Goal: Entertainment & Leisure: Consume media (video, audio)

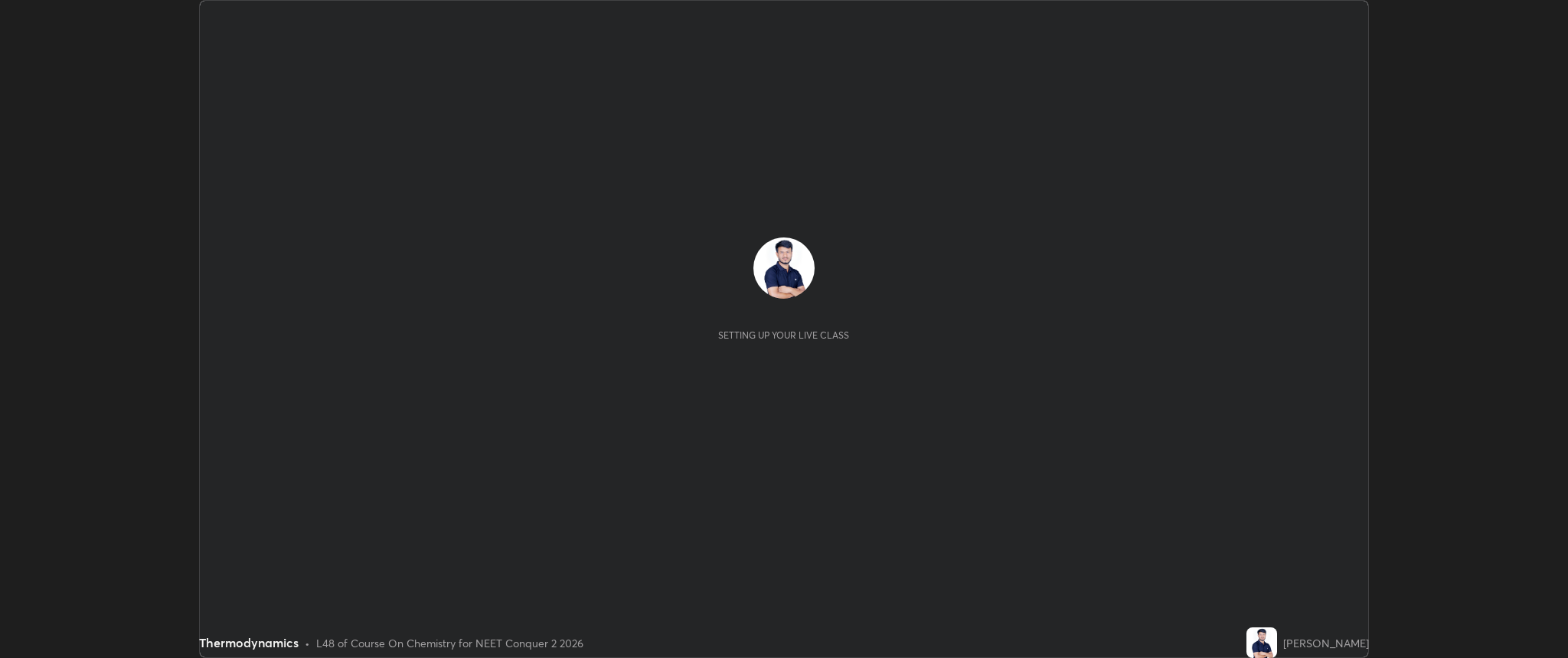
scroll to position [658, 1567]
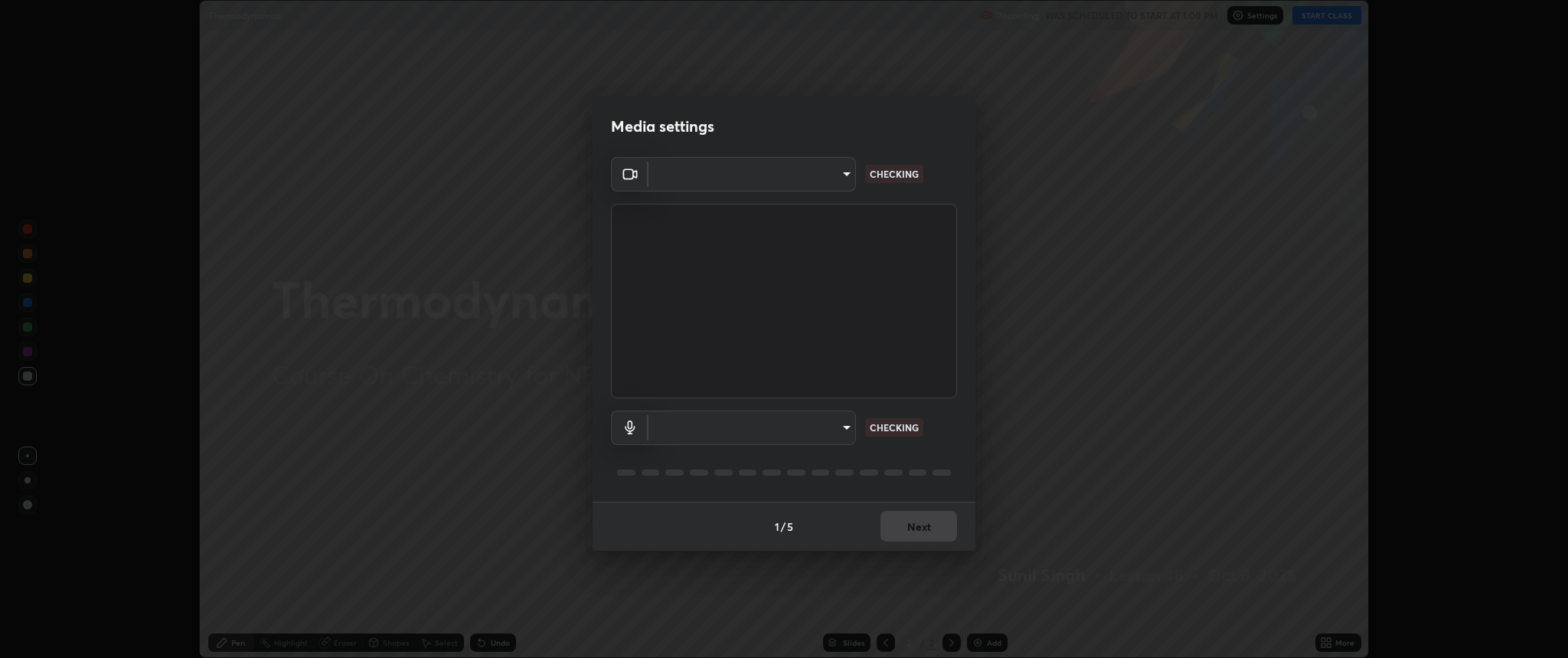
type input "c80d3bf10575ad33f4b5d1fb10ff13a26ee02380376c223a2a69b61b83159973"
type input "5bbe942587f9b9e4ef62c7eaecf7b5b672c844e988d61fc363ec547ffeb1f441"
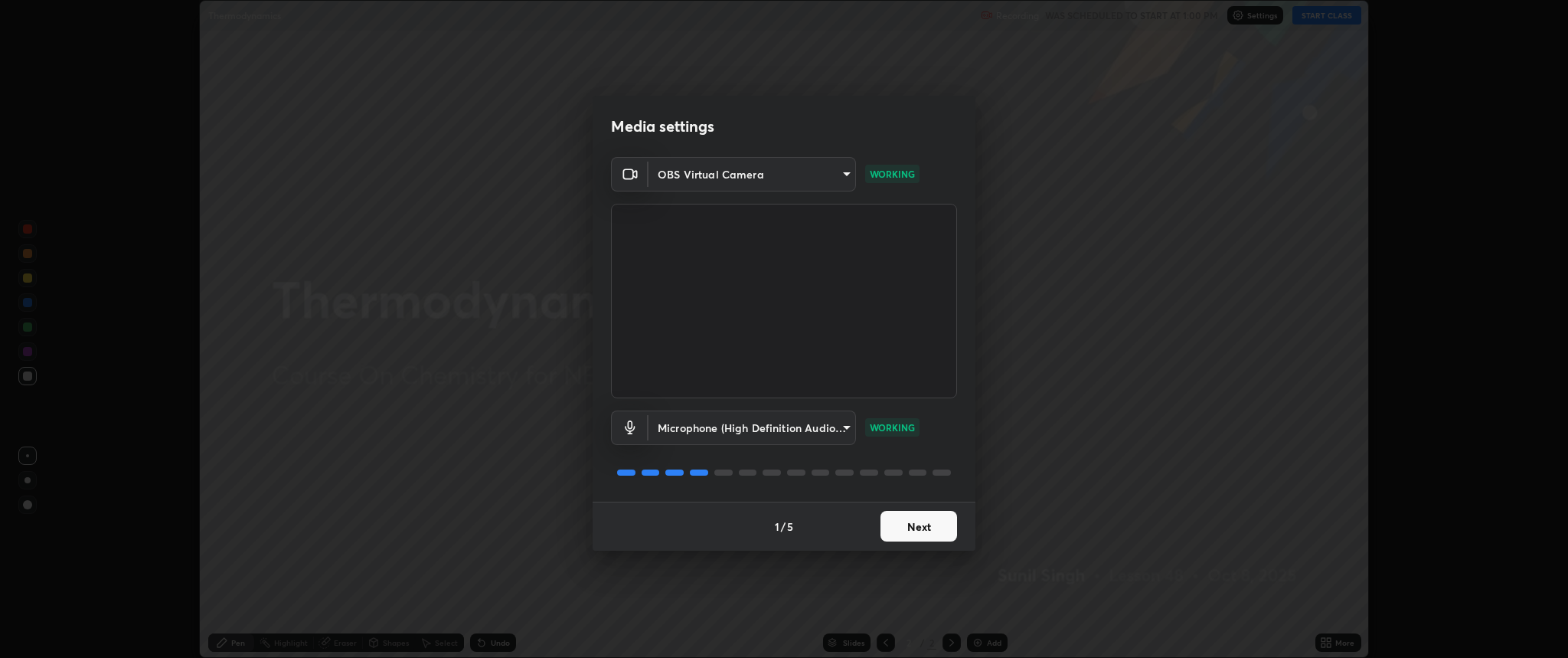
click at [907, 532] on button "Next" at bounding box center [919, 526] width 76 height 31
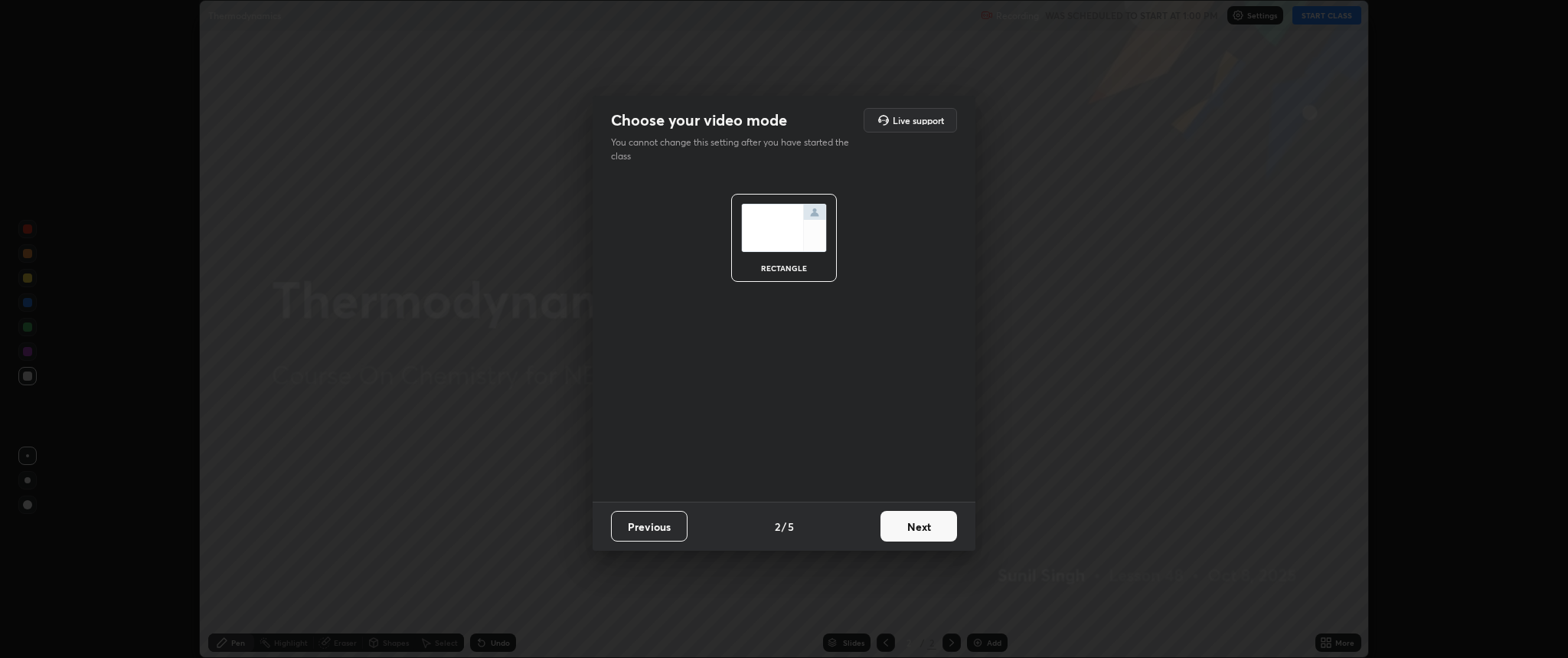
click at [918, 526] on button "Next" at bounding box center [919, 526] width 76 height 31
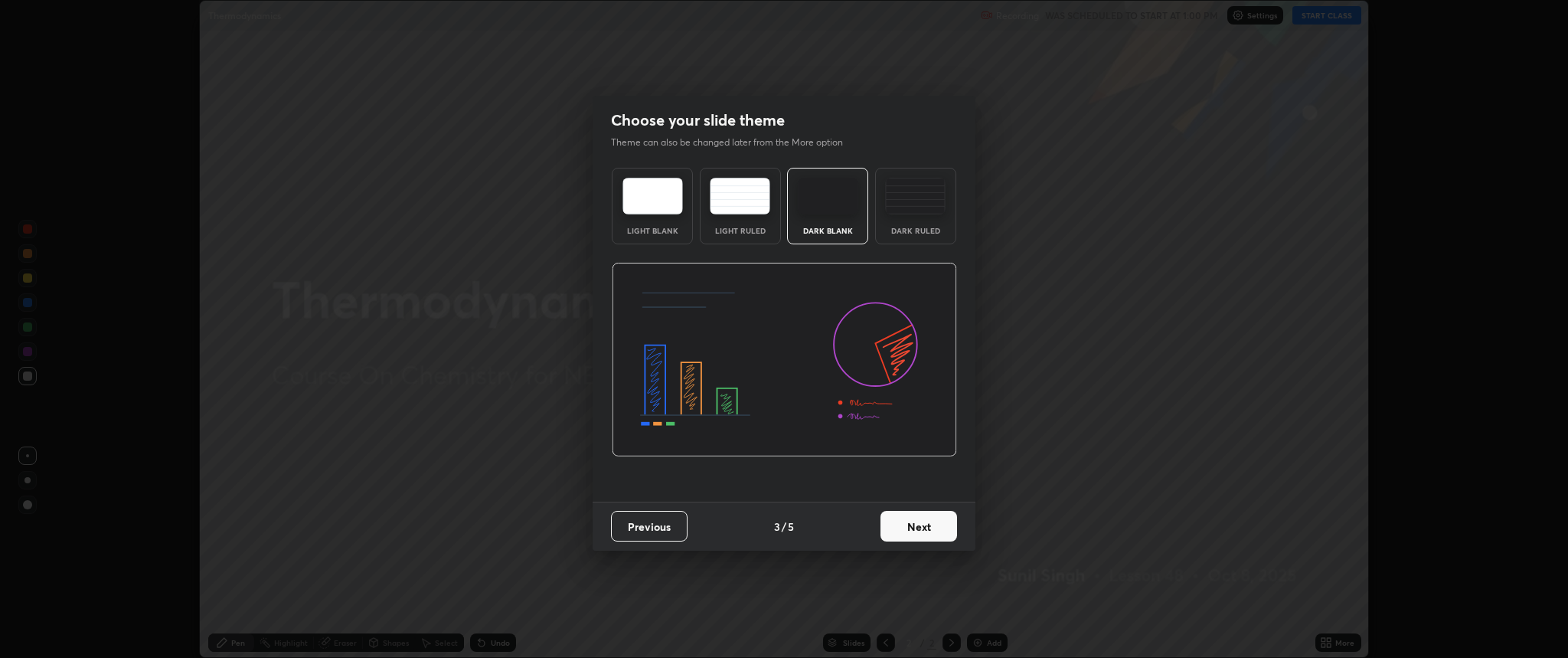
click at [932, 214] on div "Dark Ruled" at bounding box center [915, 206] width 81 height 76
click at [918, 537] on button "Next" at bounding box center [919, 526] width 76 height 31
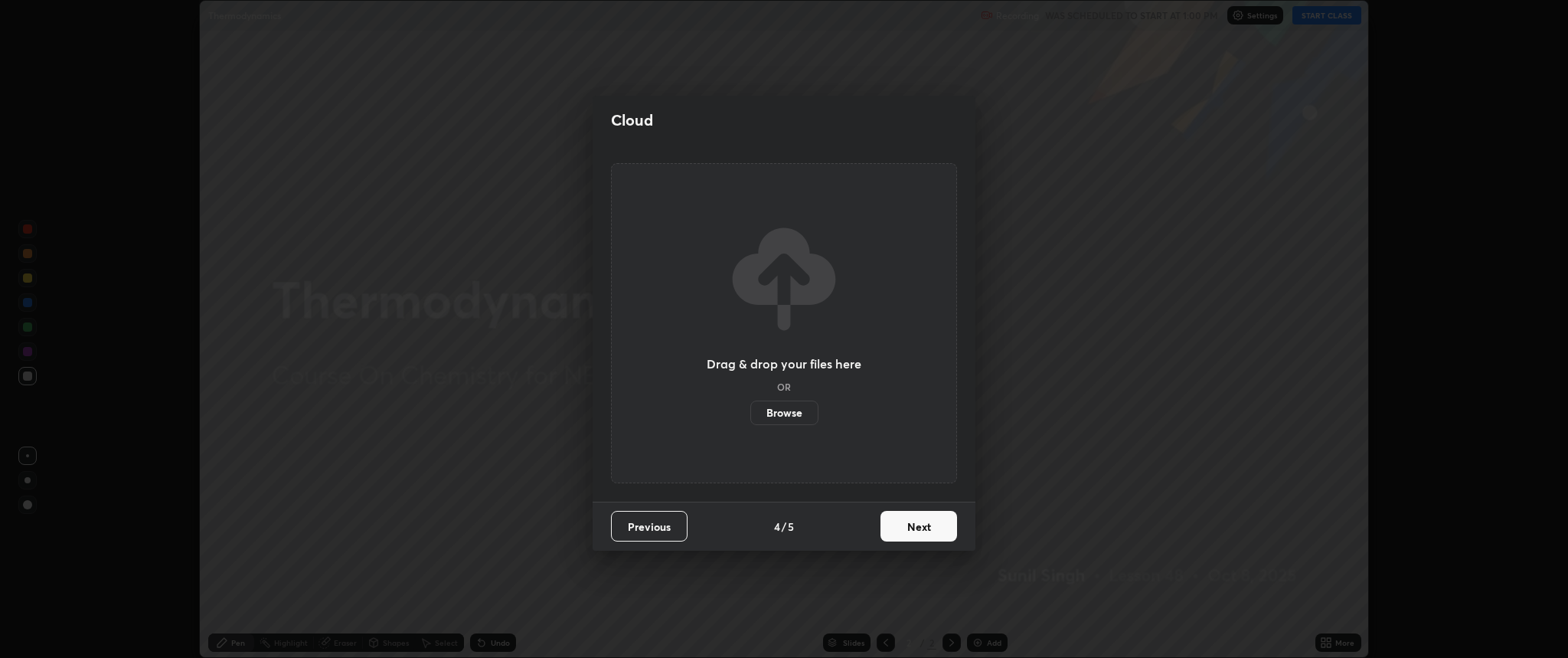
click at [909, 526] on button "Next" at bounding box center [919, 526] width 76 height 31
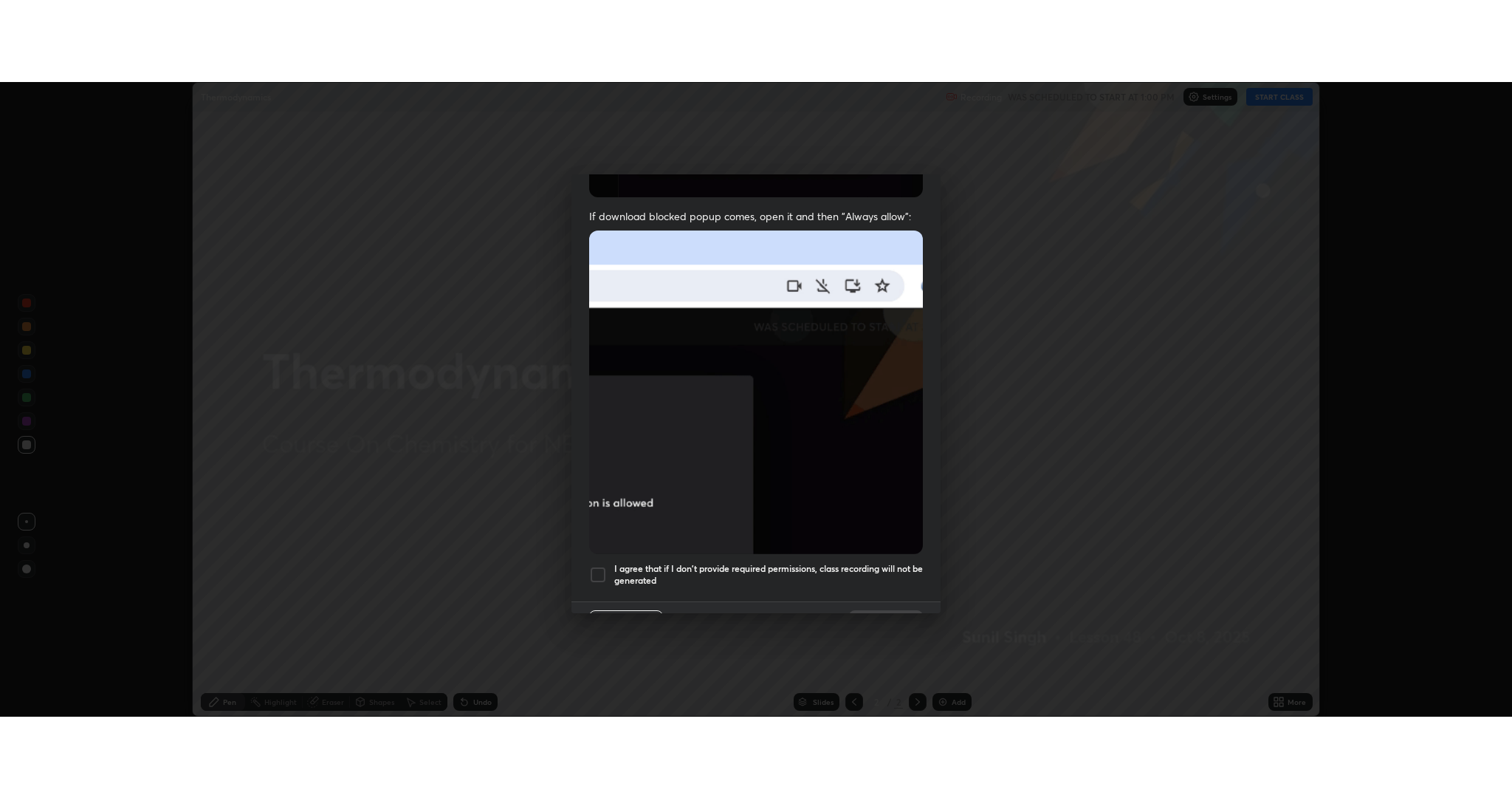
scroll to position [300, 0]
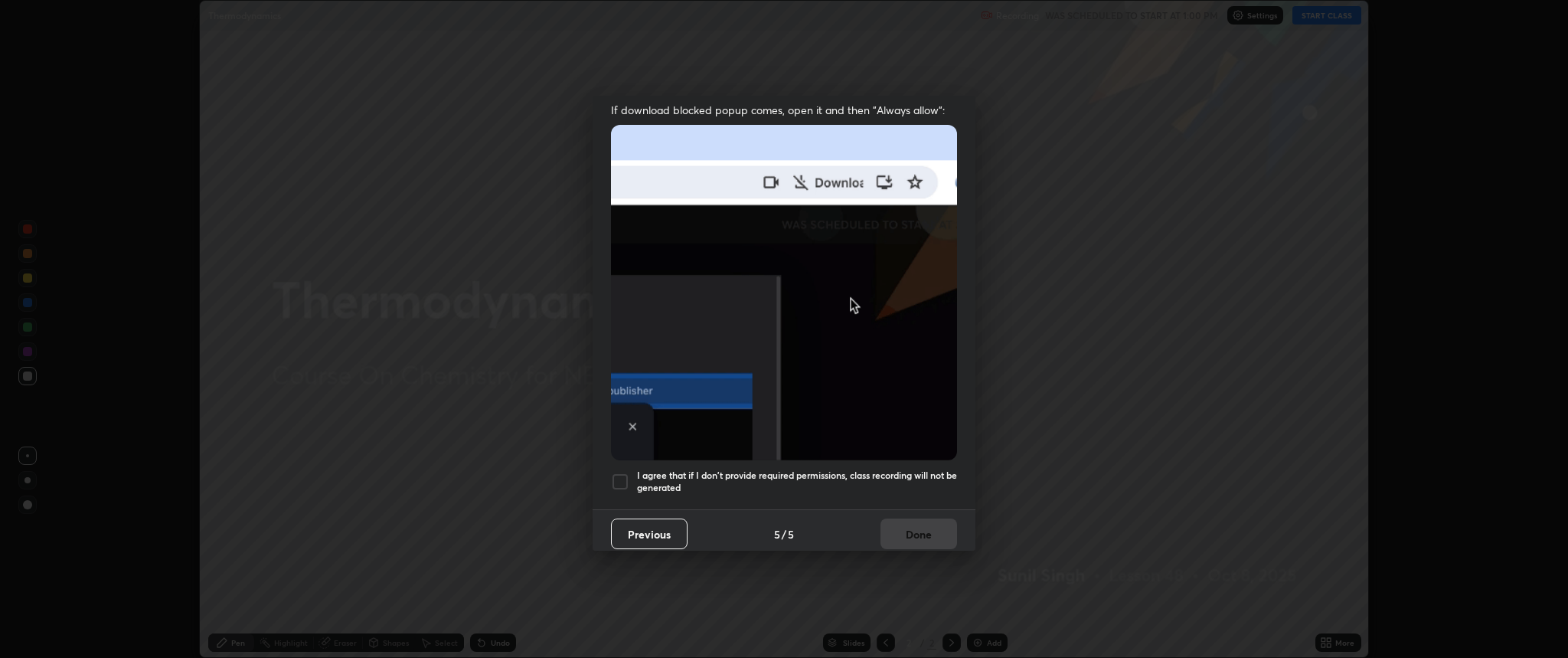
click at [620, 476] on div at bounding box center [620, 482] width 18 height 18
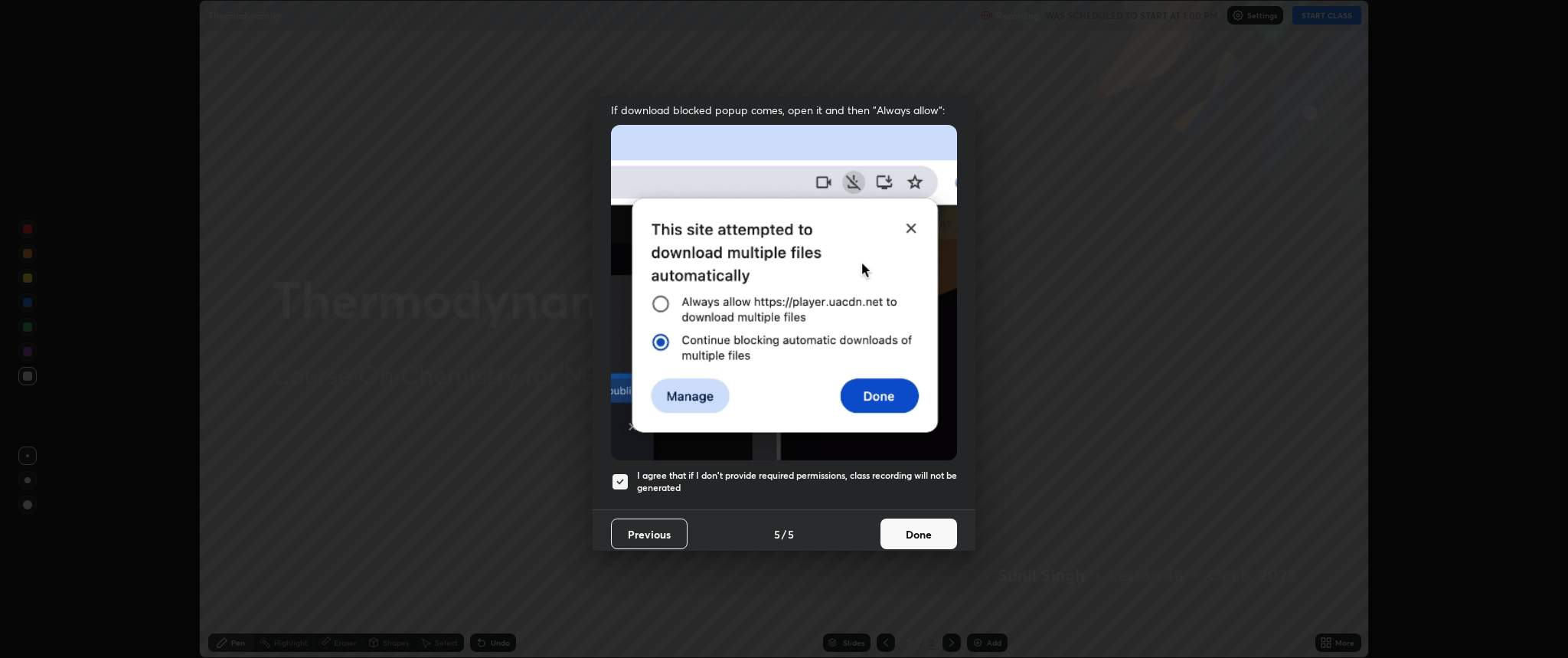
click at [910, 524] on button "Done" at bounding box center [919, 534] width 76 height 31
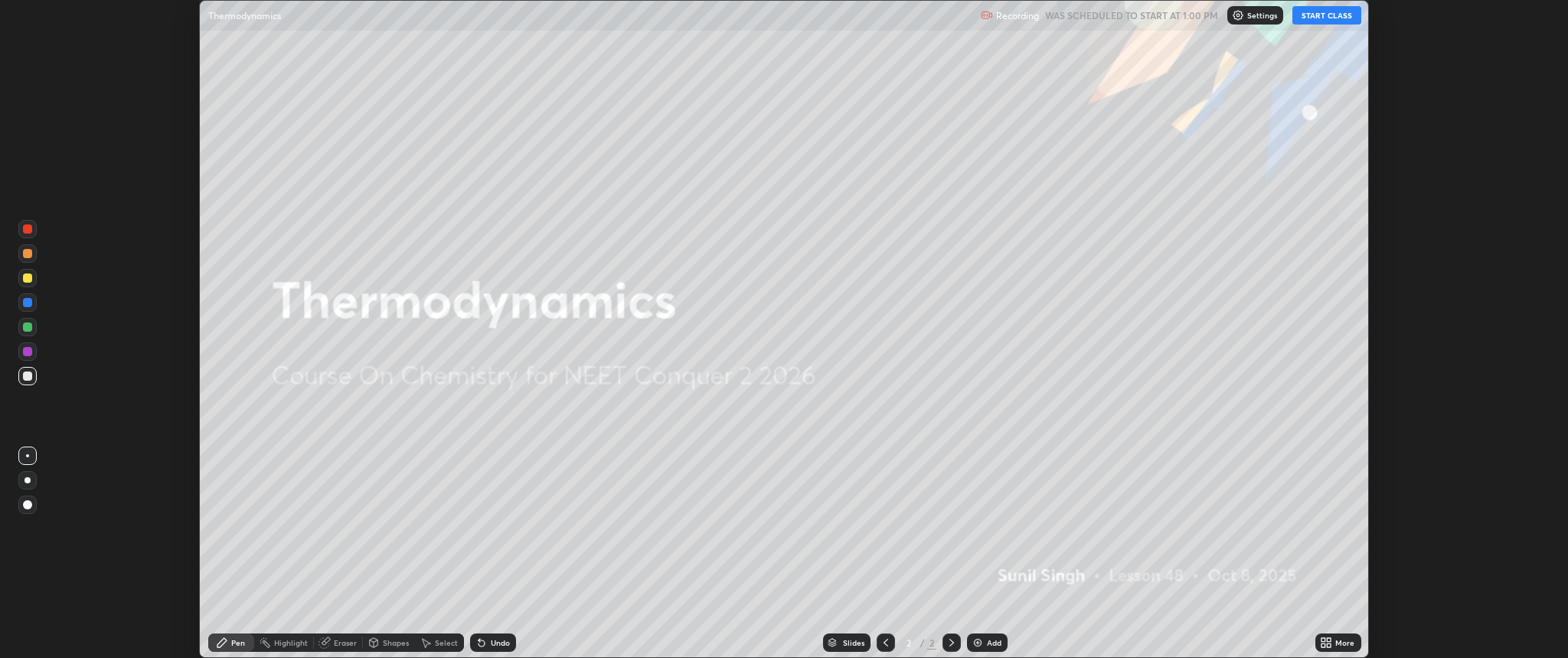
click at [1323, 17] on button "START CLASS" at bounding box center [1327, 14] width 69 height 18
click at [1337, 644] on div "More" at bounding box center [1345, 643] width 19 height 8
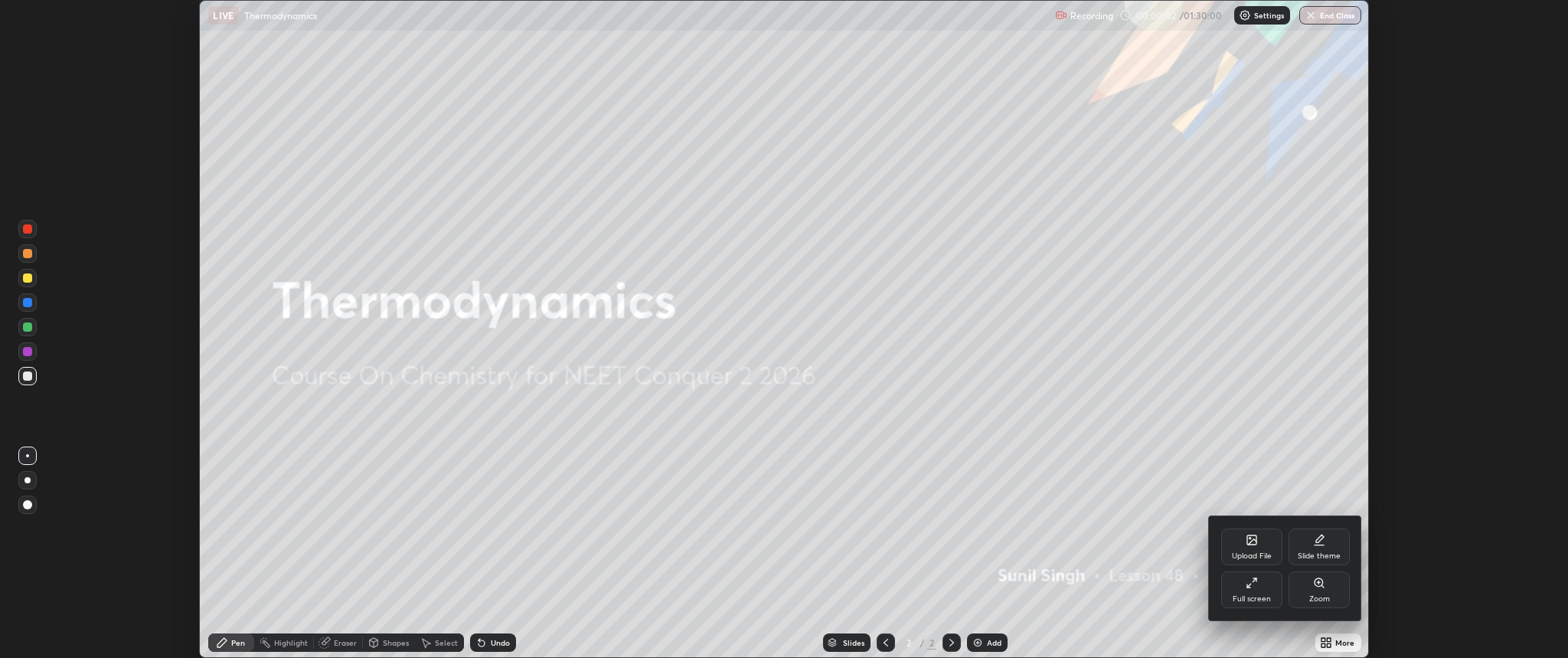
click at [1252, 593] on div "Full screen" at bounding box center [1252, 589] width 61 height 37
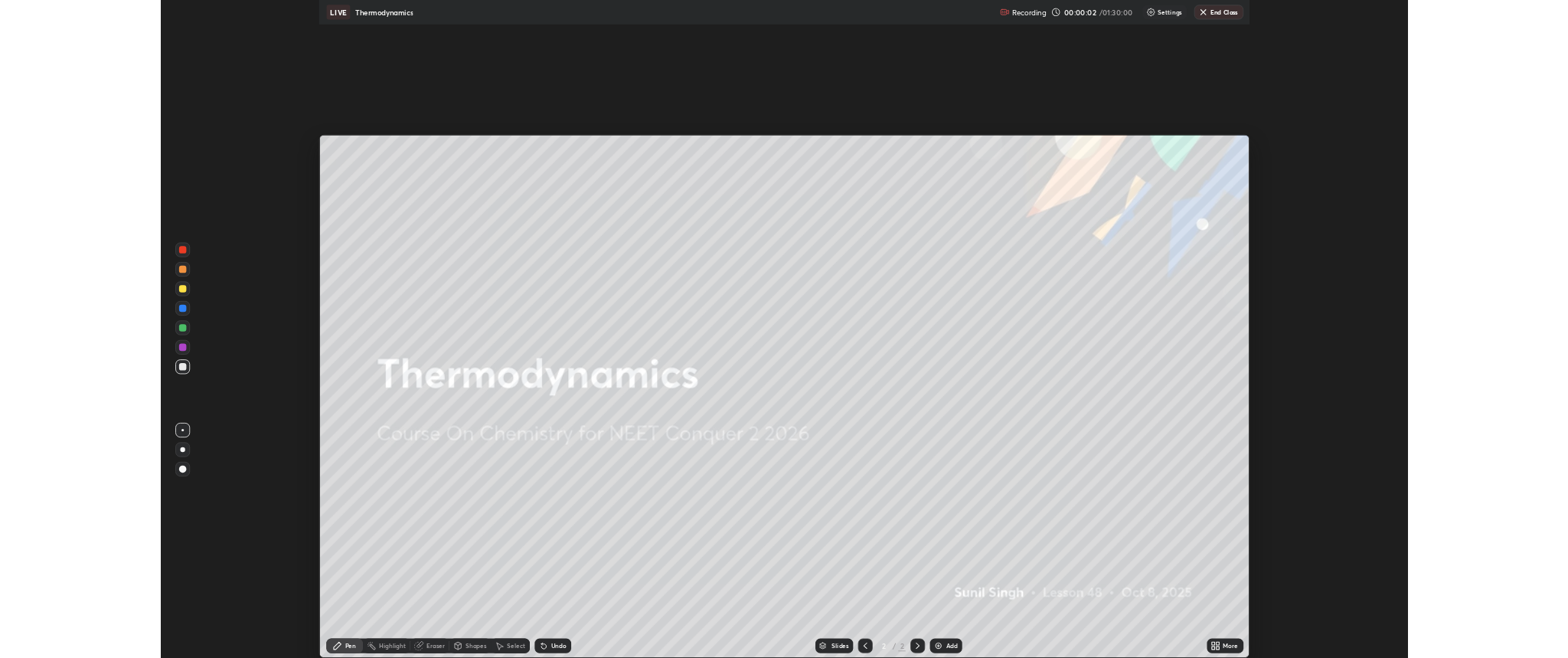
scroll to position [828, 1568]
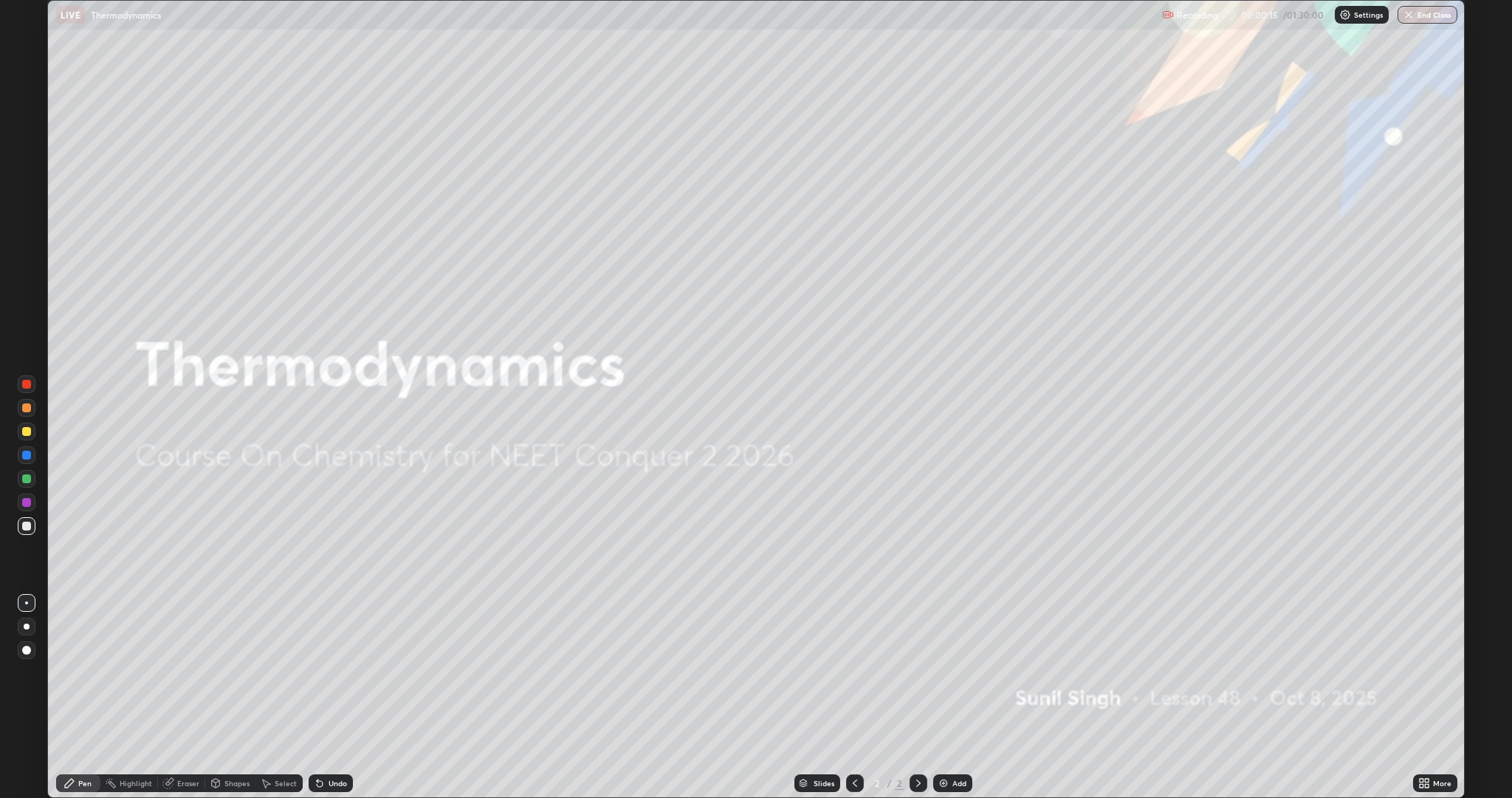
click at [1431, 633] on div "More" at bounding box center [1436, 782] width 44 height 17
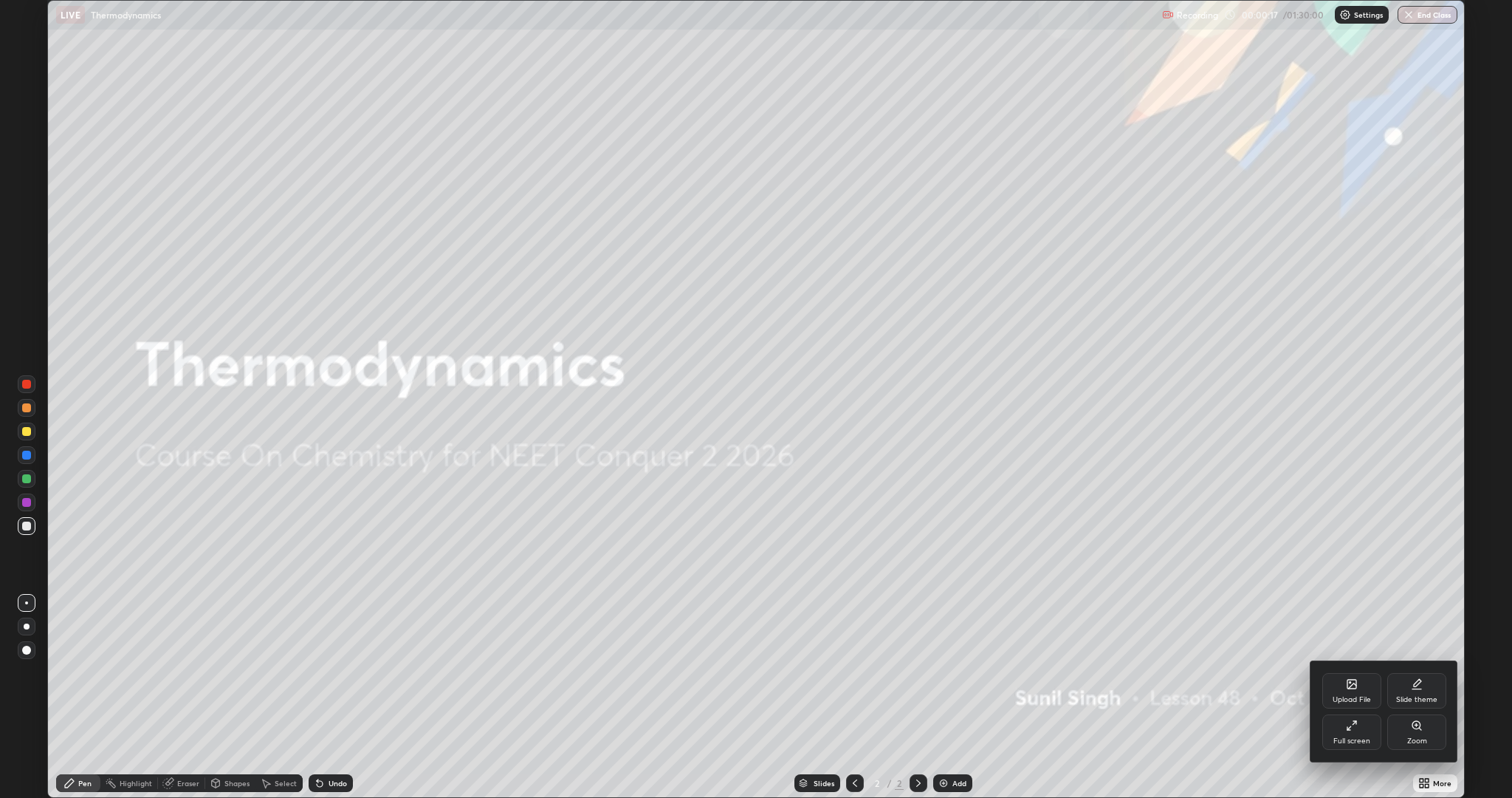
click at [1357, 633] on icon at bounding box center [1352, 684] width 9 height 9
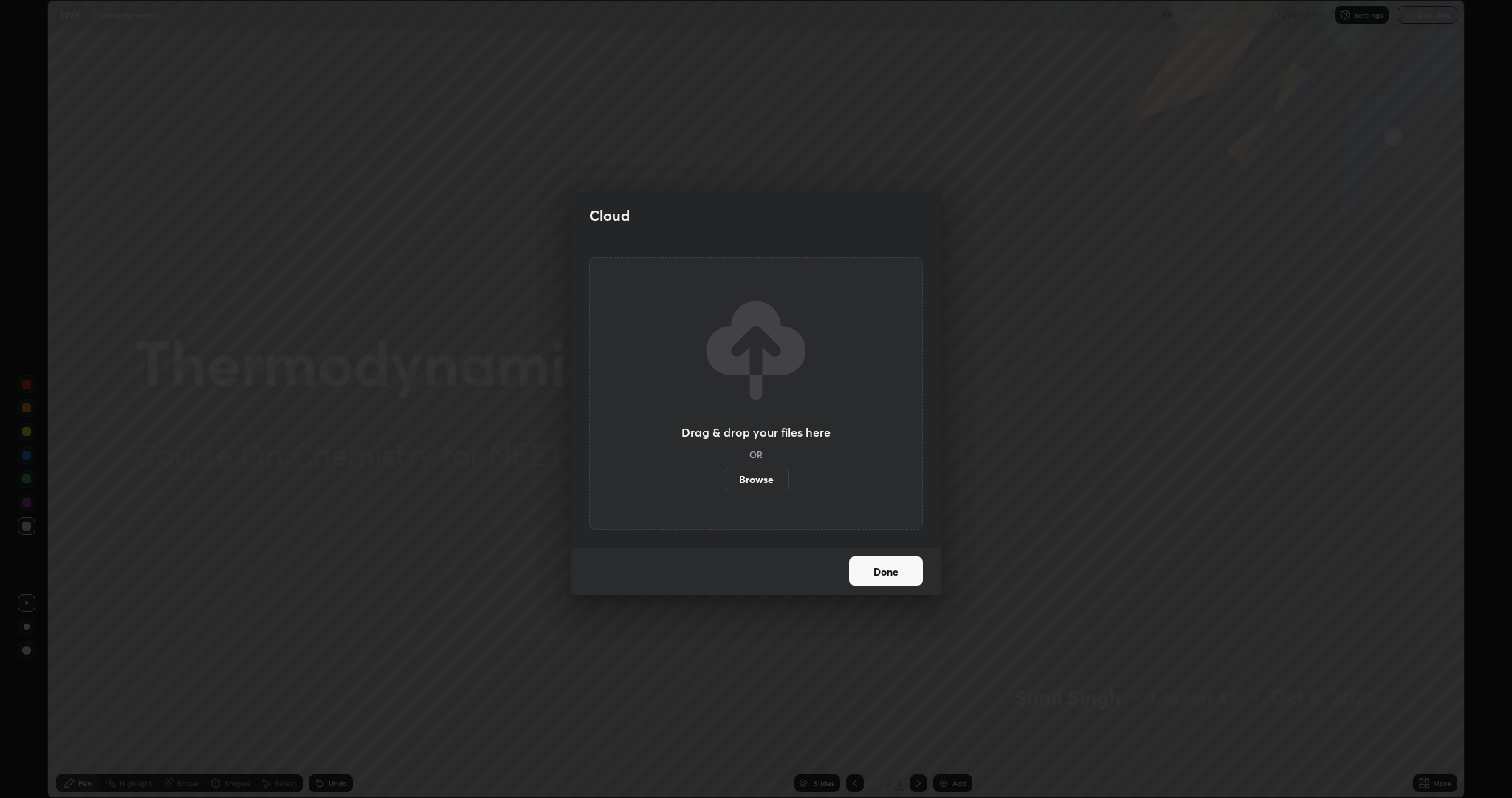
click at [899, 580] on button "Done" at bounding box center [886, 571] width 74 height 29
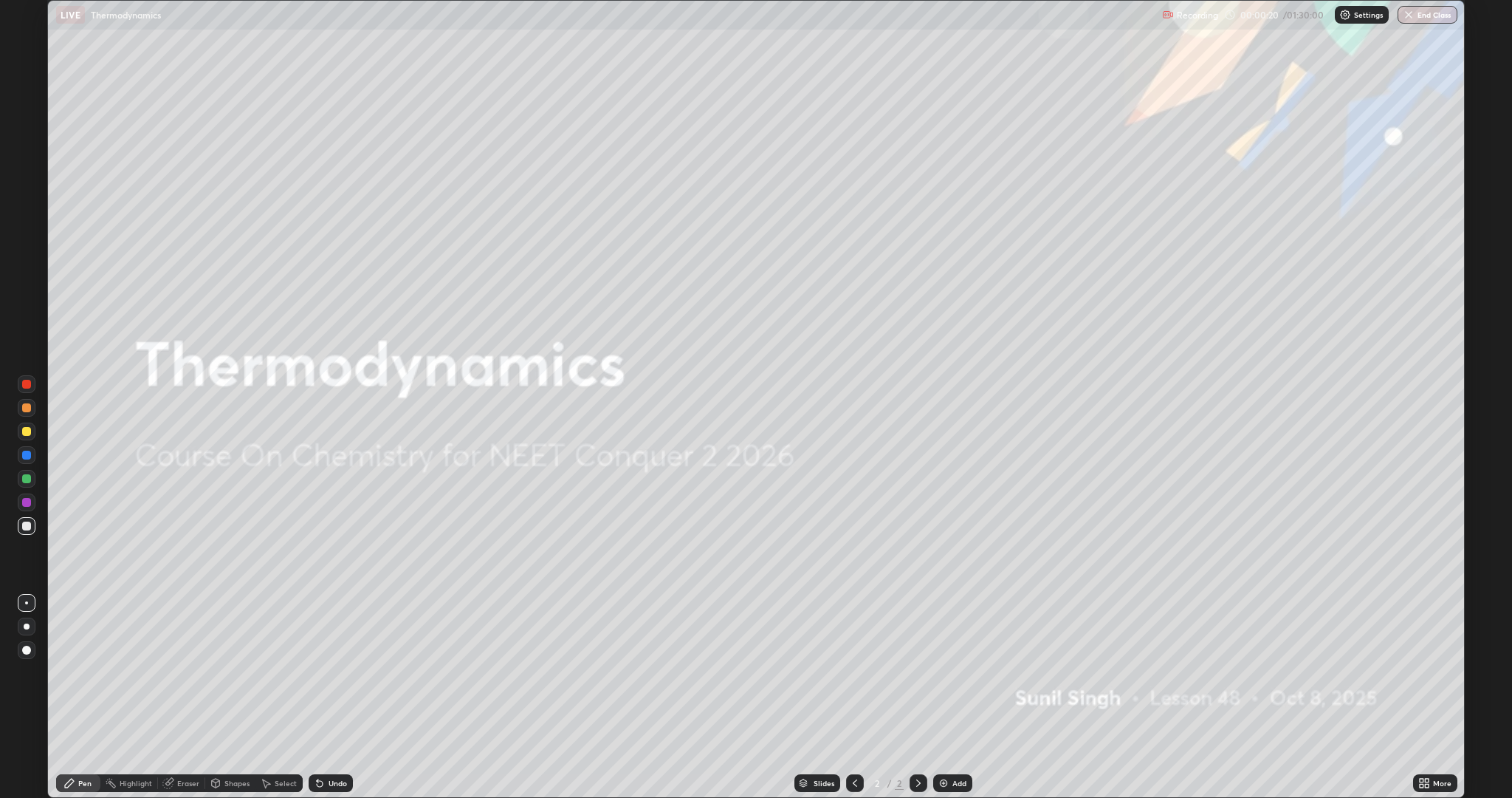
click at [1444, 633] on div "More" at bounding box center [1442, 783] width 18 height 7
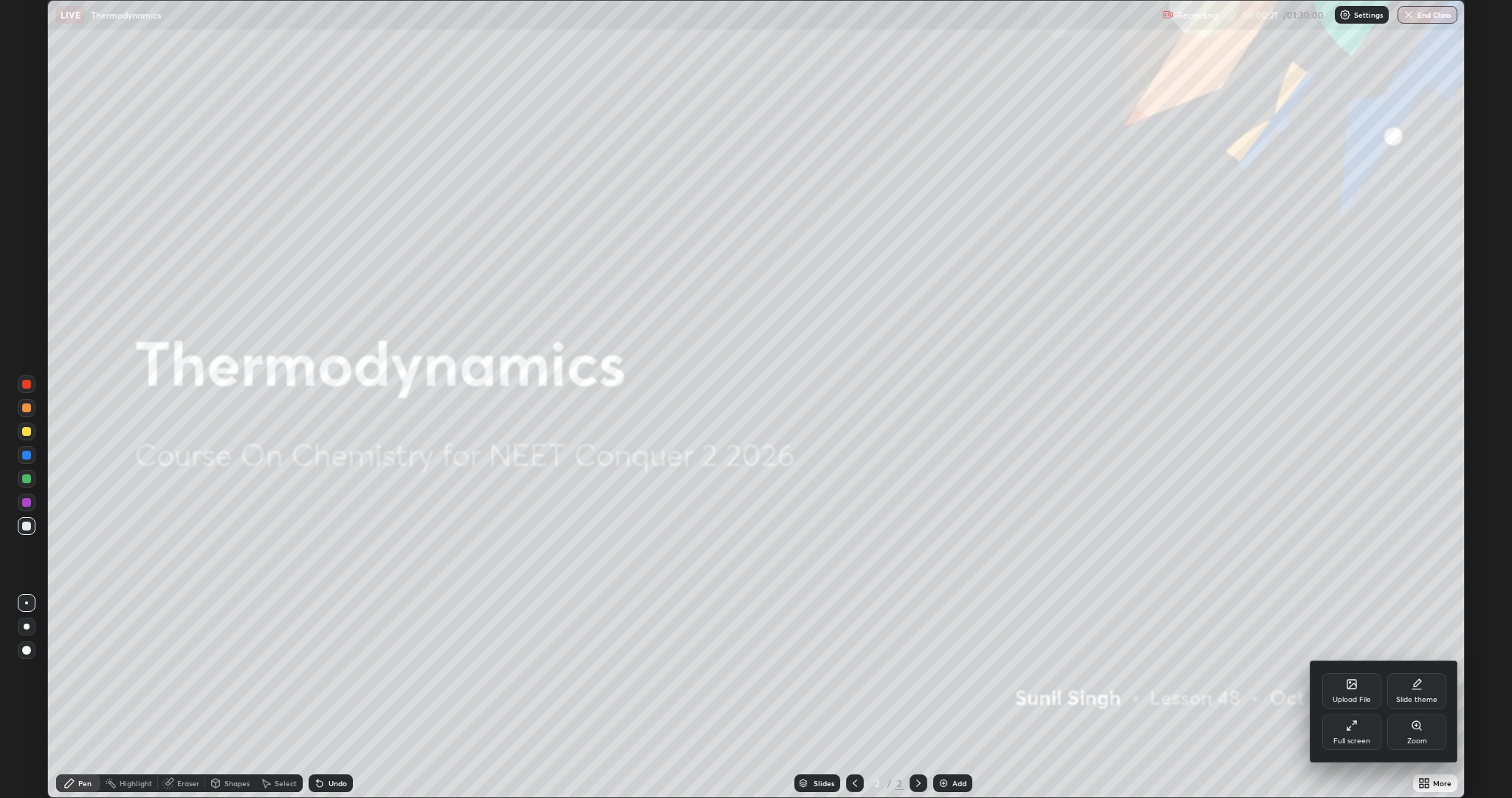
click at [1352, 633] on div "Upload File" at bounding box center [1352, 690] width 59 height 36
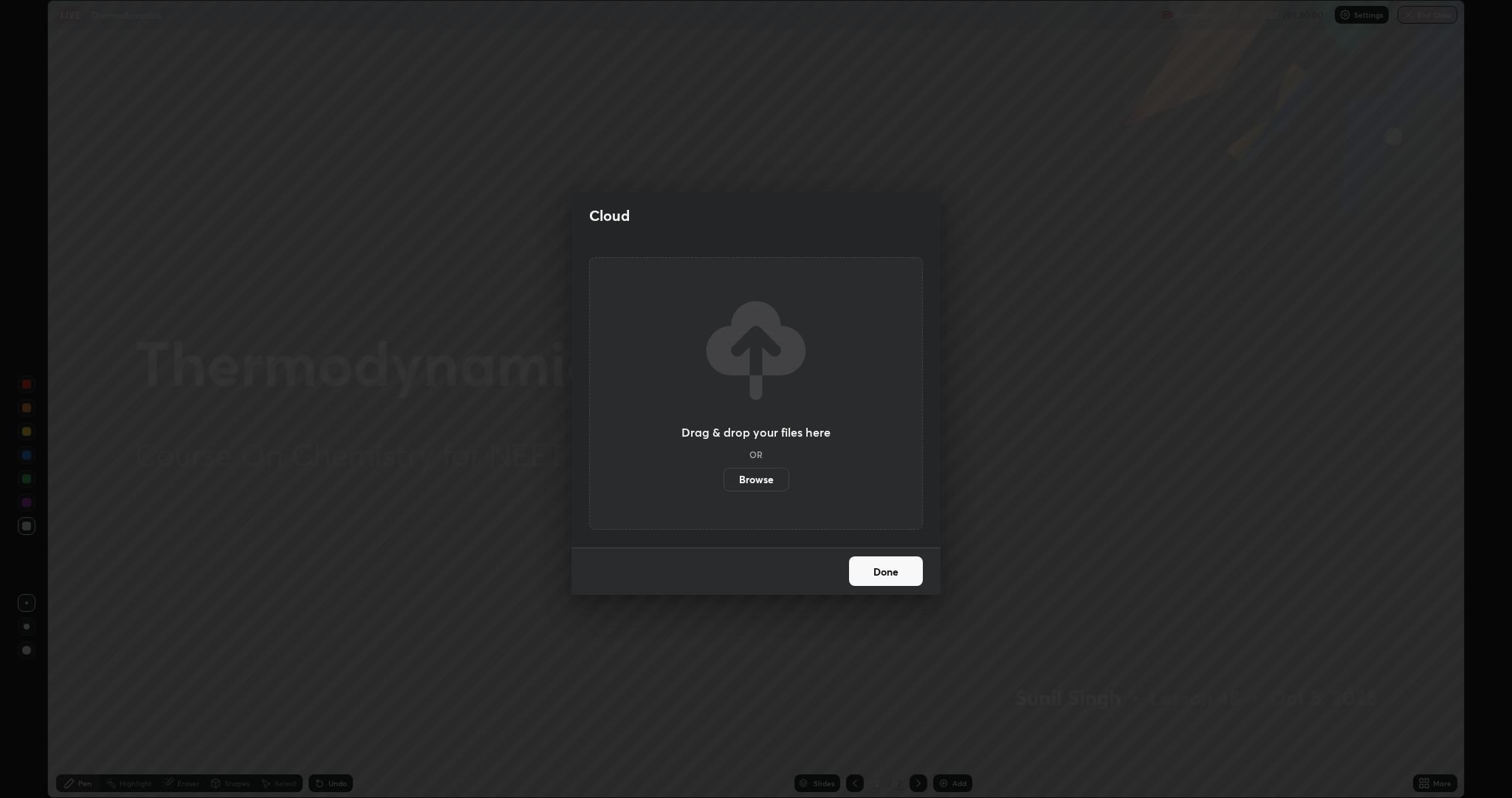
click at [772, 479] on label "Browse" at bounding box center [756, 480] width 65 height 24
click at [723, 479] on input "Browse" at bounding box center [723, 480] width 0 height 24
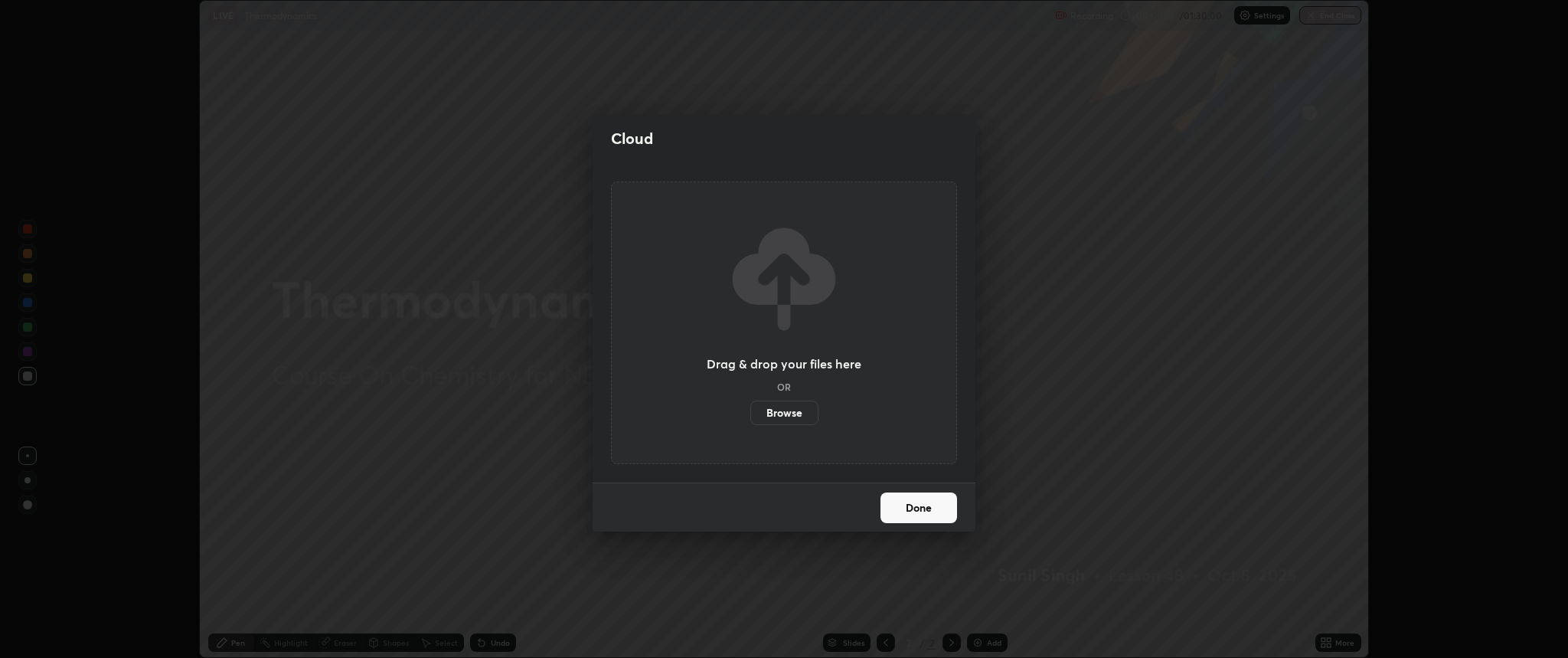
scroll to position [75951, 75007]
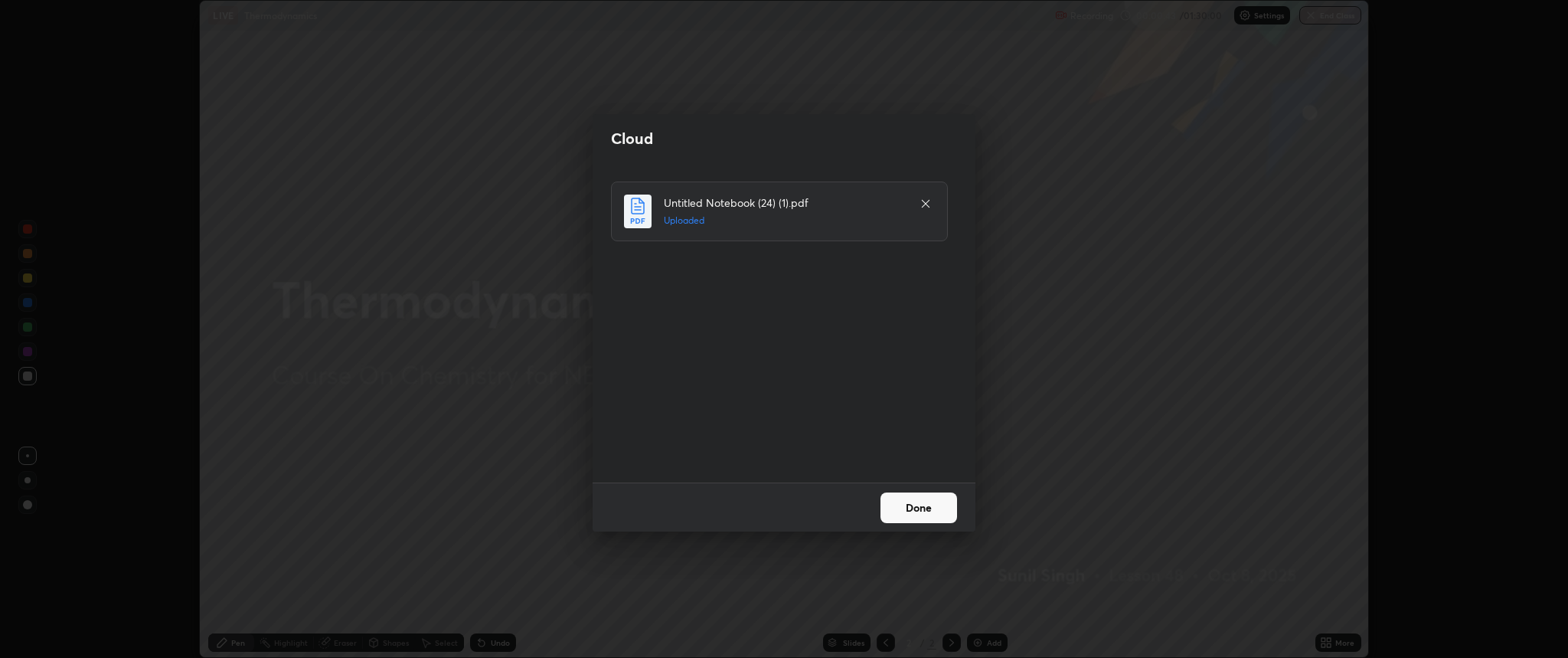
click at [916, 509] on button "Done" at bounding box center [919, 508] width 76 height 31
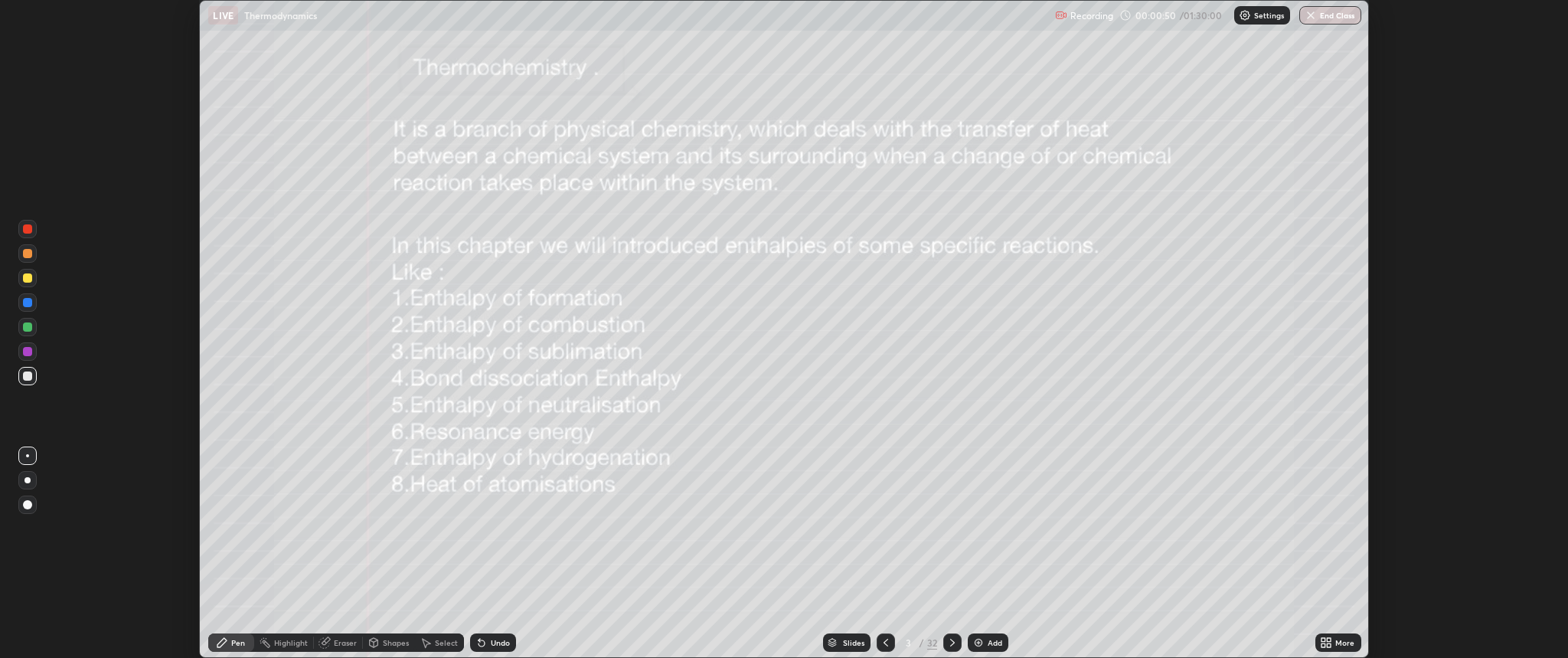
click at [837, 641] on div "Slides" at bounding box center [847, 642] width 48 height 18
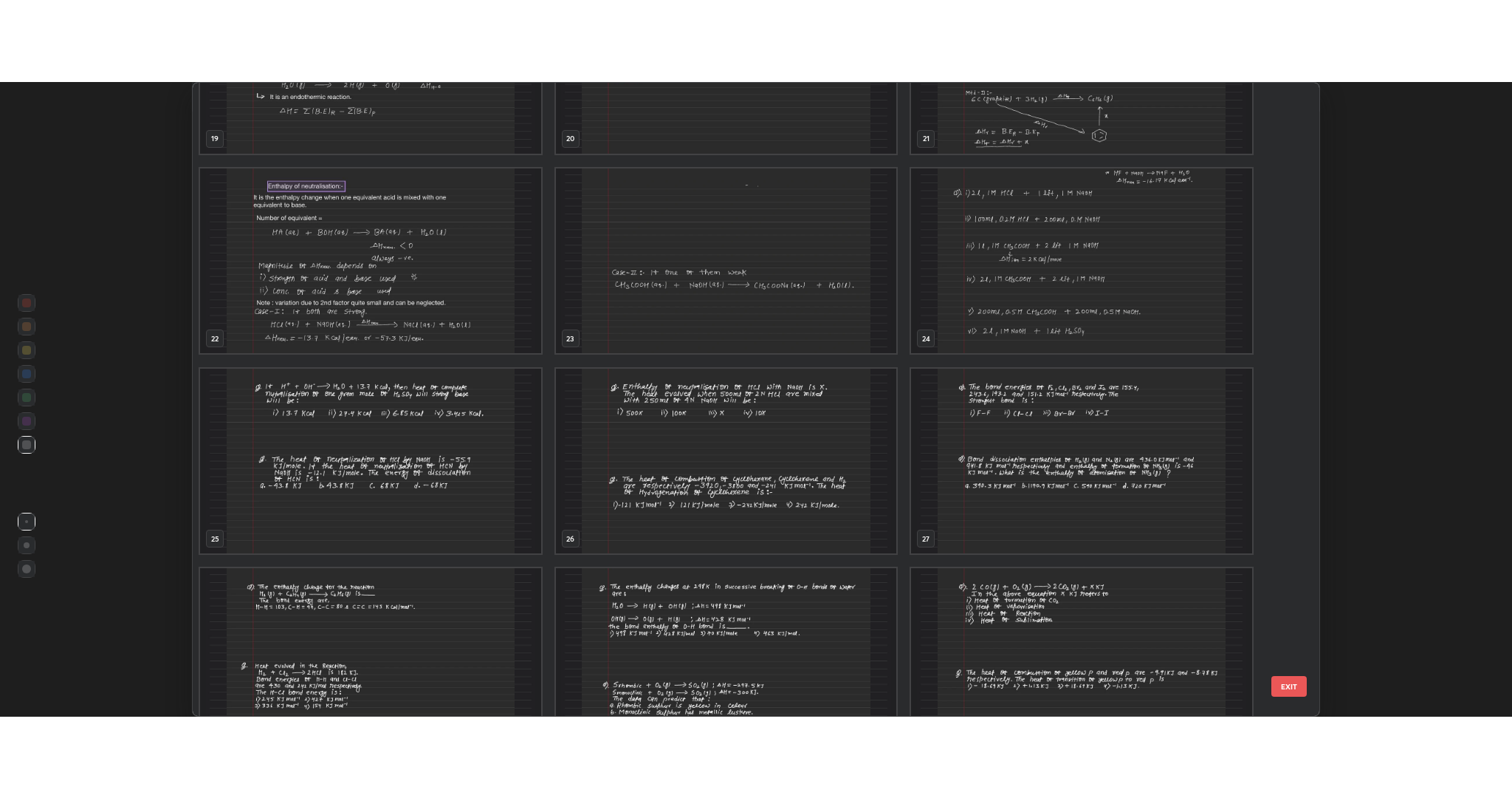
scroll to position [1324, 0]
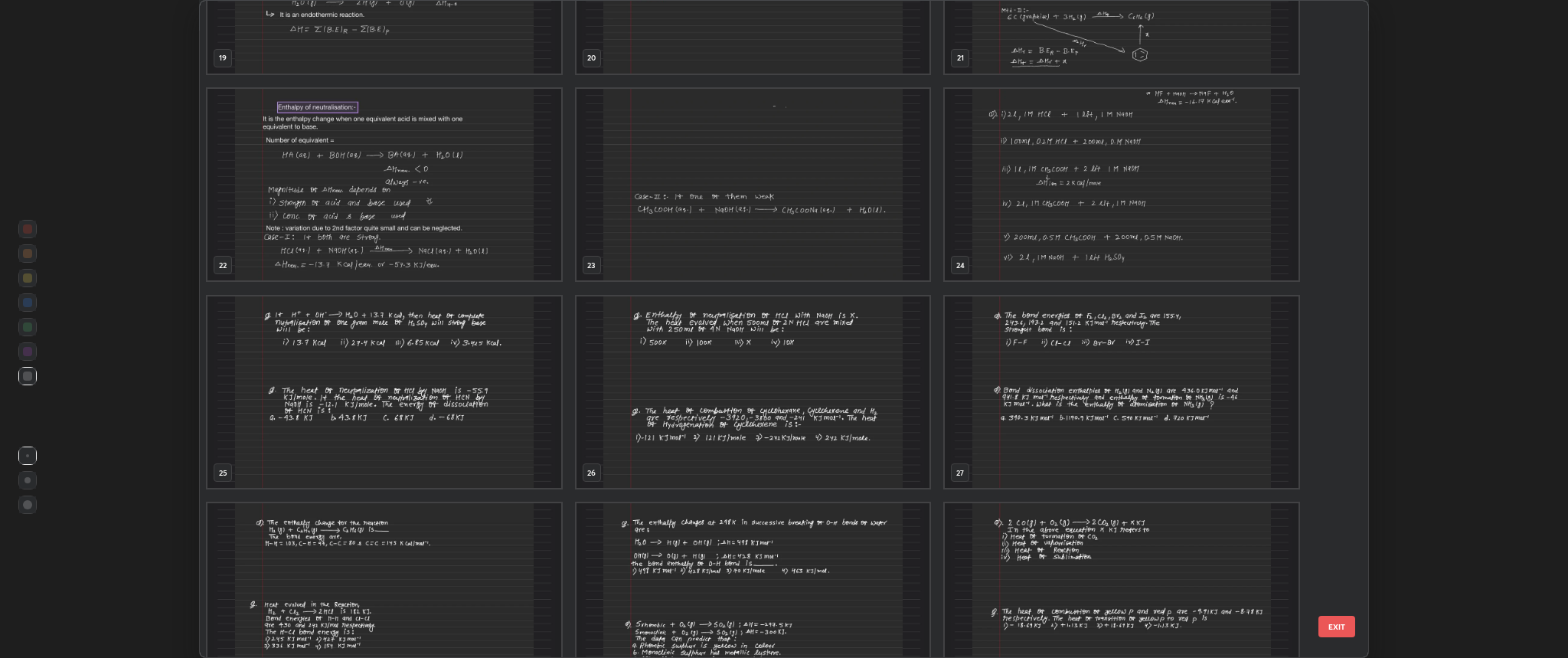
click at [1021, 198] on img "grid" at bounding box center [1122, 185] width 354 height 193
click at [1018, 210] on img "grid" at bounding box center [1122, 185] width 354 height 193
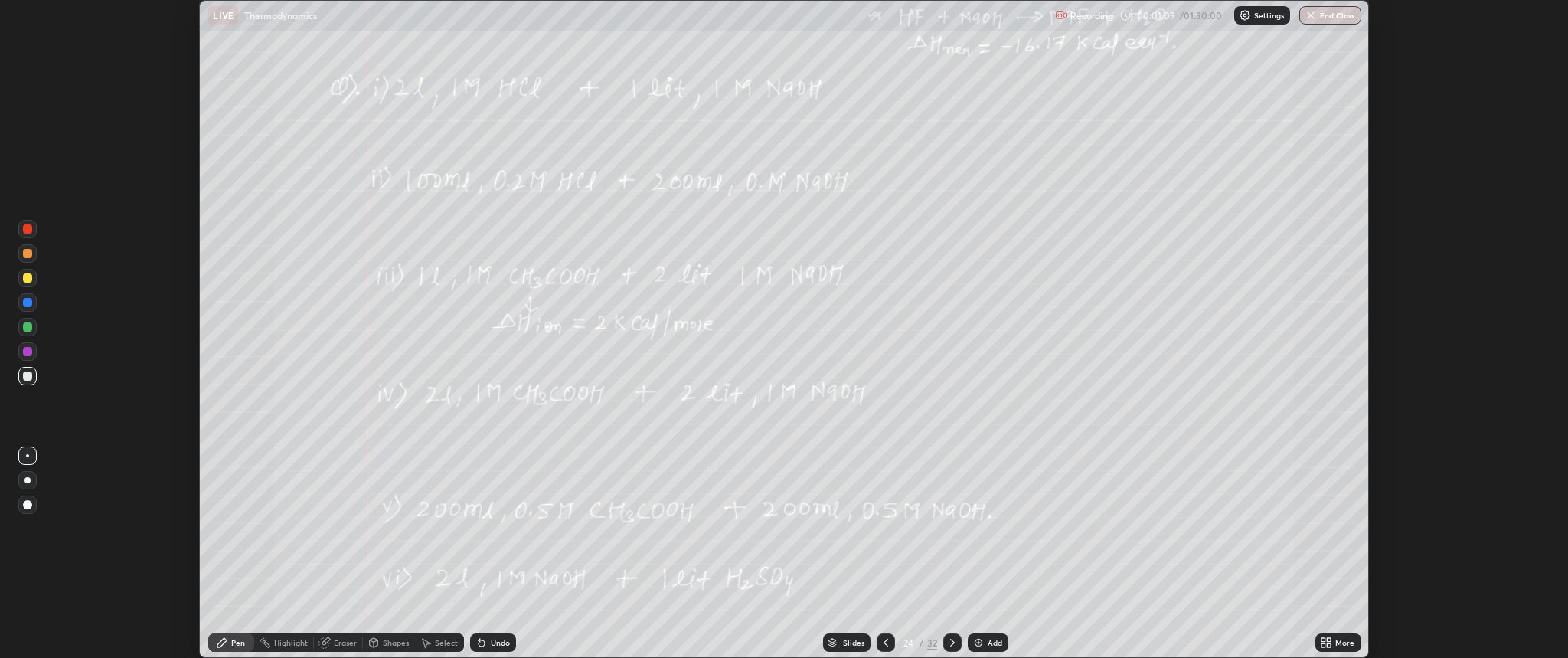
click at [1345, 646] on div "More" at bounding box center [1345, 643] width 19 height 8
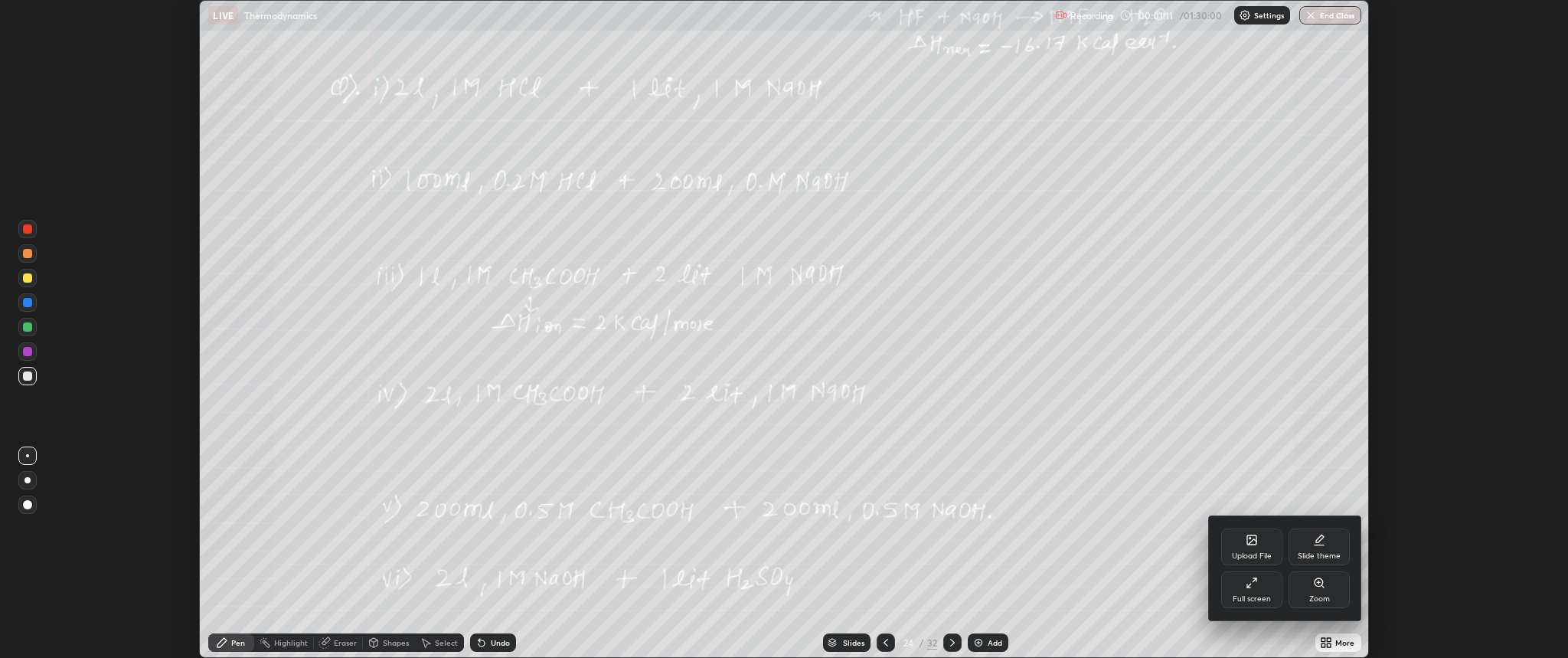
click at [1255, 596] on div "Full screen" at bounding box center [1252, 599] width 38 height 8
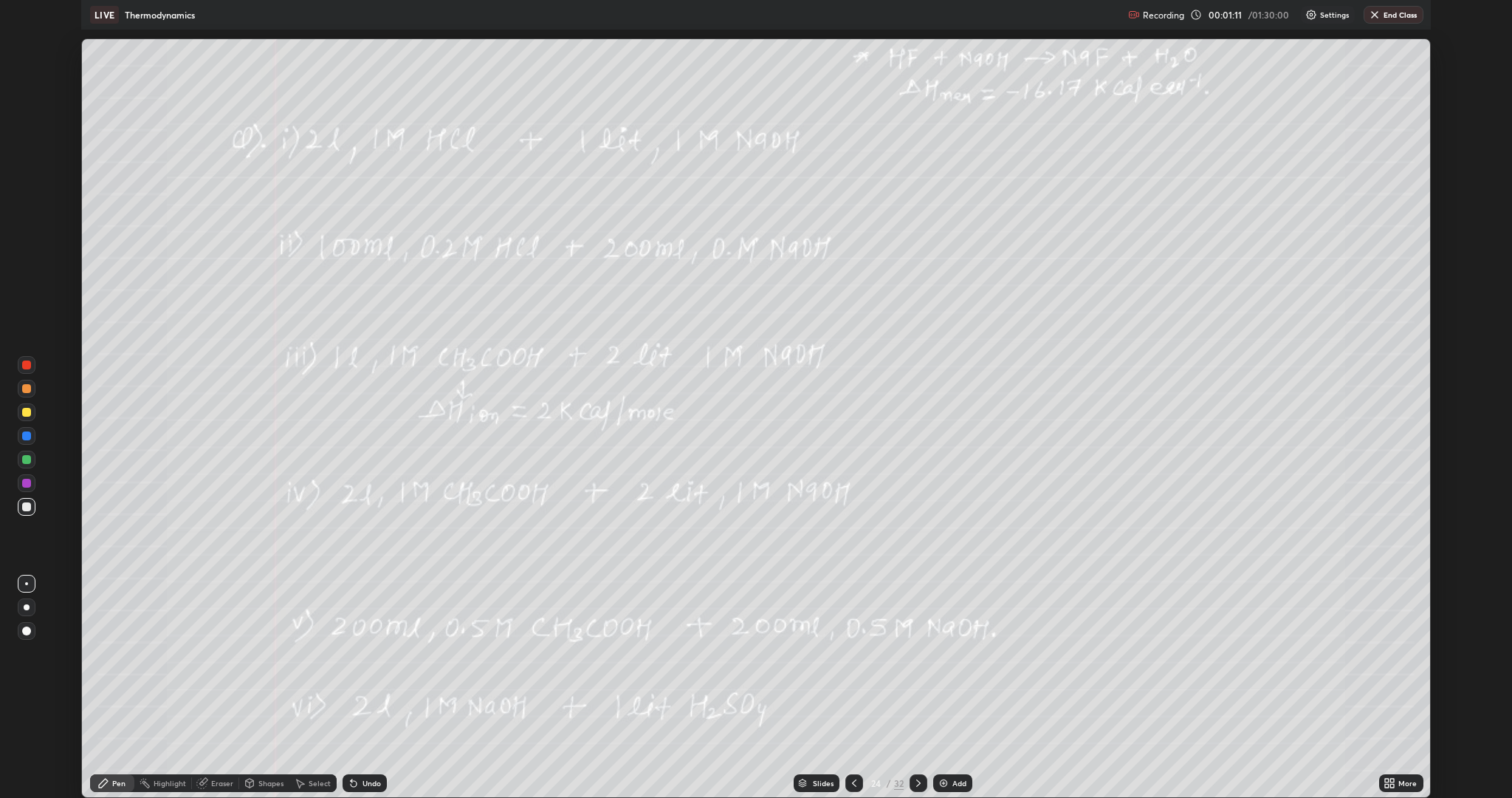
scroll to position [798, 1512]
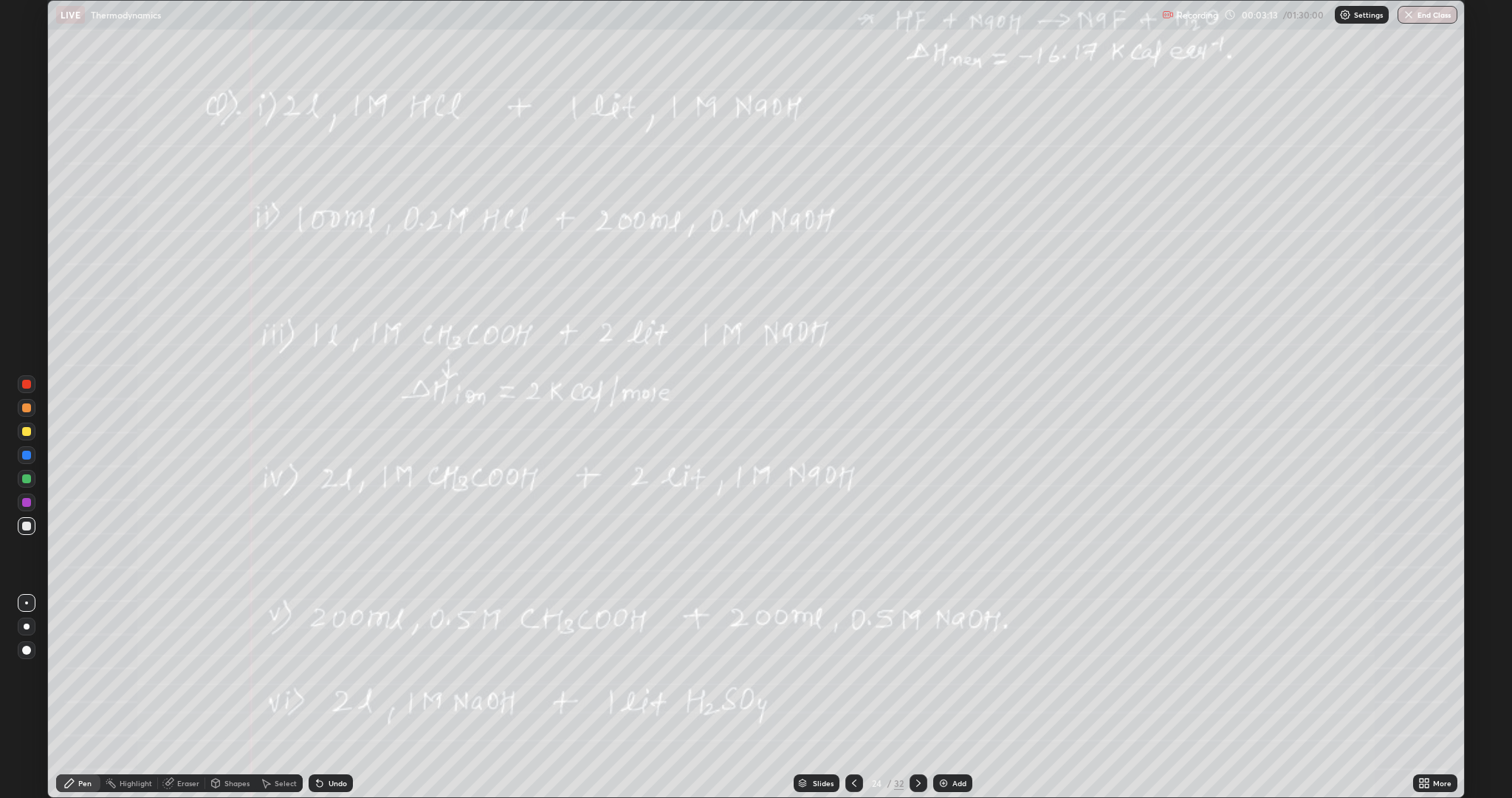
click at [917, 633] on icon at bounding box center [918, 782] width 12 height 12
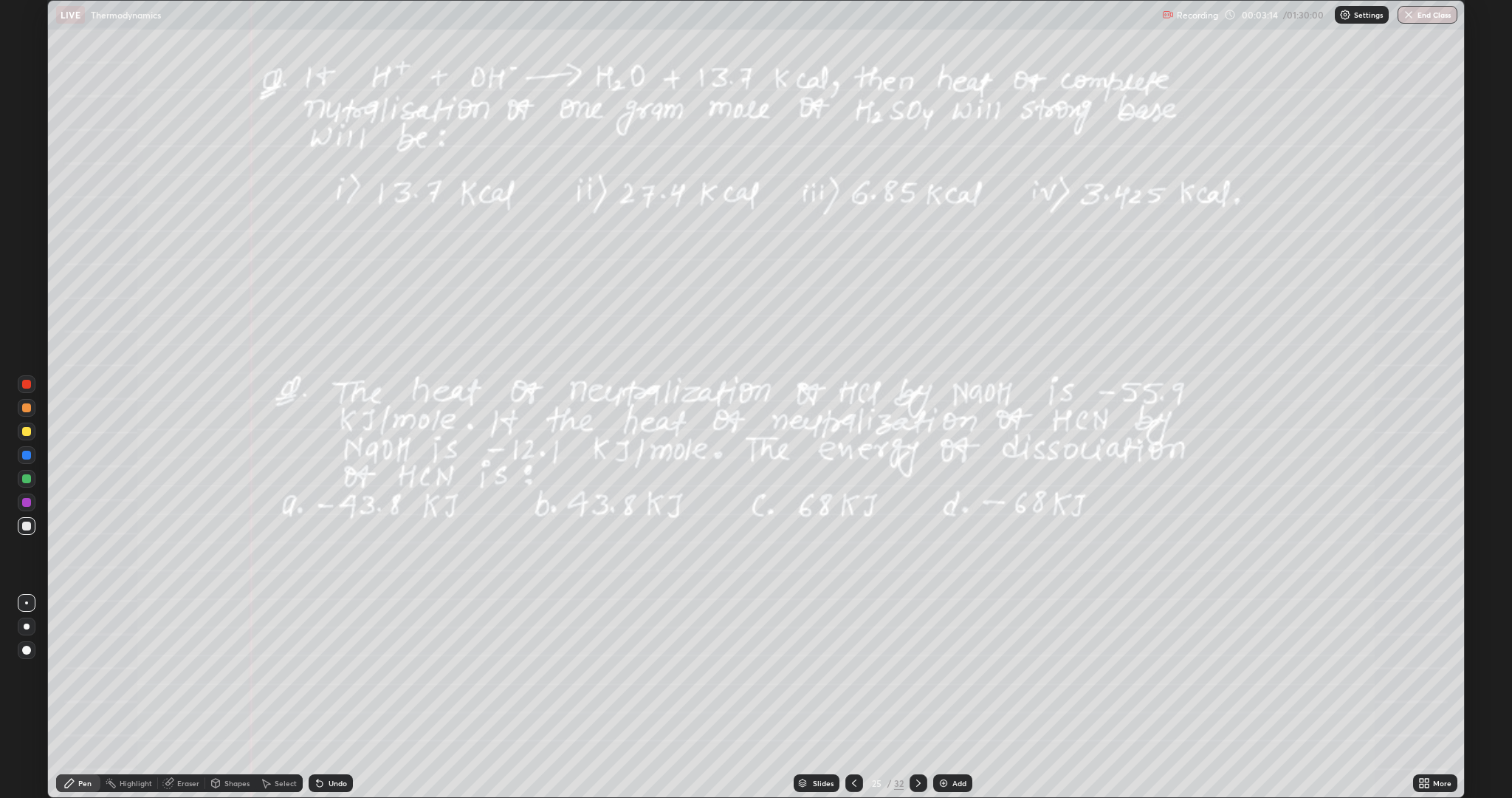
click at [917, 633] on icon at bounding box center [918, 783] width 5 height 7
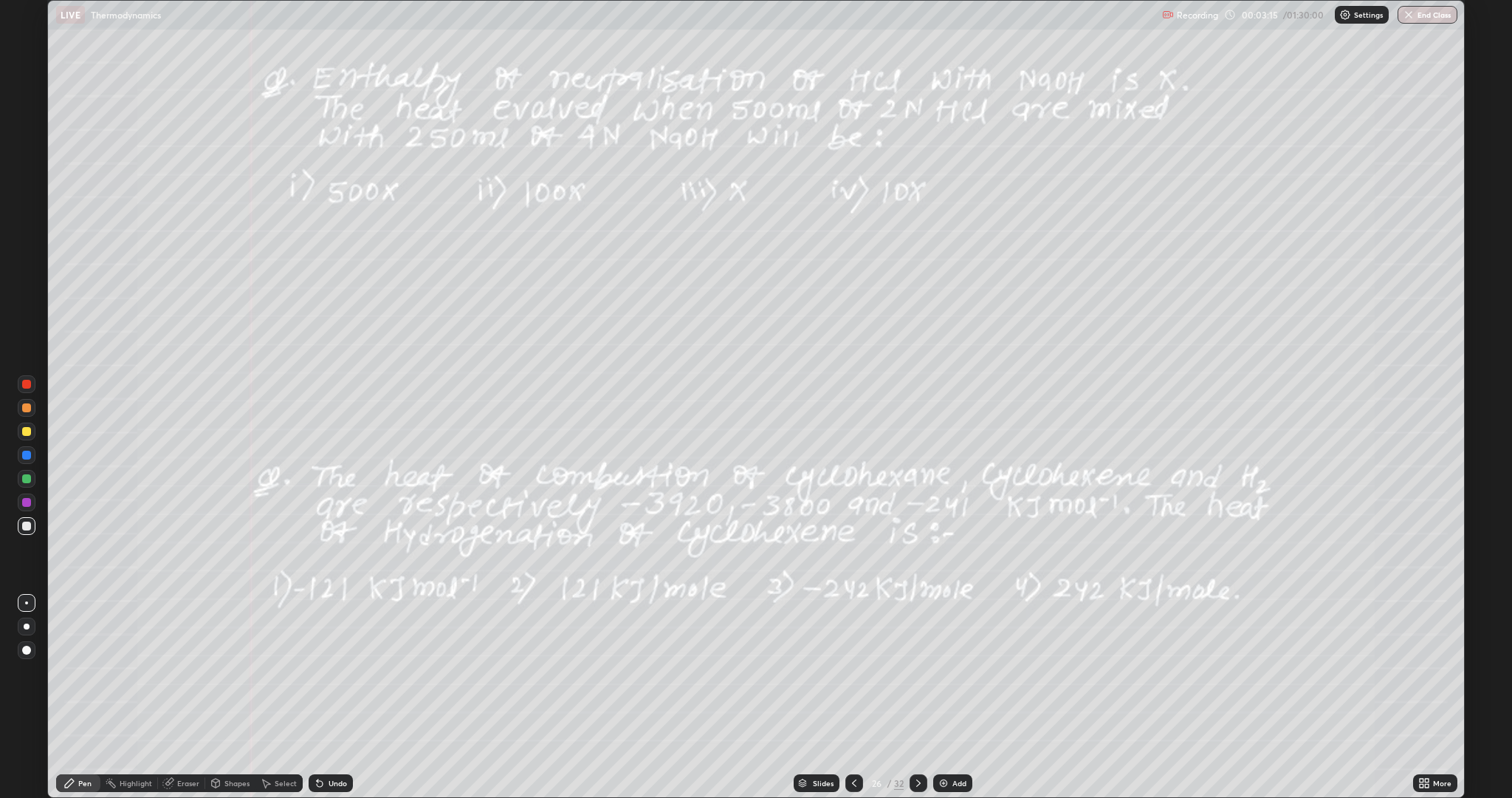
click at [852, 633] on icon at bounding box center [854, 783] width 5 height 7
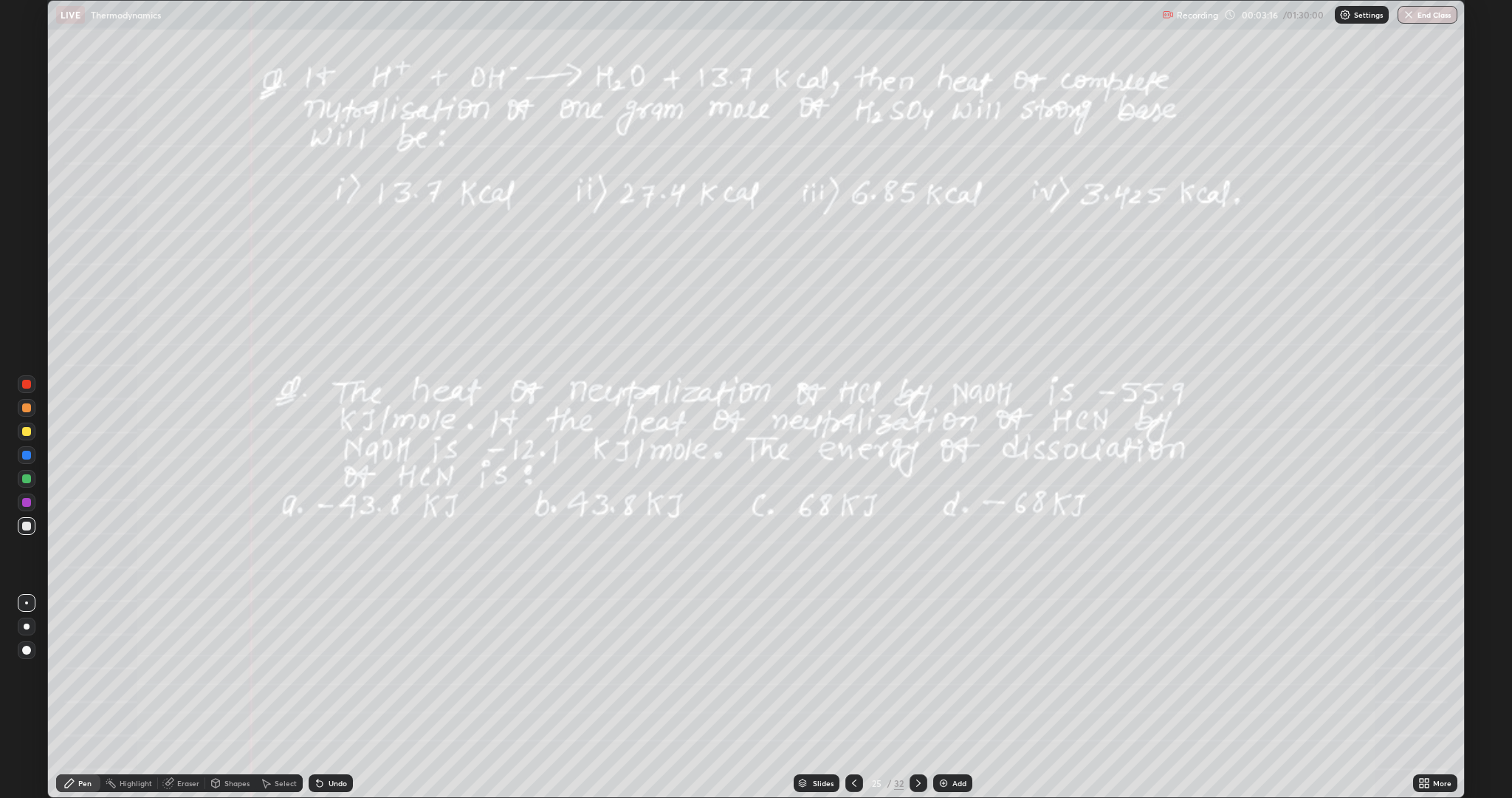
click at [853, 633] on icon at bounding box center [854, 782] width 12 height 12
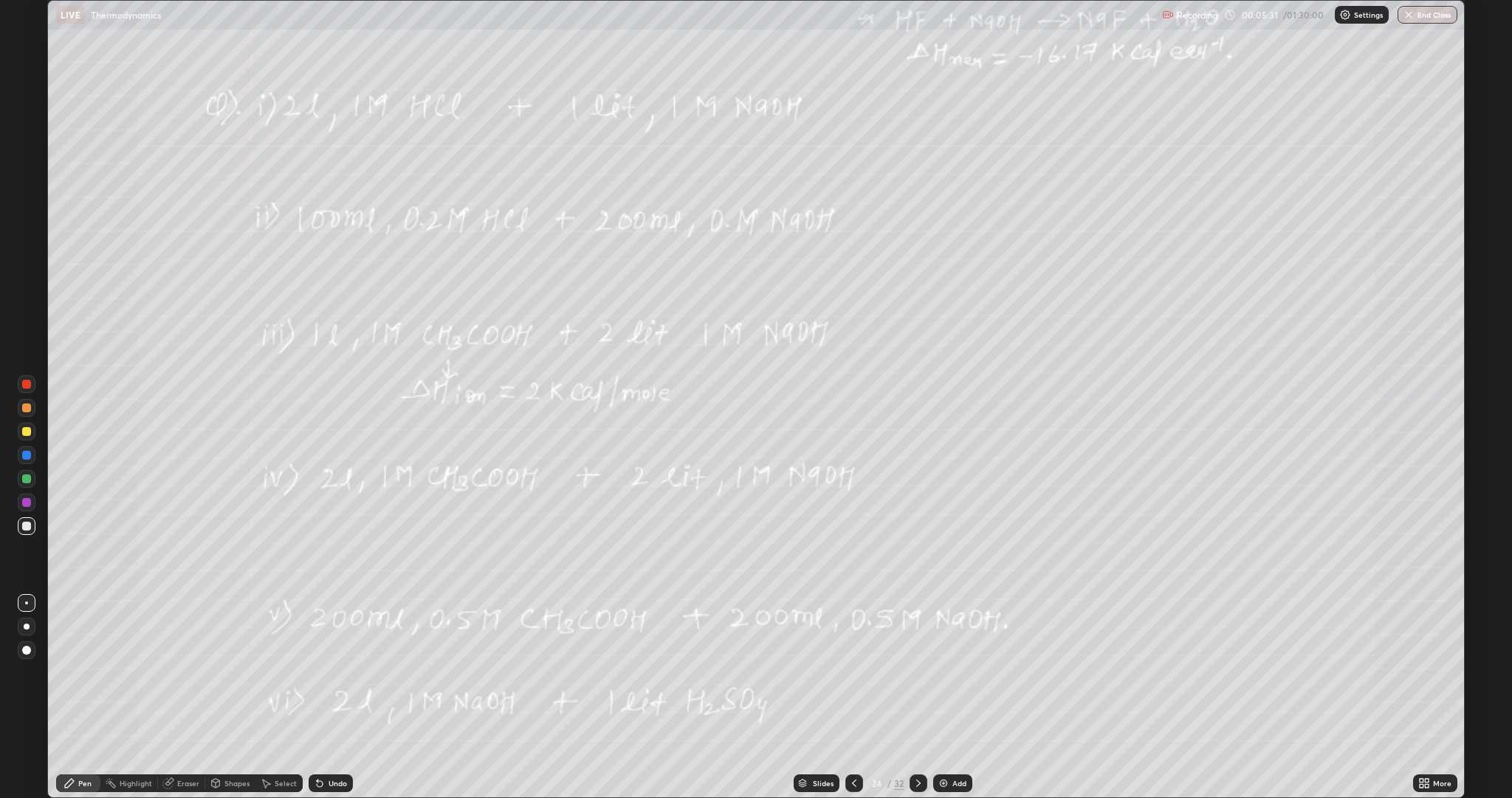
click at [917, 633] on icon at bounding box center [918, 782] width 12 height 12
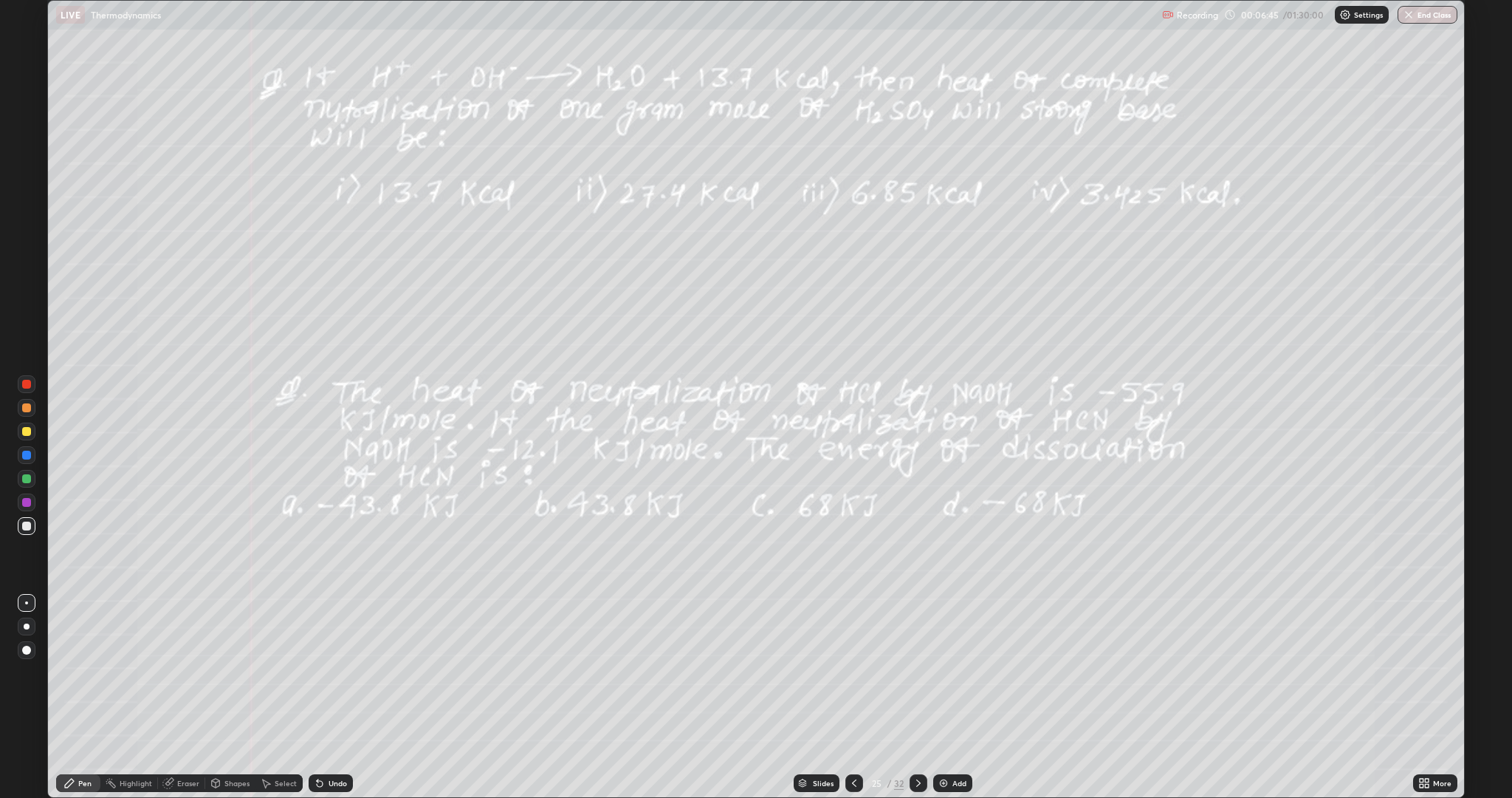
click at [27, 407] on div at bounding box center [27, 408] width 9 height 9
click at [917, 633] on icon at bounding box center [918, 782] width 12 height 12
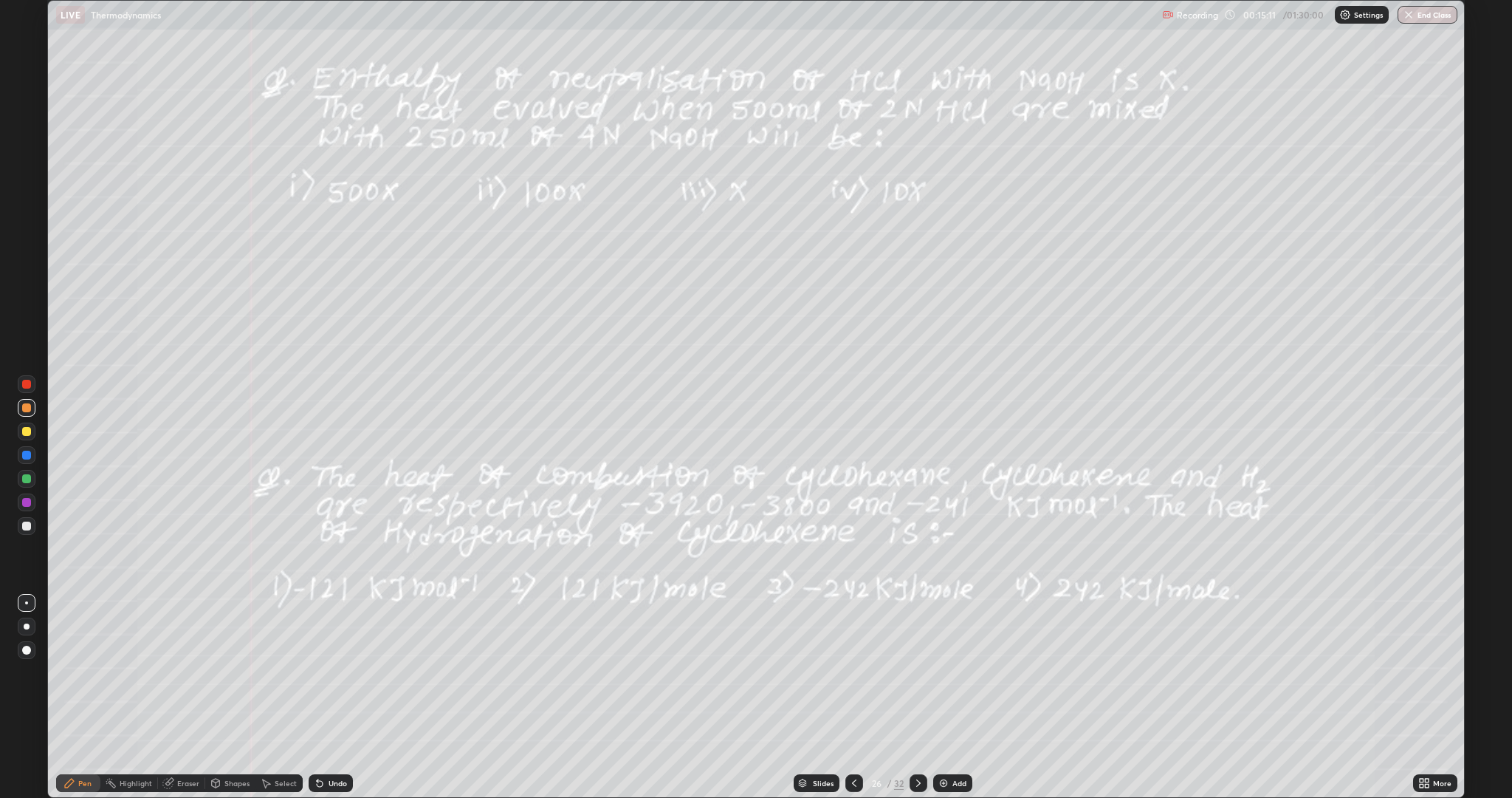
click at [328, 633] on div "Undo" at bounding box center [337, 783] width 18 height 7
click at [323, 633] on icon at bounding box center [319, 782] width 12 height 12
click at [328, 633] on div "Undo" at bounding box center [337, 783] width 18 height 7
click at [317, 633] on icon at bounding box center [320, 783] width 6 height 6
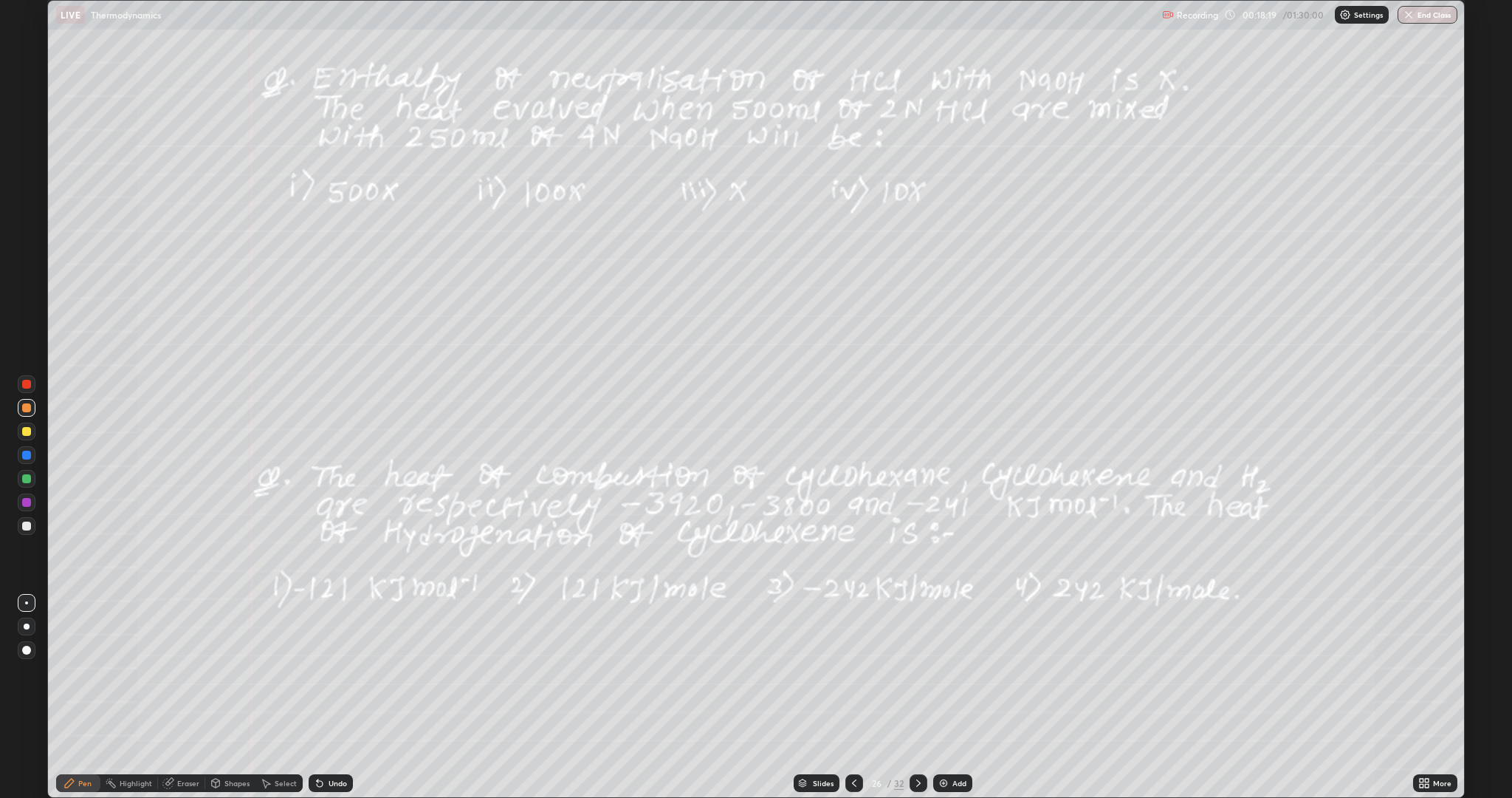
click at [853, 633] on icon at bounding box center [854, 783] width 5 height 7
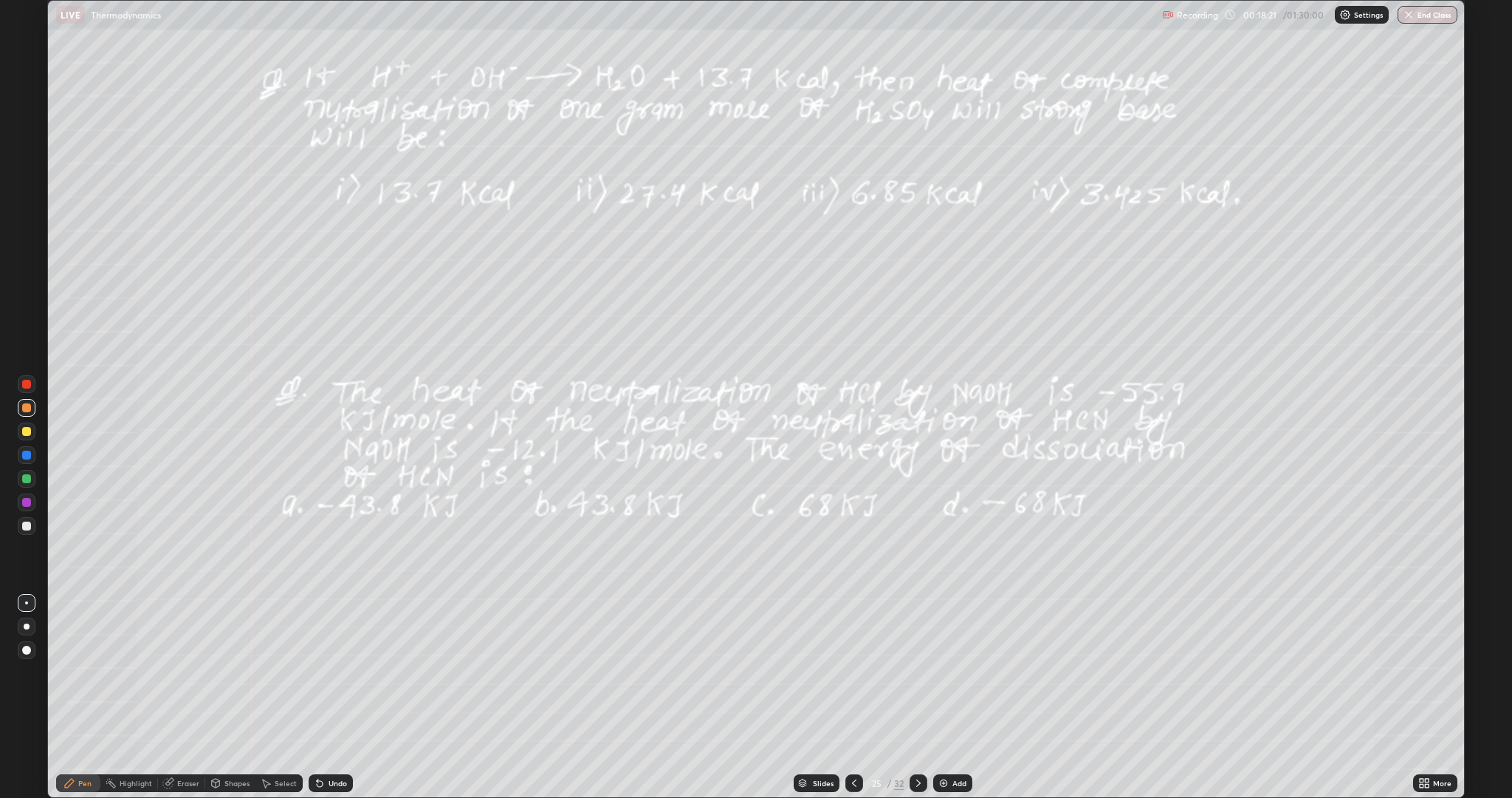
click at [848, 633] on icon at bounding box center [854, 782] width 12 height 12
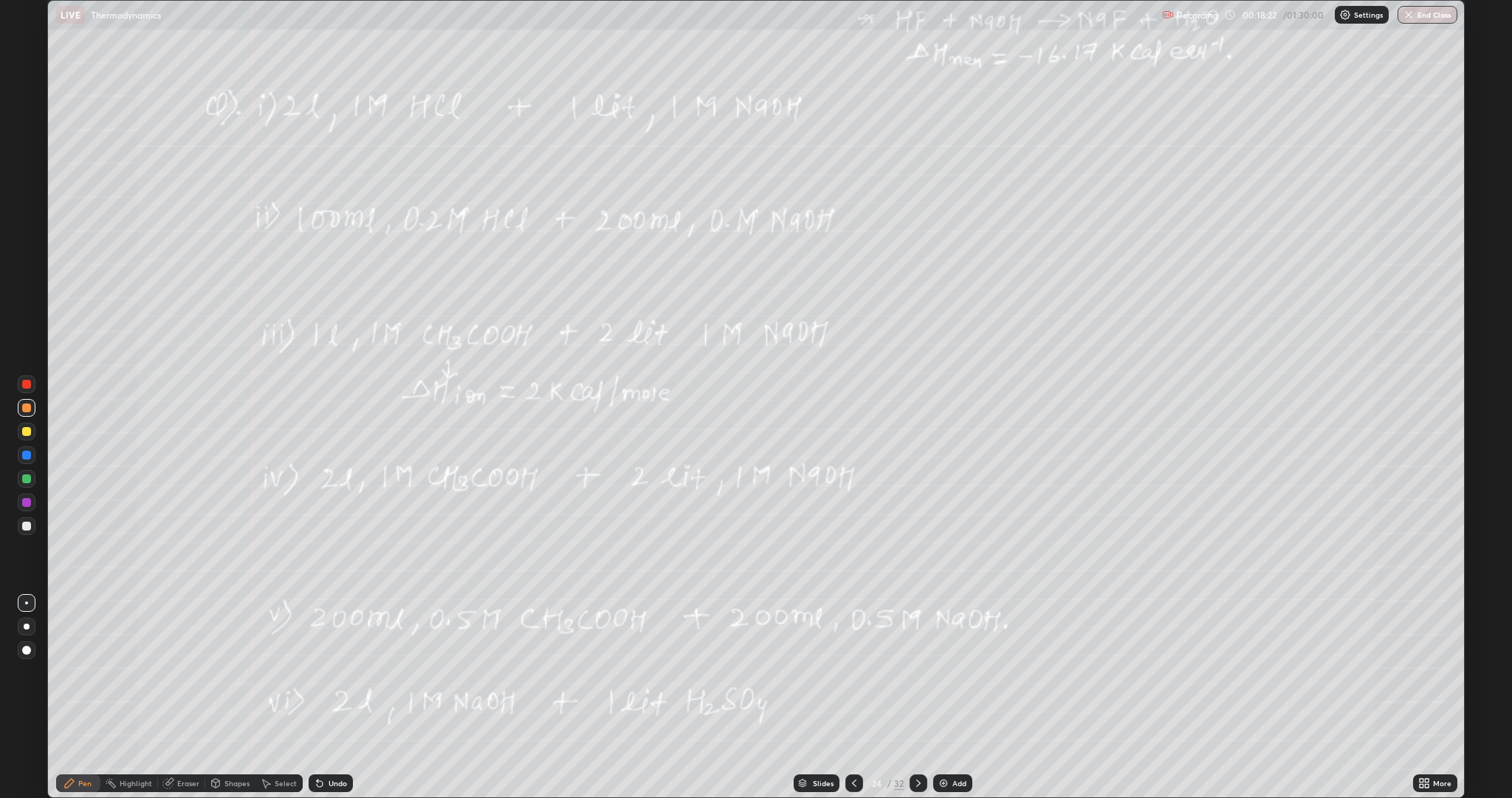
click at [852, 633] on icon at bounding box center [854, 782] width 12 height 12
click at [849, 633] on icon at bounding box center [854, 782] width 12 height 12
click at [853, 633] on icon at bounding box center [854, 782] width 12 height 12
click at [856, 633] on div at bounding box center [854, 782] width 17 height 29
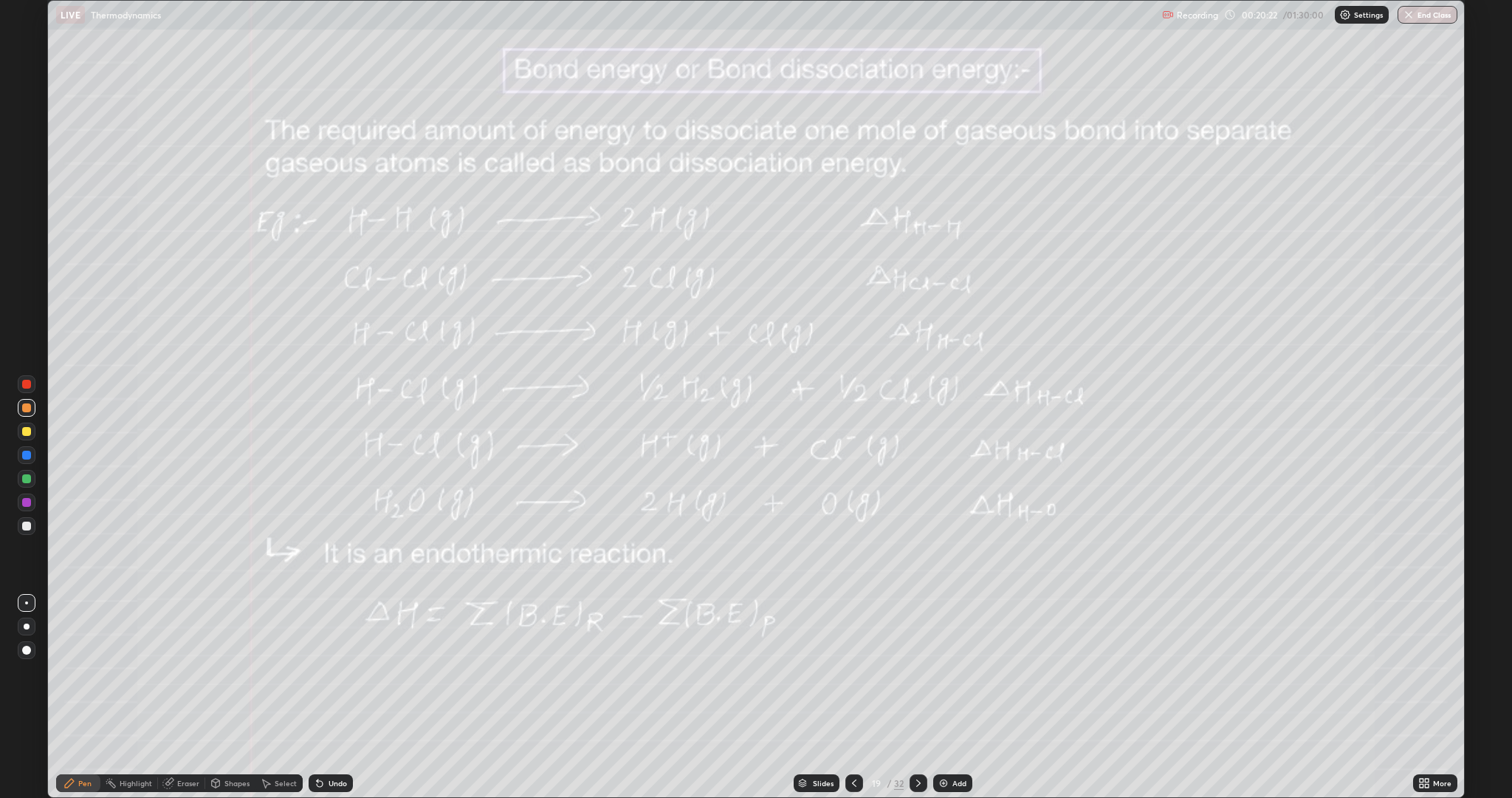
click at [27, 526] on div at bounding box center [27, 526] width 9 height 9
click at [920, 633] on icon at bounding box center [918, 782] width 12 height 12
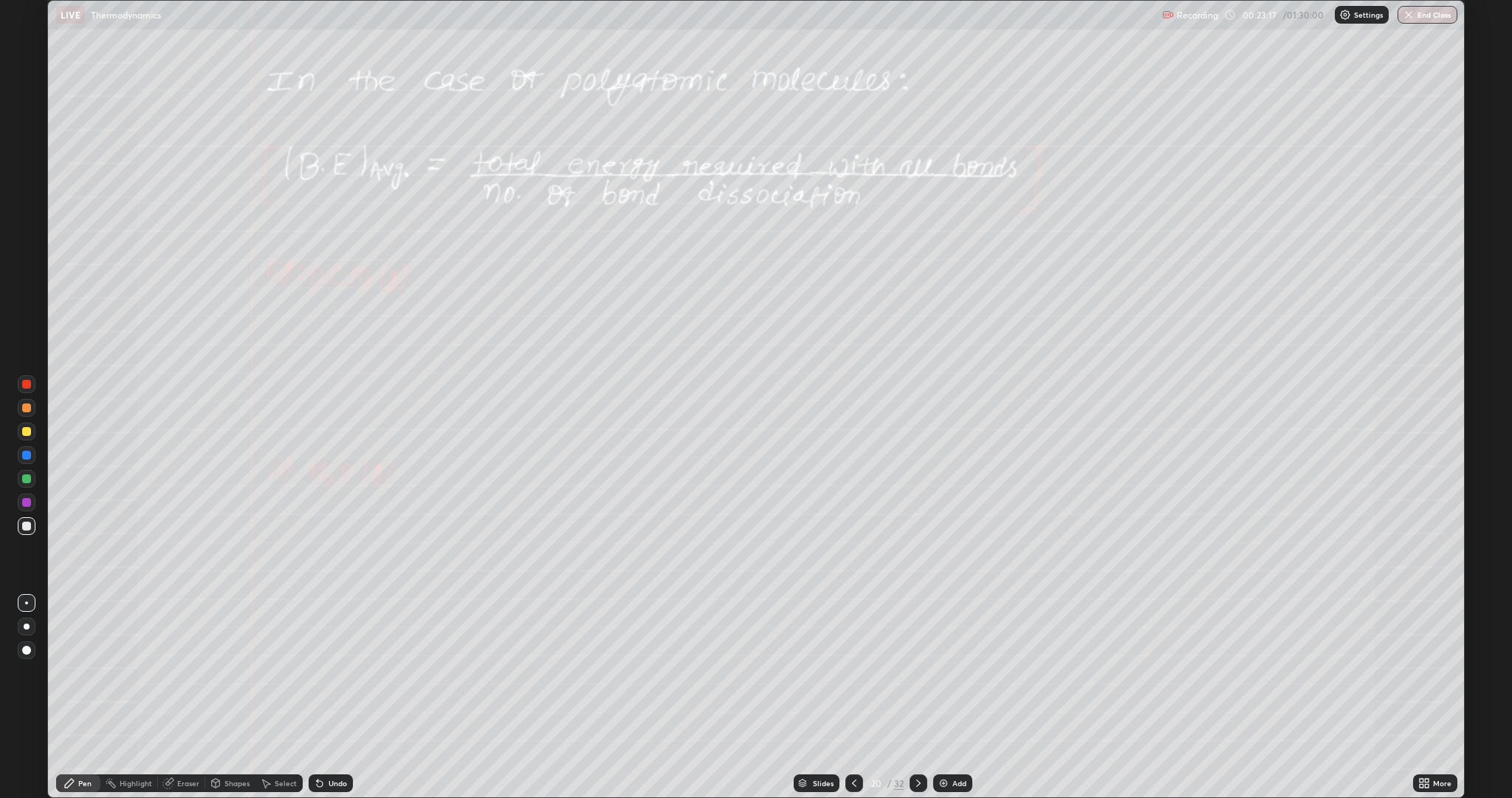
click at [335, 633] on div "Undo" at bounding box center [337, 783] width 18 height 7
click at [917, 633] on icon at bounding box center [918, 782] width 12 height 12
click at [857, 633] on icon at bounding box center [854, 782] width 12 height 12
click at [853, 633] on icon at bounding box center [854, 782] width 12 height 12
click at [922, 633] on icon at bounding box center [918, 782] width 12 height 12
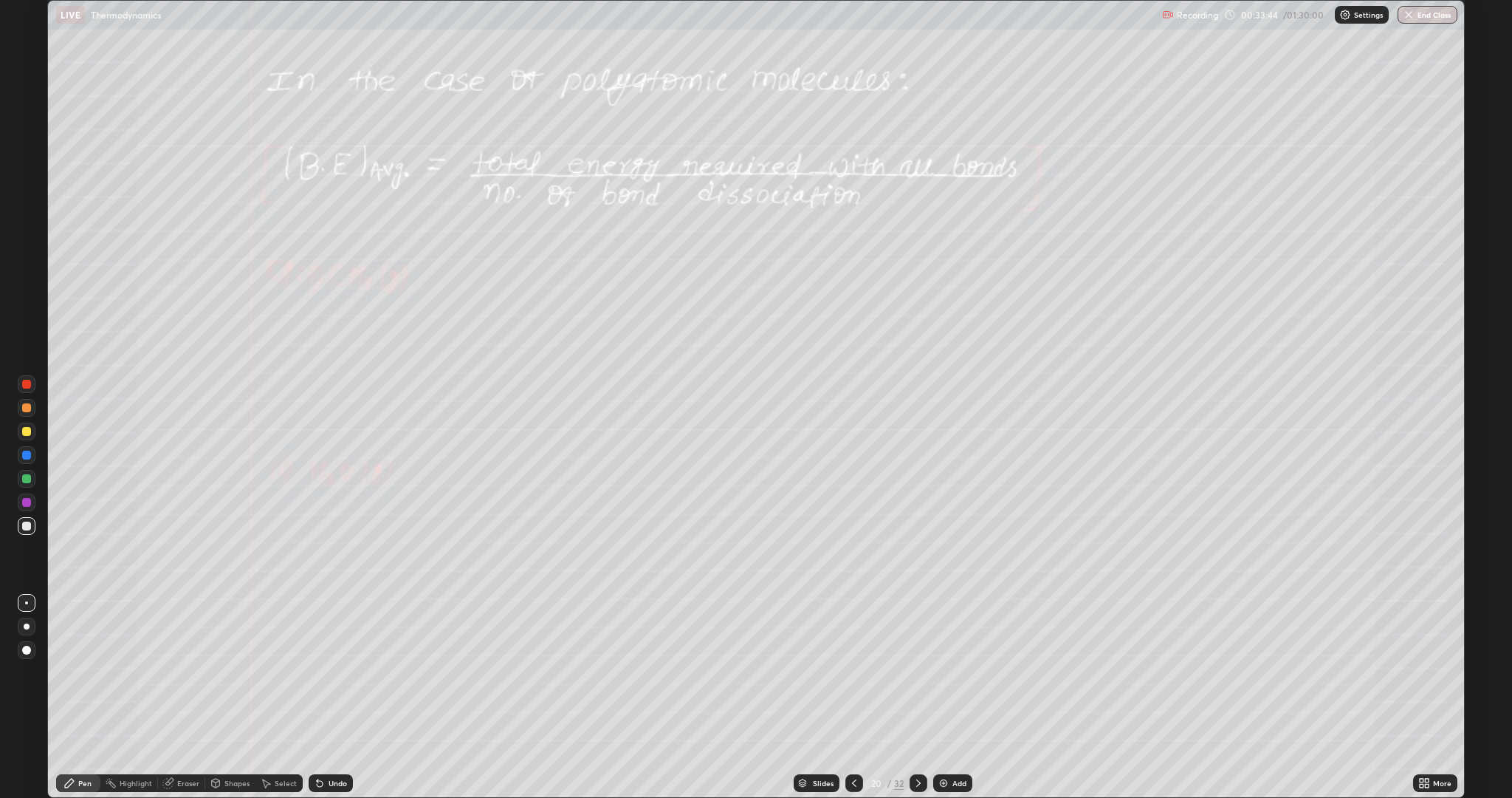
click at [918, 633] on icon at bounding box center [918, 782] width 12 height 12
click at [853, 633] on icon at bounding box center [854, 782] width 12 height 12
click at [821, 633] on div "Slides" at bounding box center [823, 783] width 20 height 7
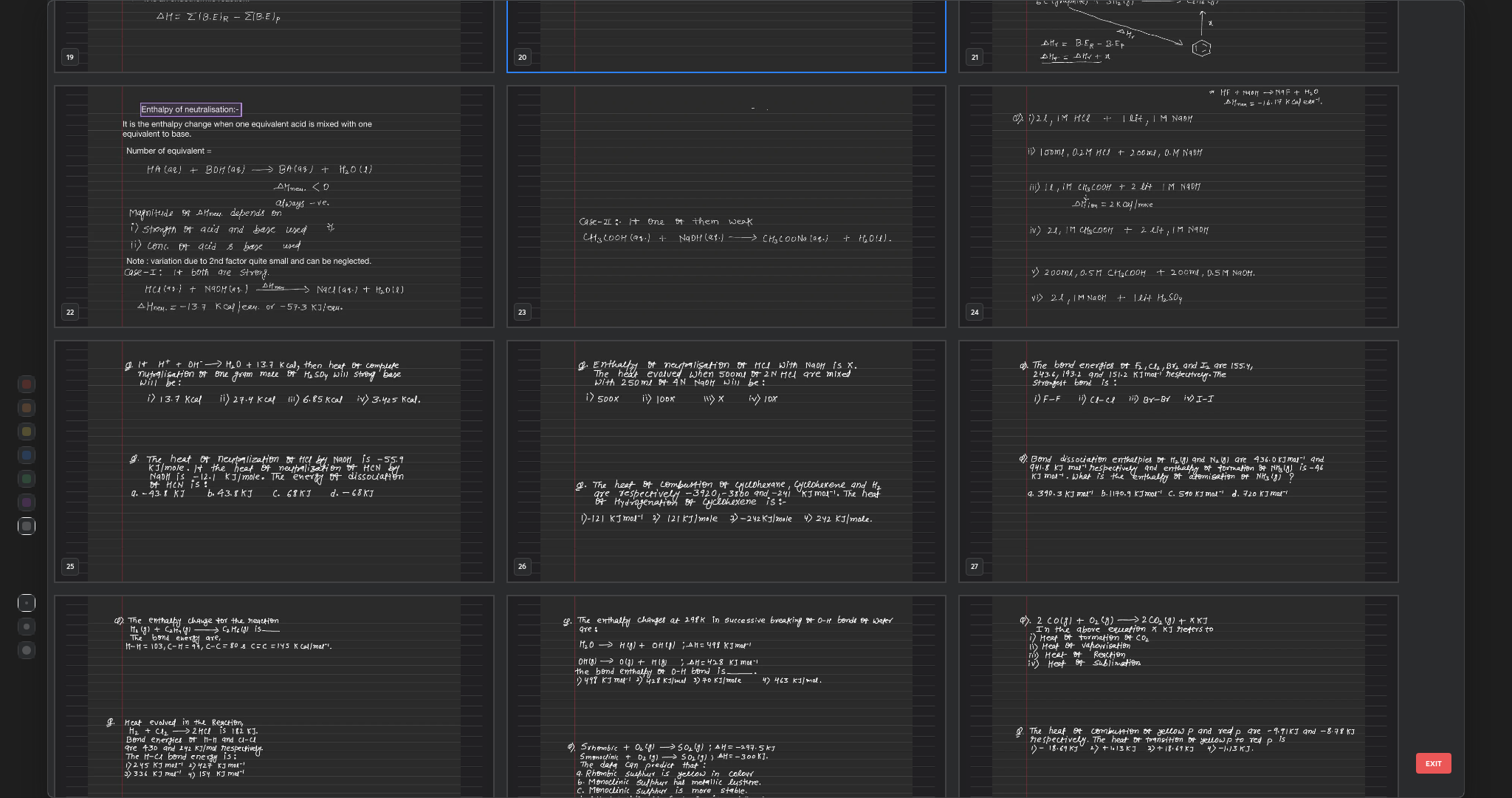
scroll to position [1717, 0]
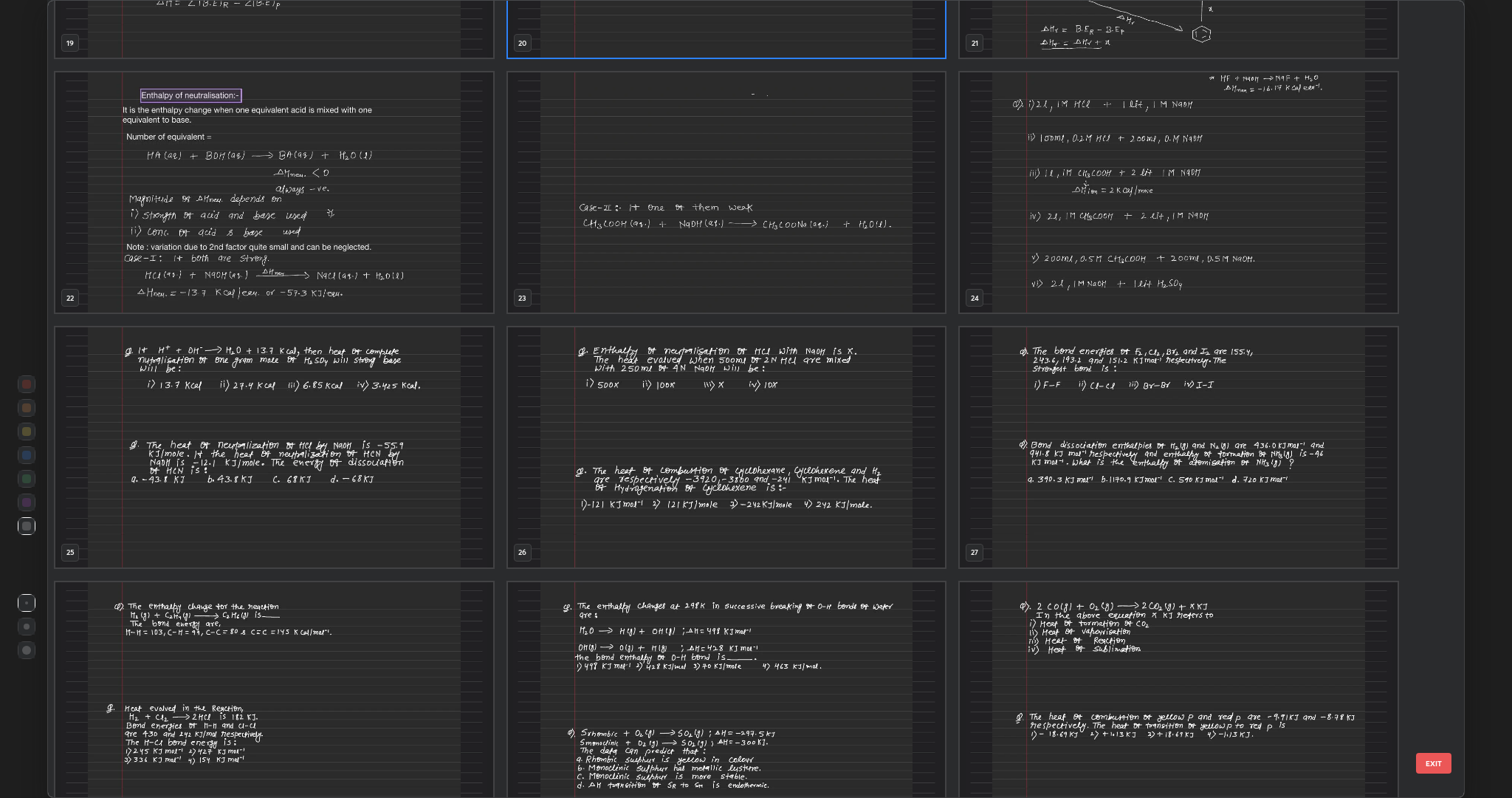
click at [1072, 507] on img "grid" at bounding box center [1178, 447] width 438 height 240
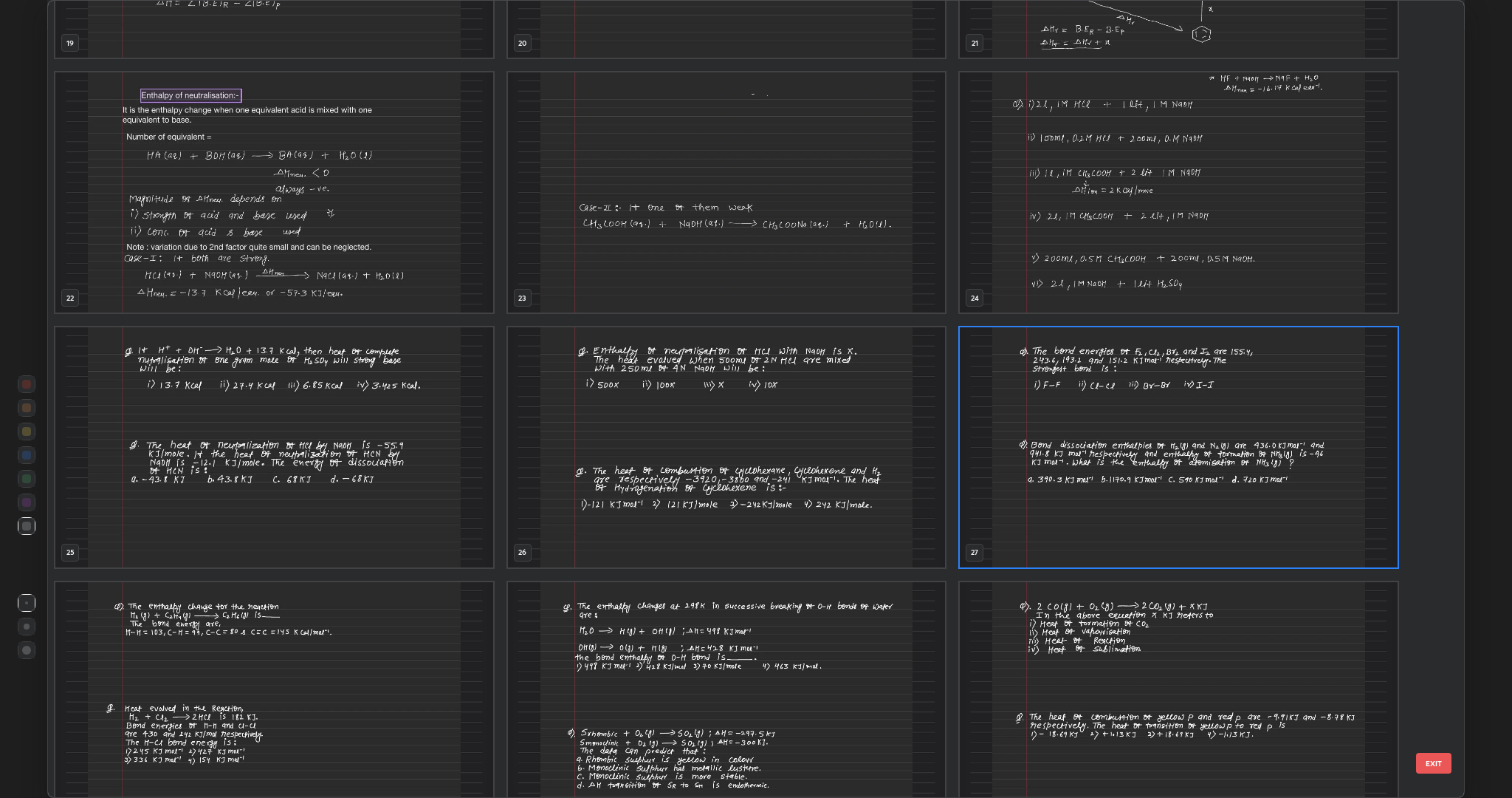
click at [1027, 513] on img "grid" at bounding box center [1178, 447] width 438 height 240
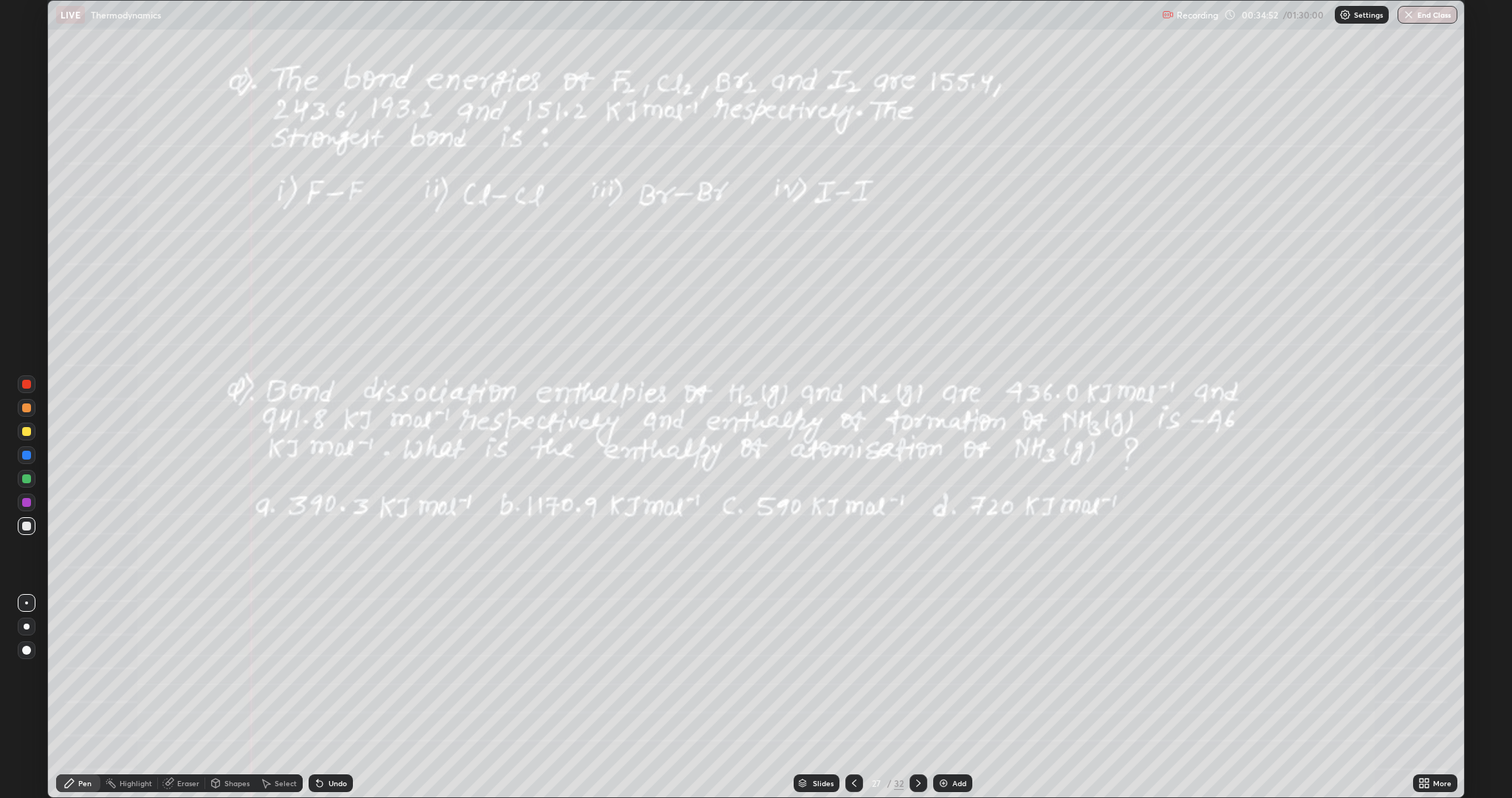
click at [850, 633] on icon at bounding box center [854, 782] width 12 height 12
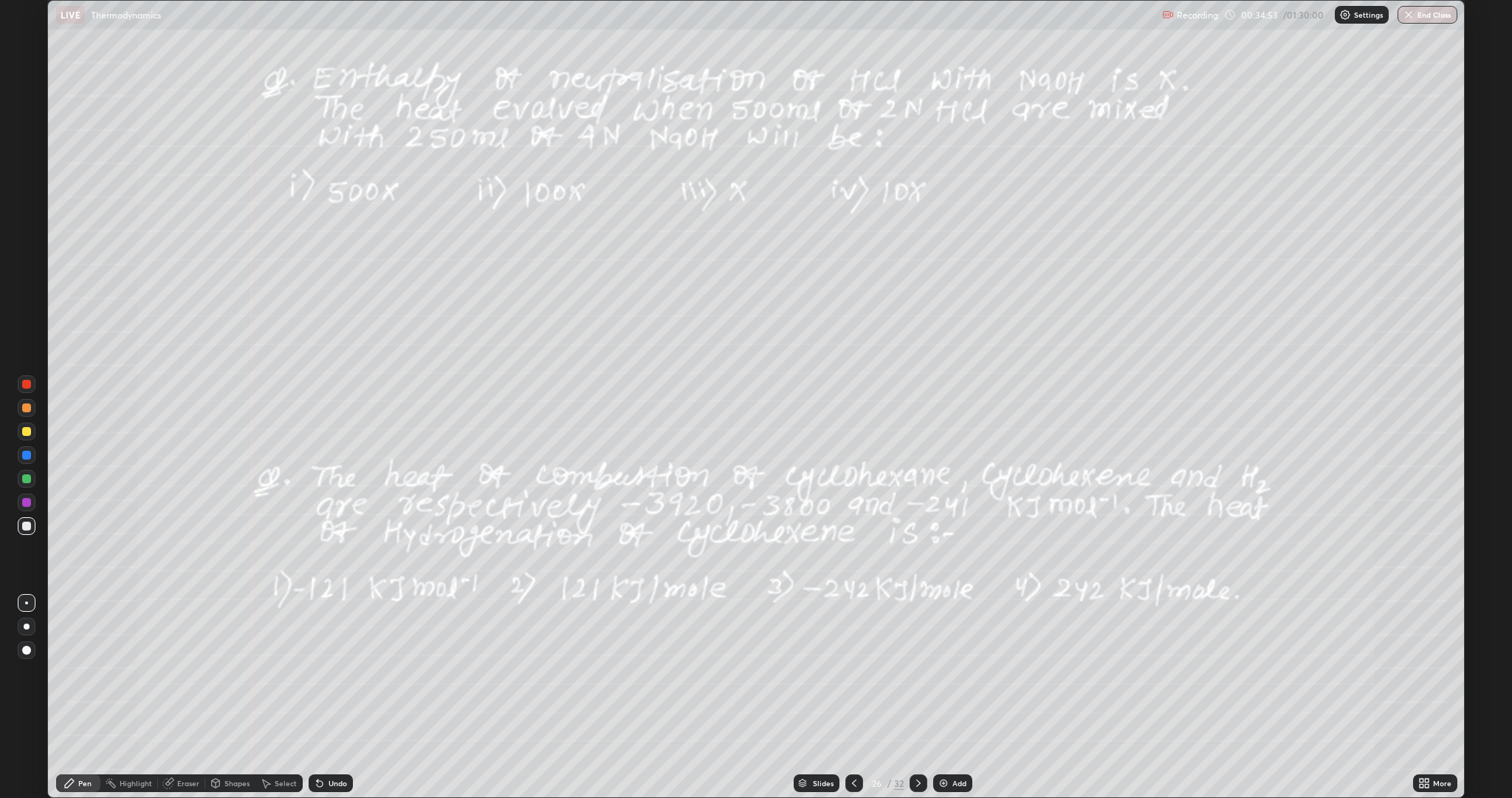
click at [915, 633] on icon at bounding box center [918, 782] width 12 height 12
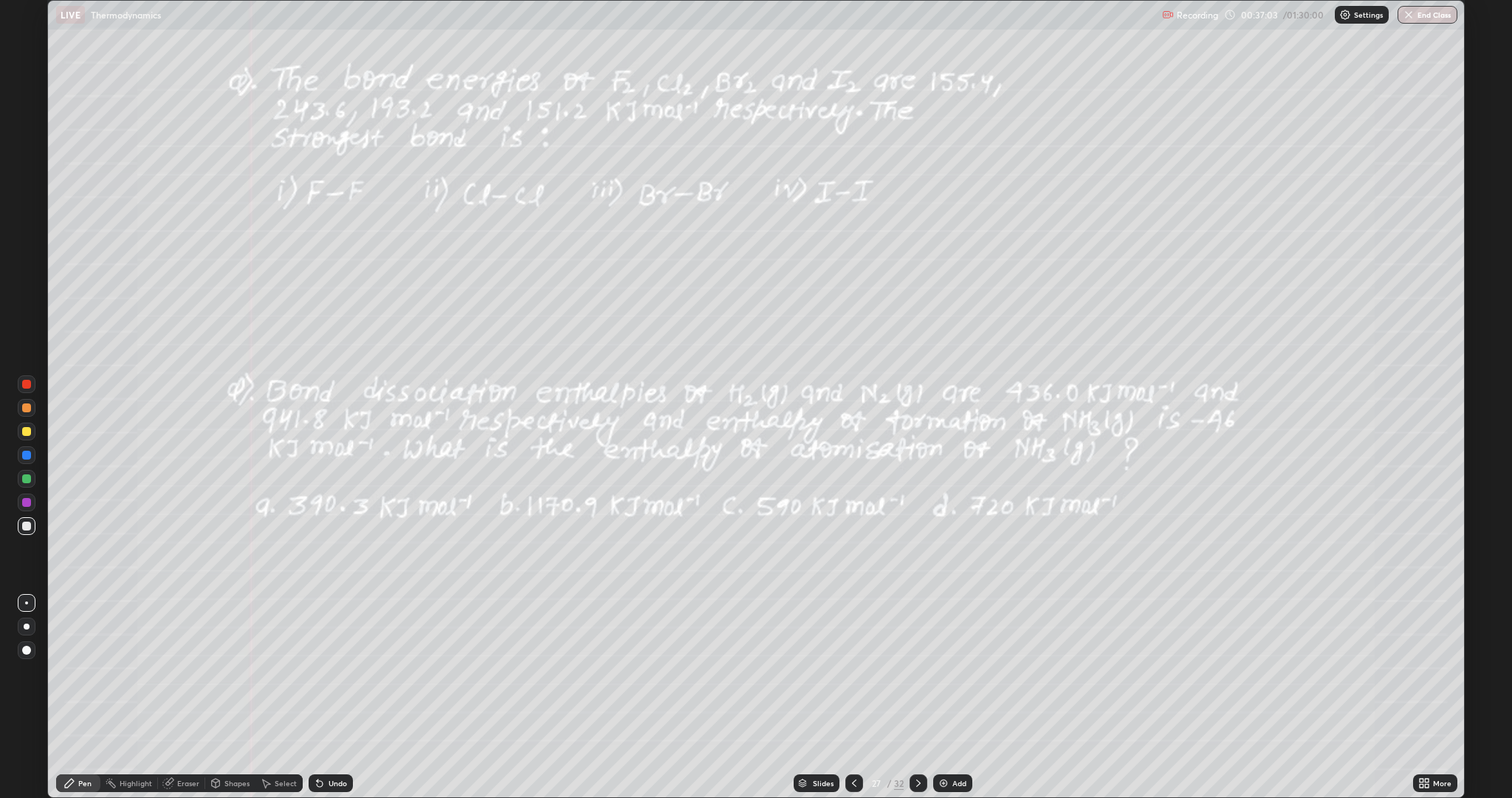
click at [915, 633] on icon at bounding box center [918, 782] width 12 height 12
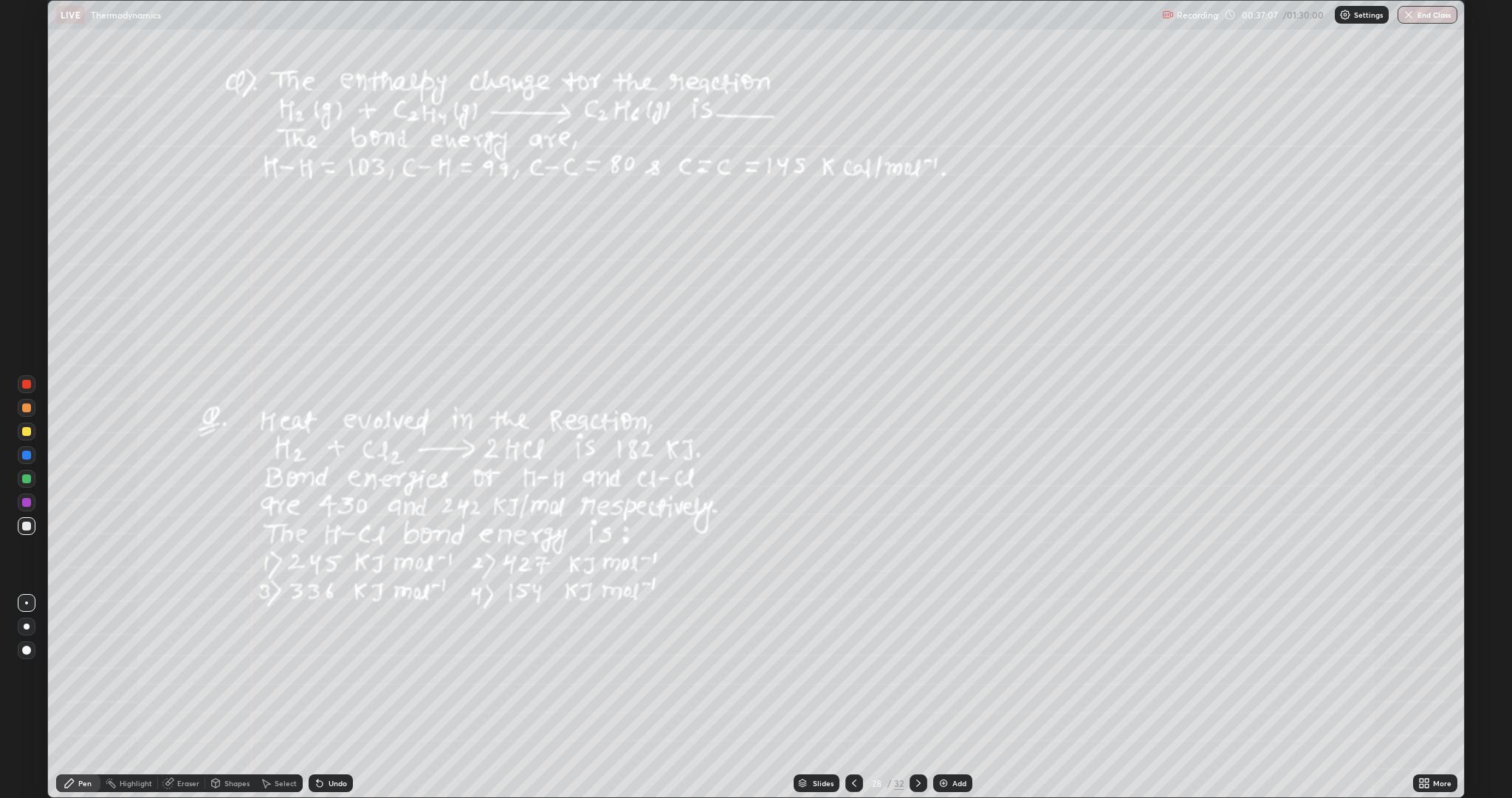
click at [858, 633] on icon at bounding box center [854, 782] width 12 height 12
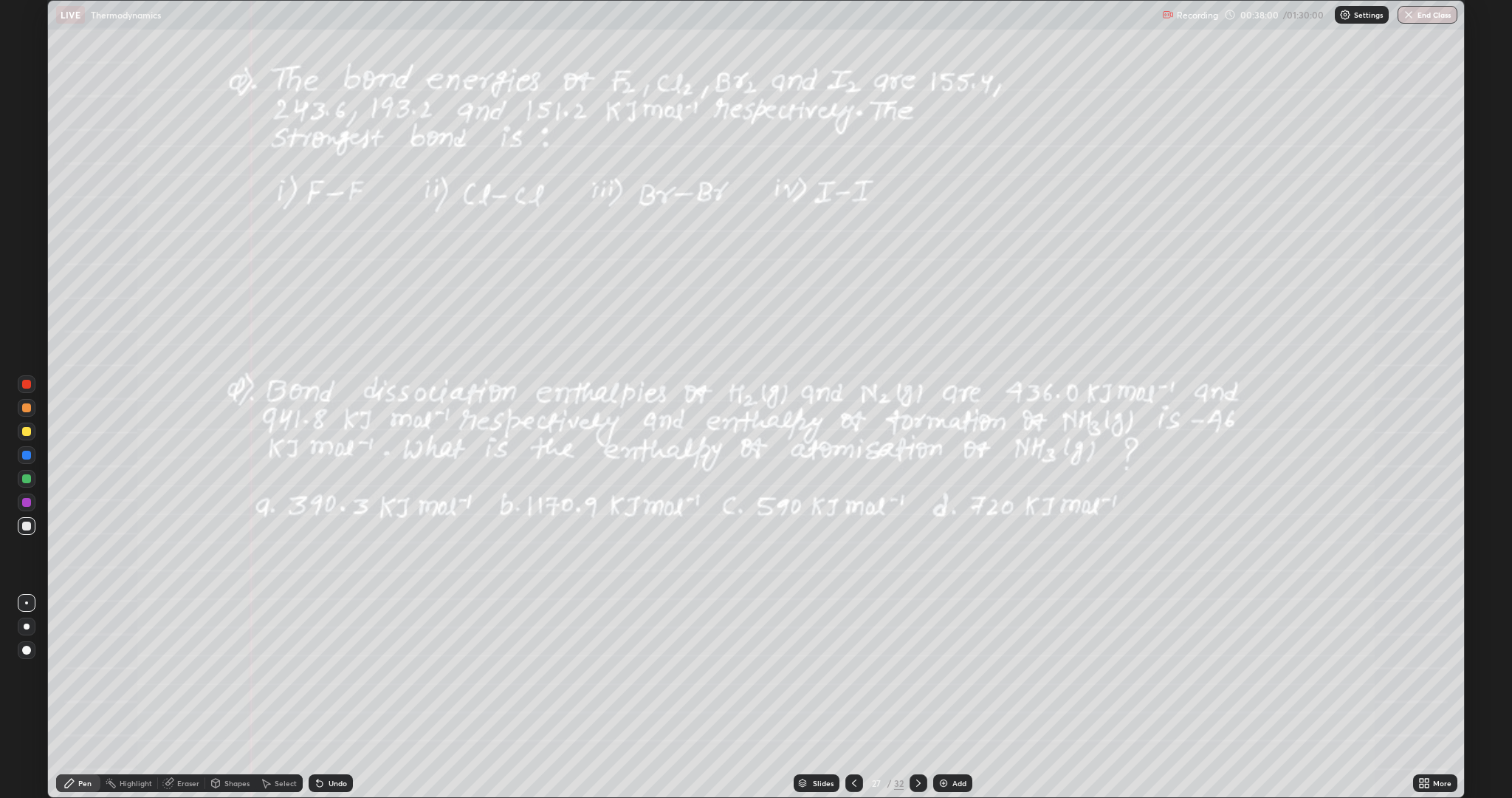
click at [917, 633] on icon at bounding box center [918, 782] width 12 height 12
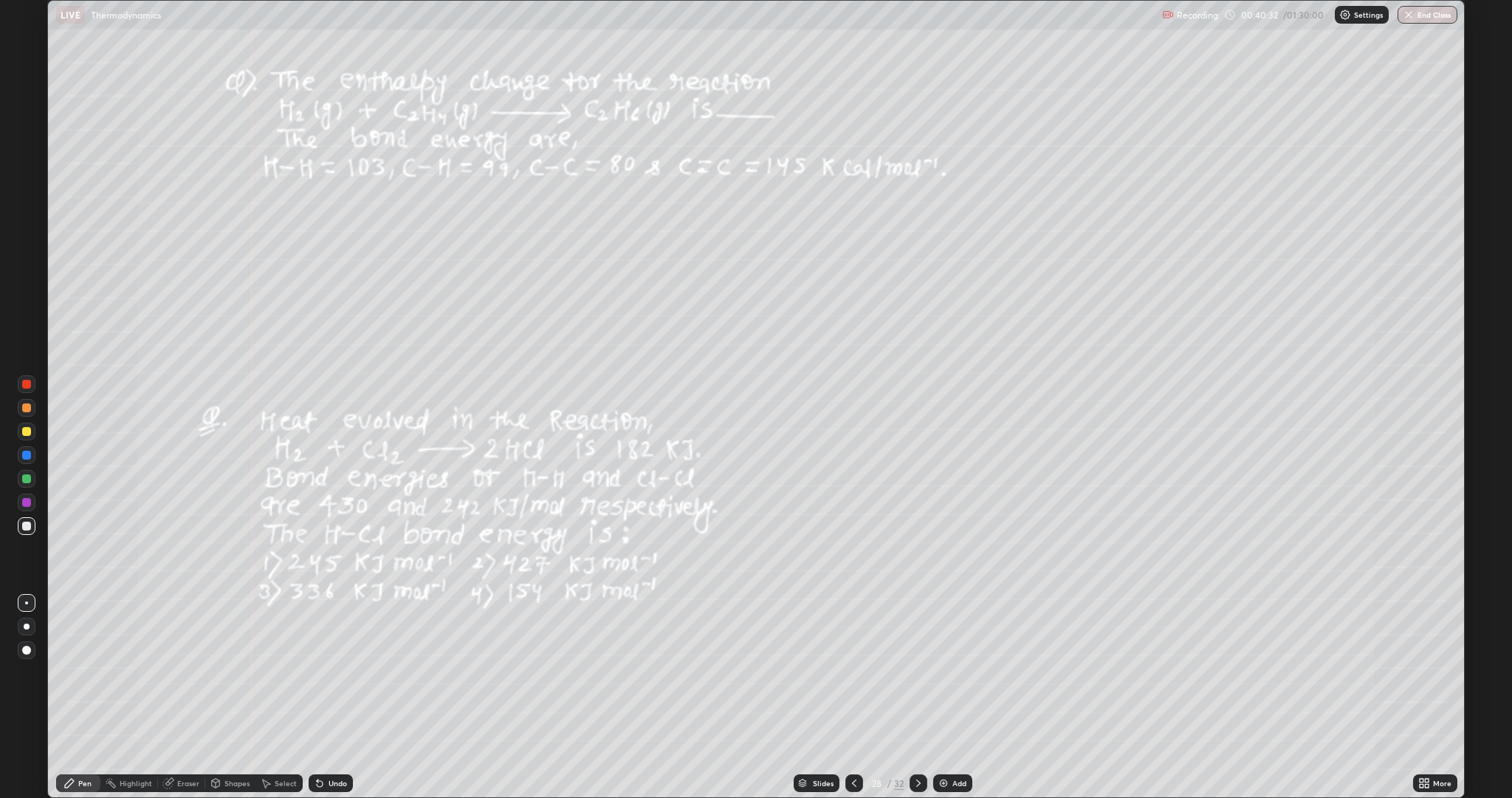
click at [28, 409] on div at bounding box center [27, 408] width 9 height 9
click at [167, 633] on icon at bounding box center [168, 783] width 9 height 9
click at [88, 633] on div "Pen" at bounding box center [85, 783] width 13 height 7
click at [918, 633] on icon at bounding box center [918, 782] width 12 height 12
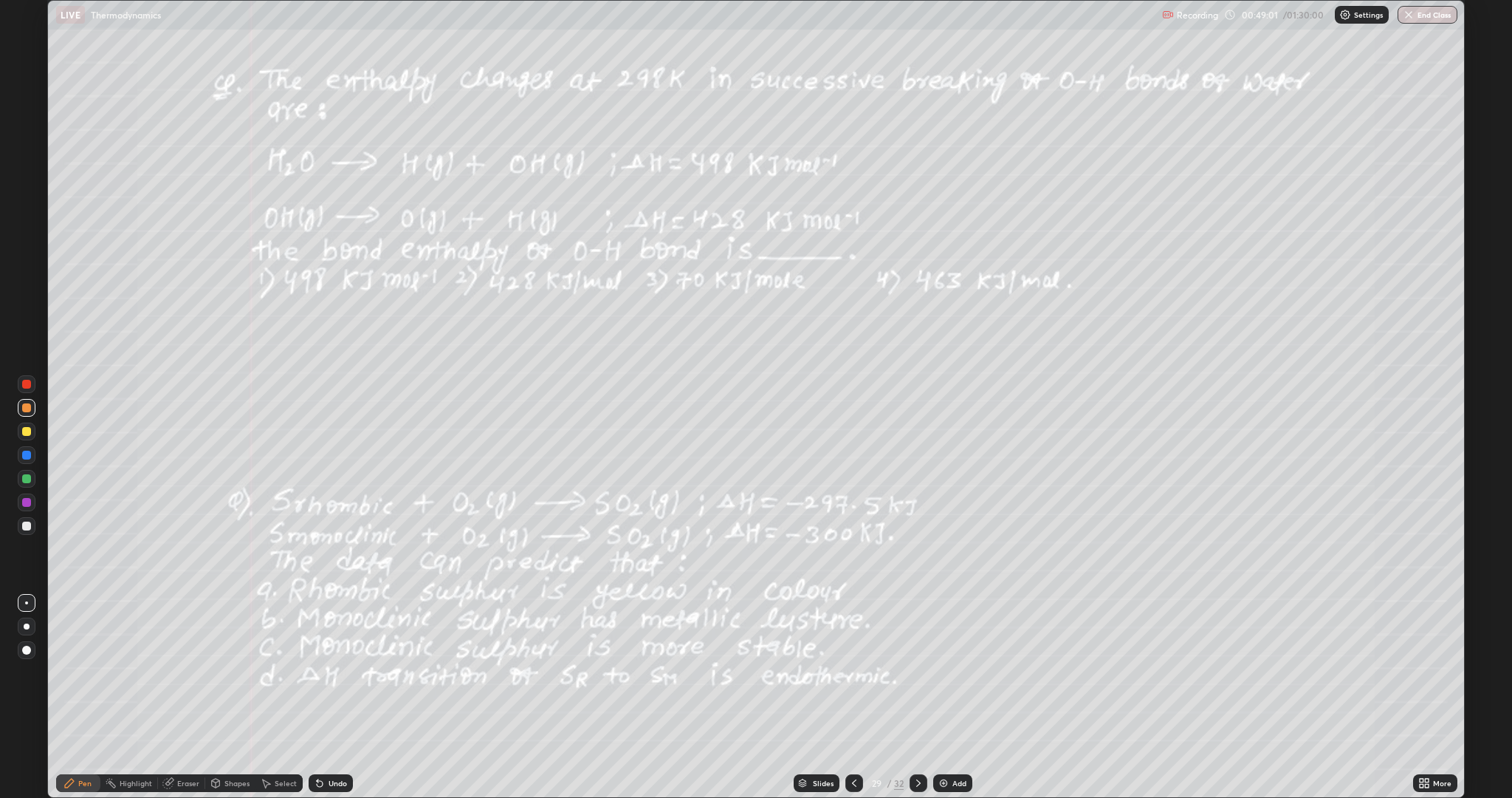
click at [858, 633] on icon at bounding box center [854, 782] width 12 height 12
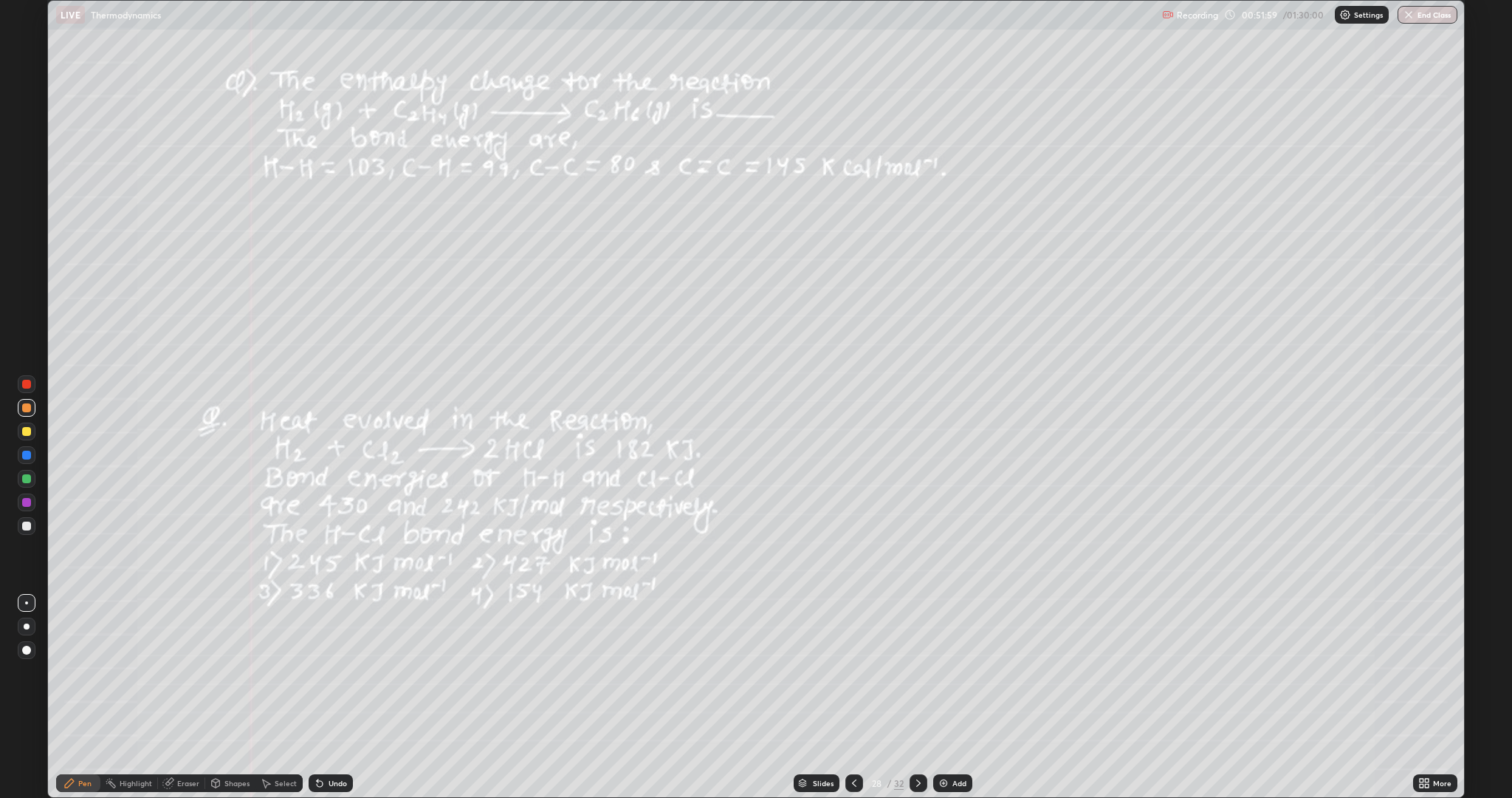
click at [917, 633] on icon at bounding box center [918, 782] width 12 height 12
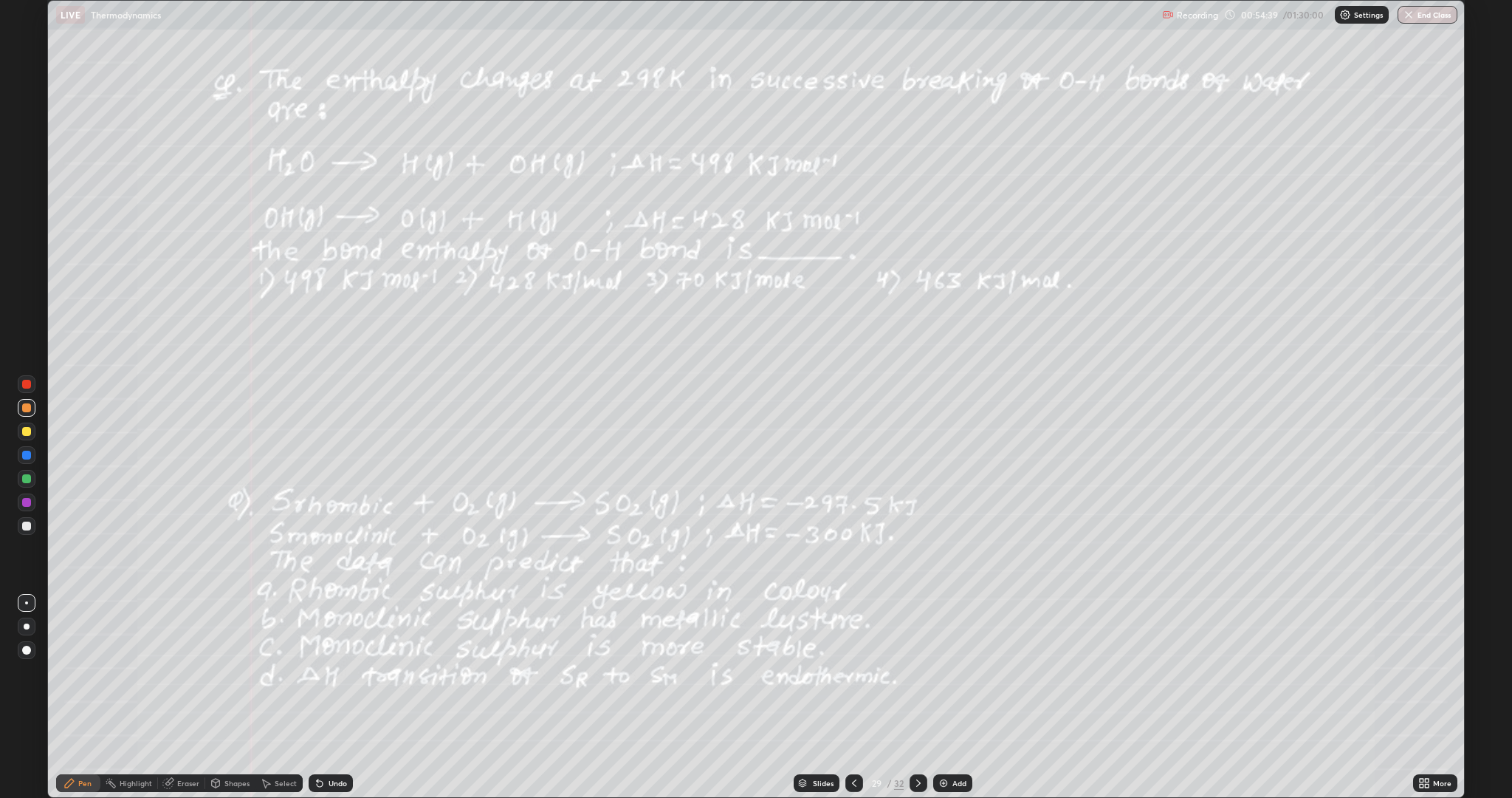
click at [824, 633] on div "Slides" at bounding box center [823, 783] width 20 height 7
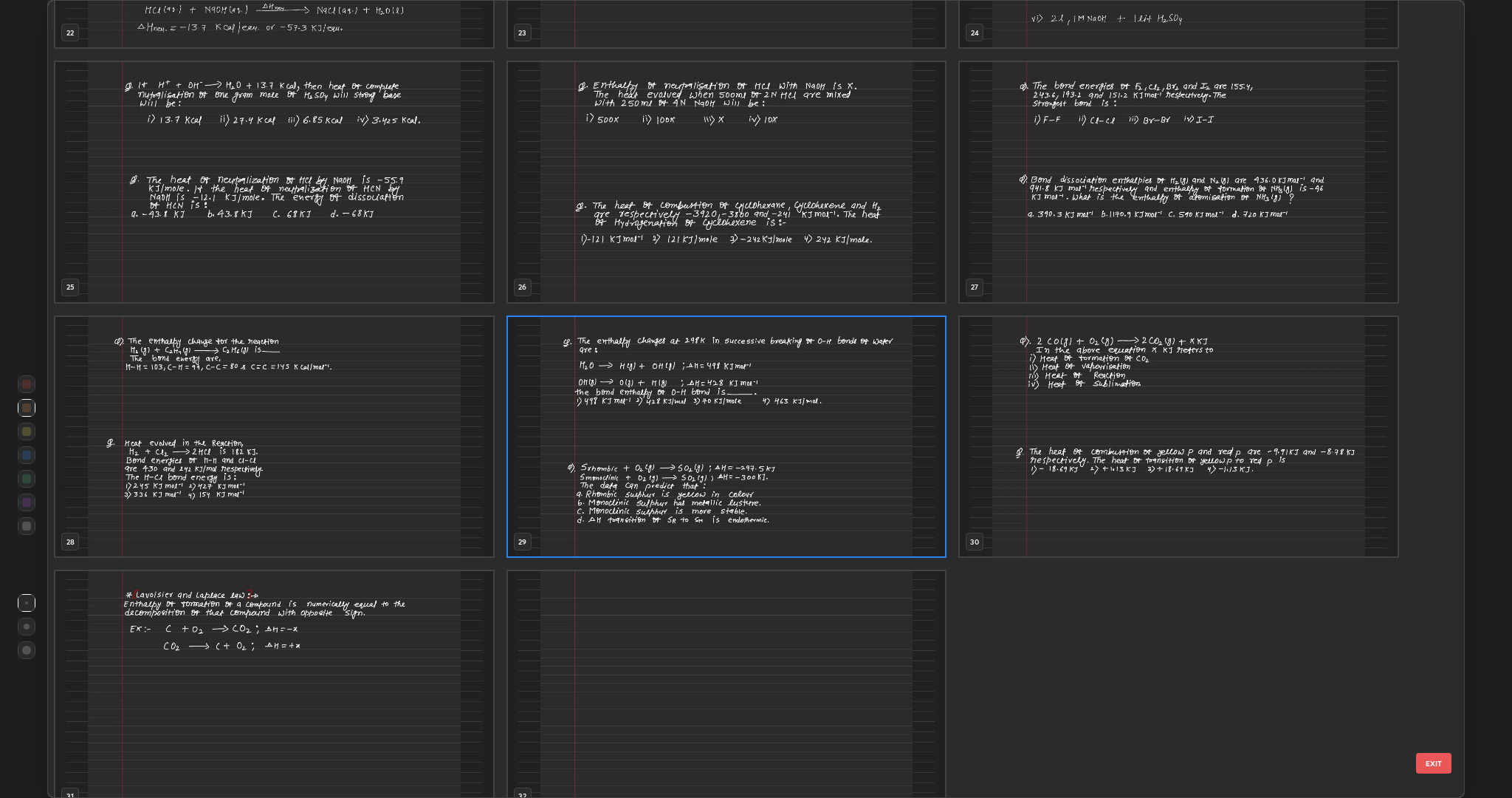
scroll to position [1983, 0]
click at [399, 633] on img "grid" at bounding box center [274, 690] width 438 height 240
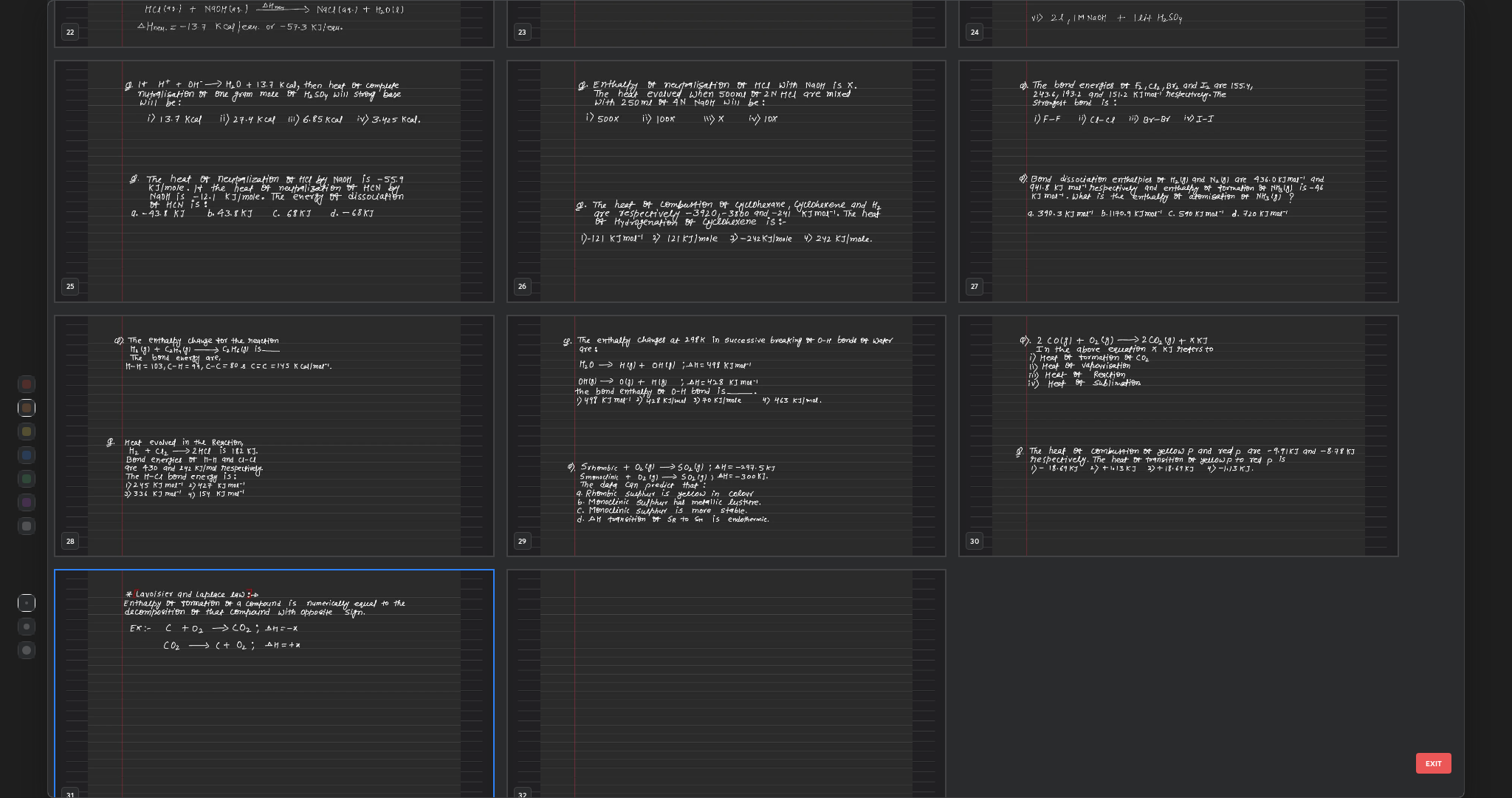
scroll to position [2003, 0]
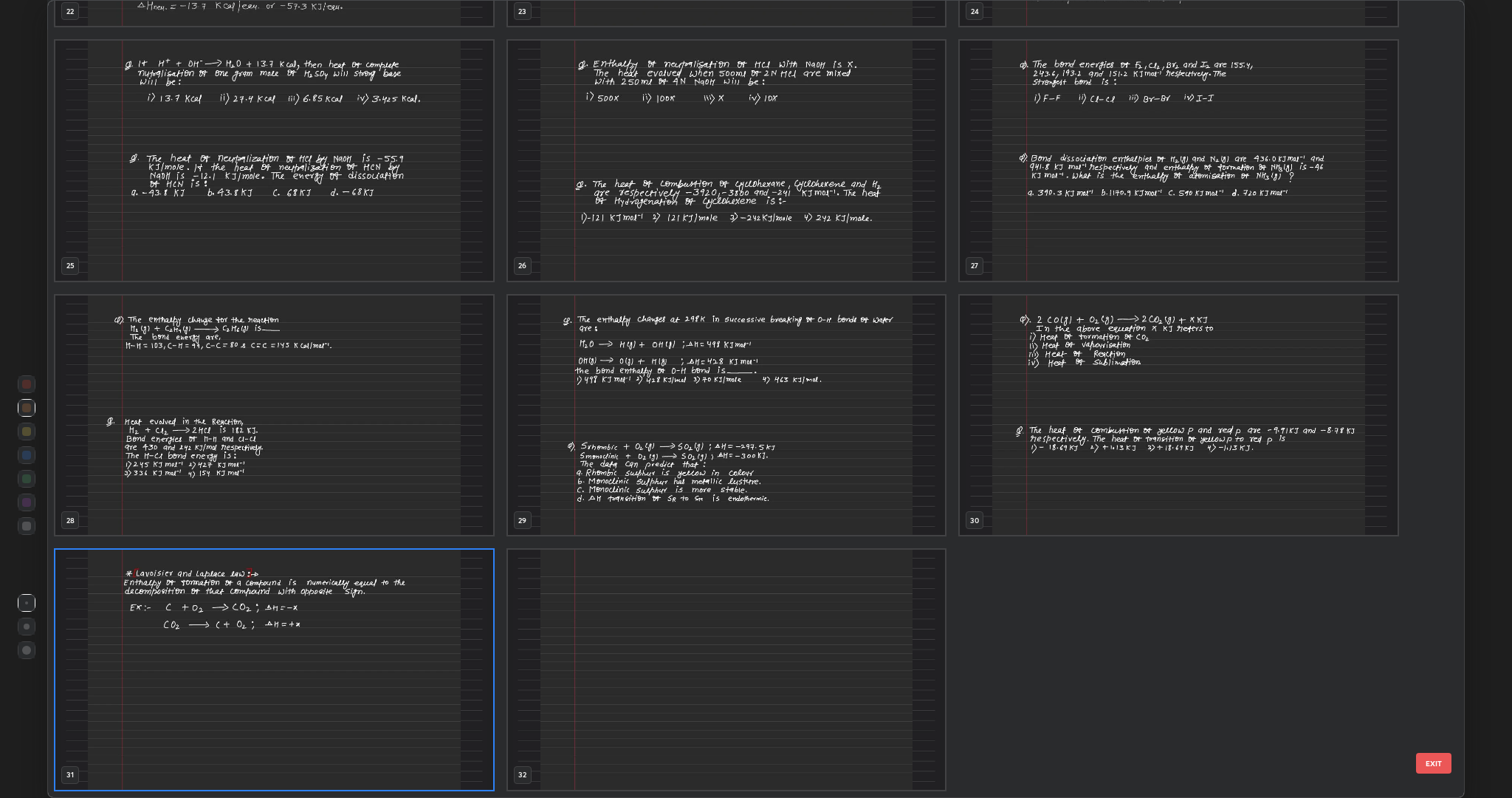
click at [400, 633] on img "grid" at bounding box center [274, 669] width 438 height 240
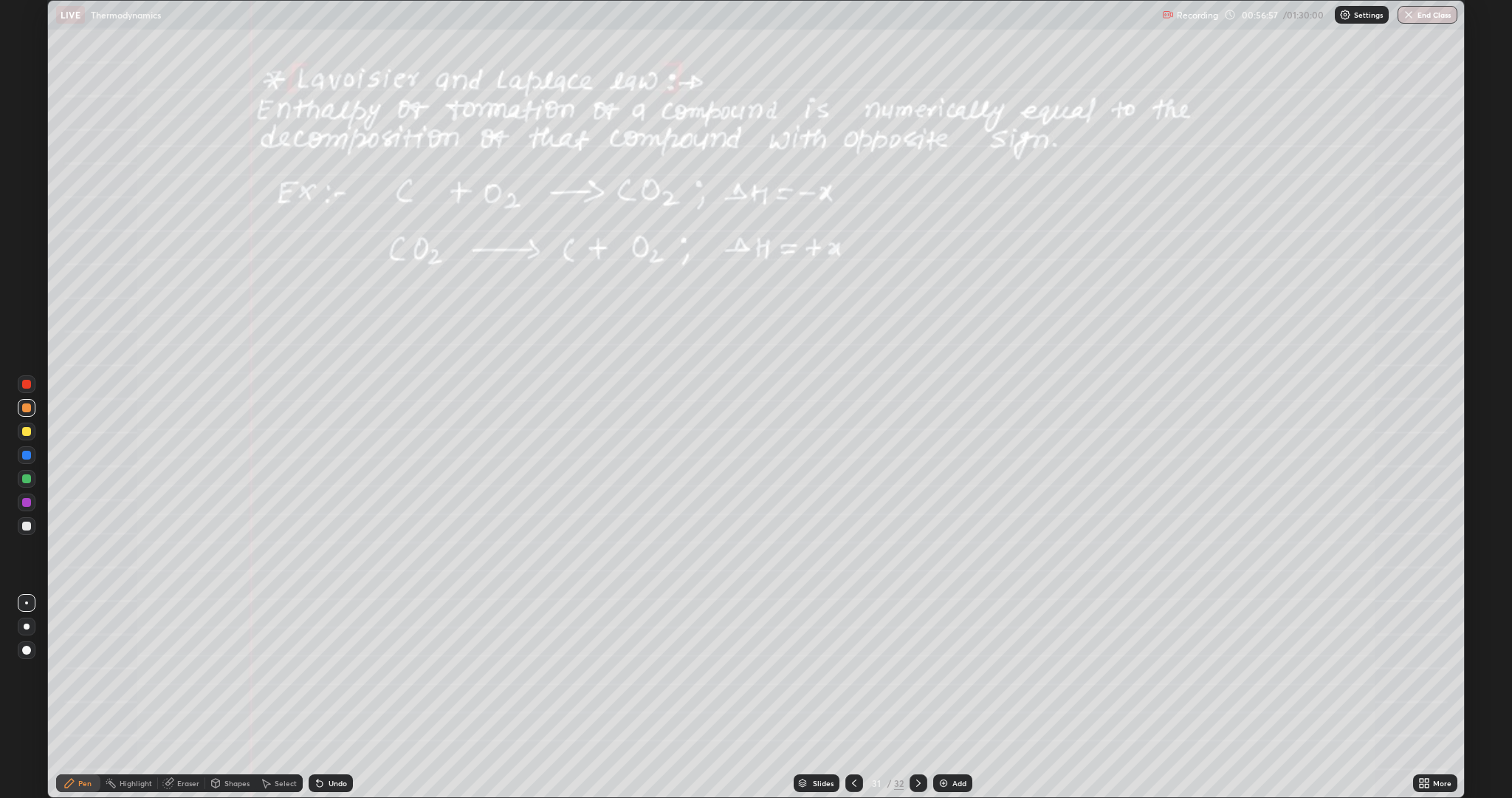
click at [817, 633] on div "Slides" at bounding box center [823, 783] width 20 height 7
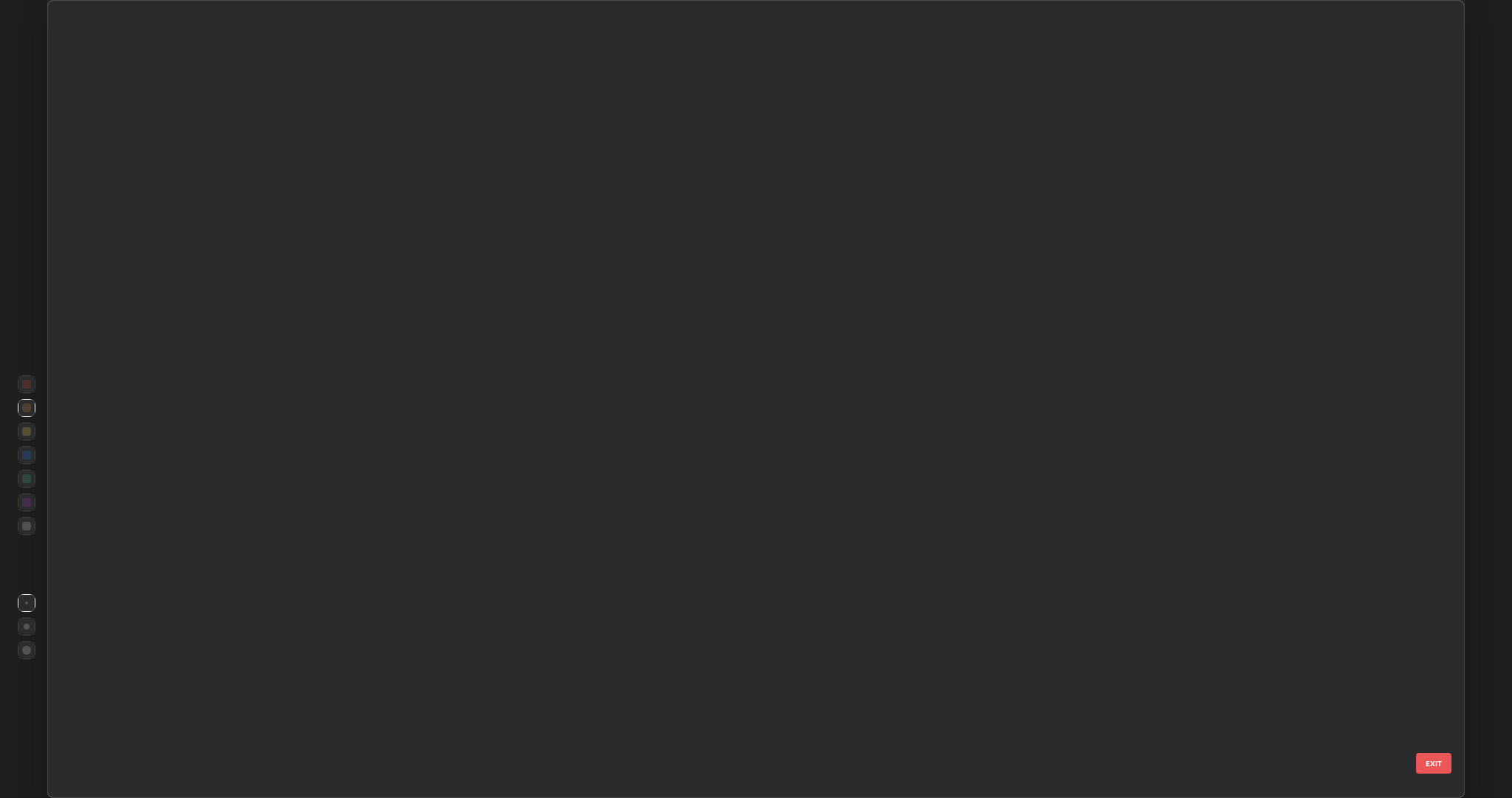
scroll to position [792, 1409]
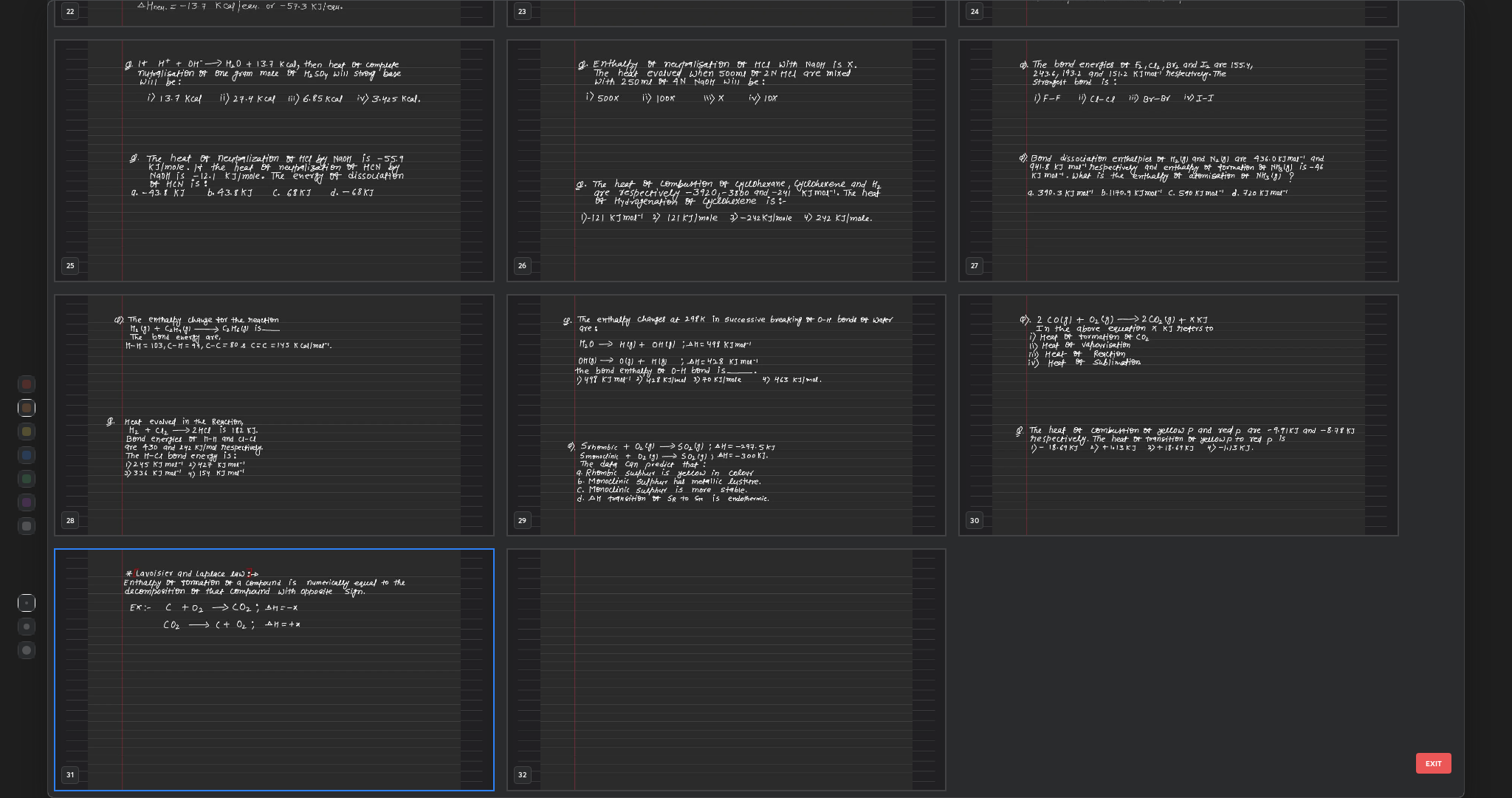
click at [845, 418] on img "grid" at bounding box center [727, 415] width 438 height 240
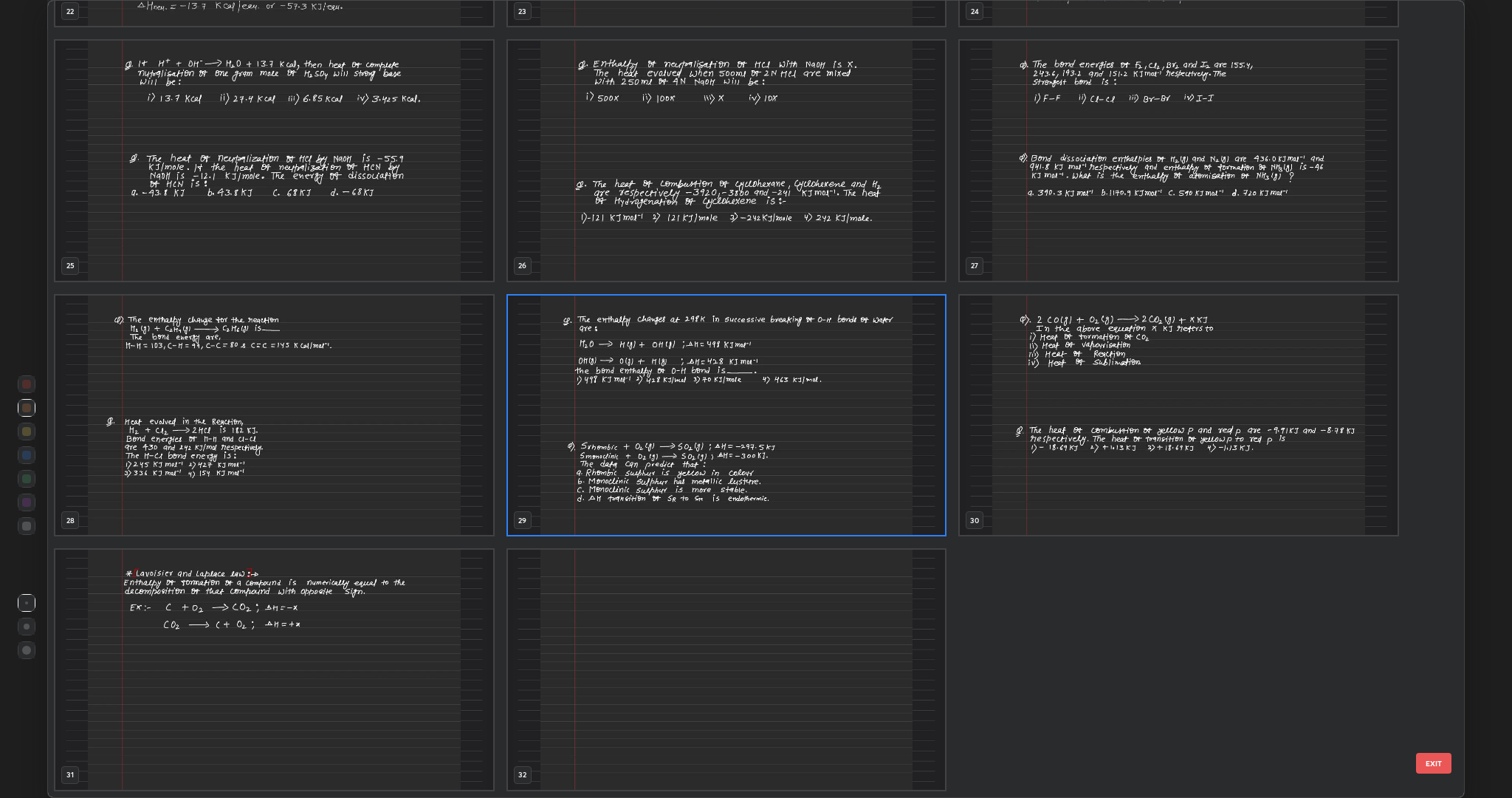
click at [881, 460] on img "grid" at bounding box center [727, 415] width 438 height 240
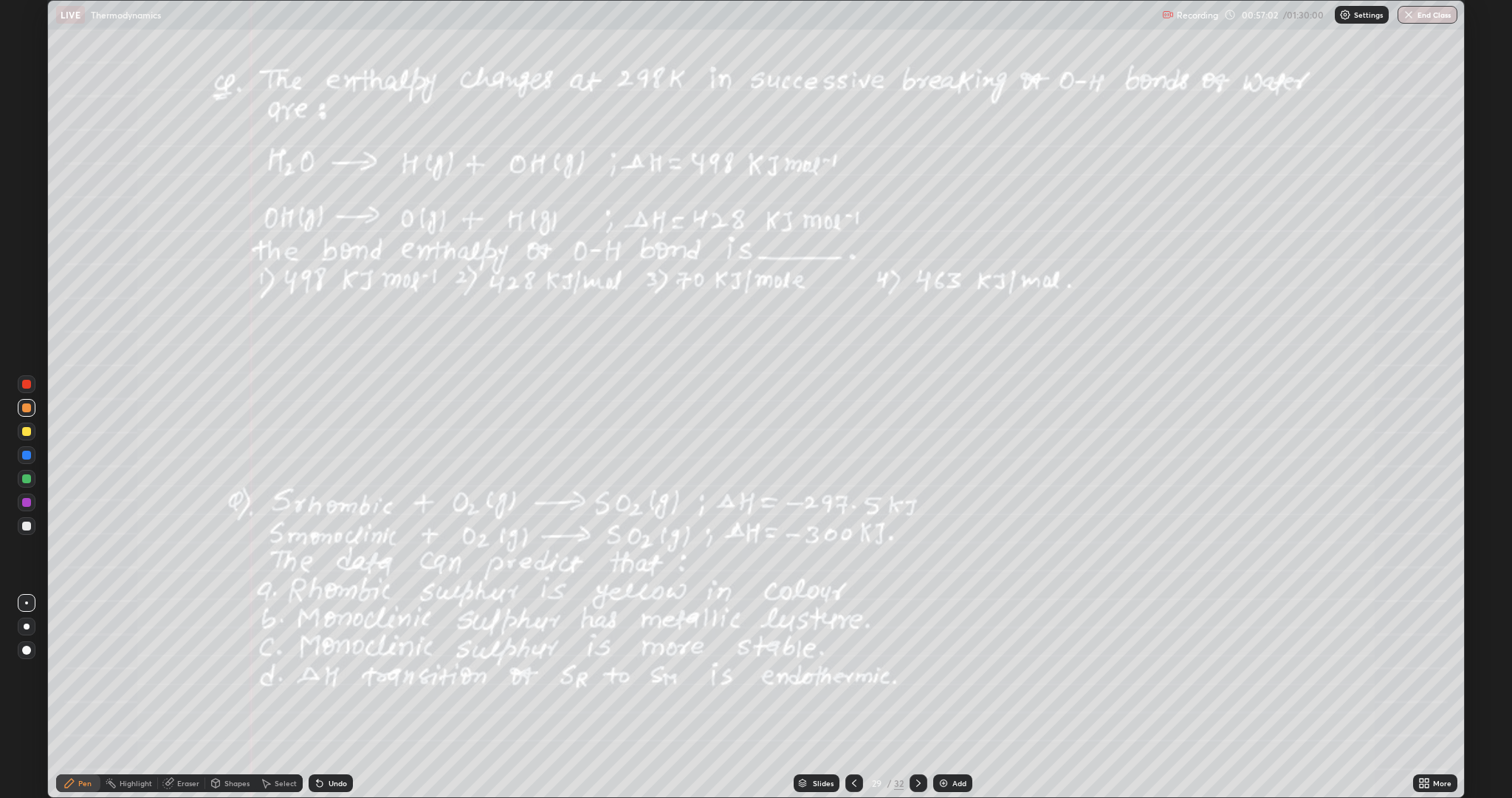
click at [888, 462] on img "grid" at bounding box center [727, 415] width 438 height 240
click at [27, 431] on div at bounding box center [27, 431] width 9 height 9
click at [913, 633] on icon at bounding box center [918, 782] width 12 height 12
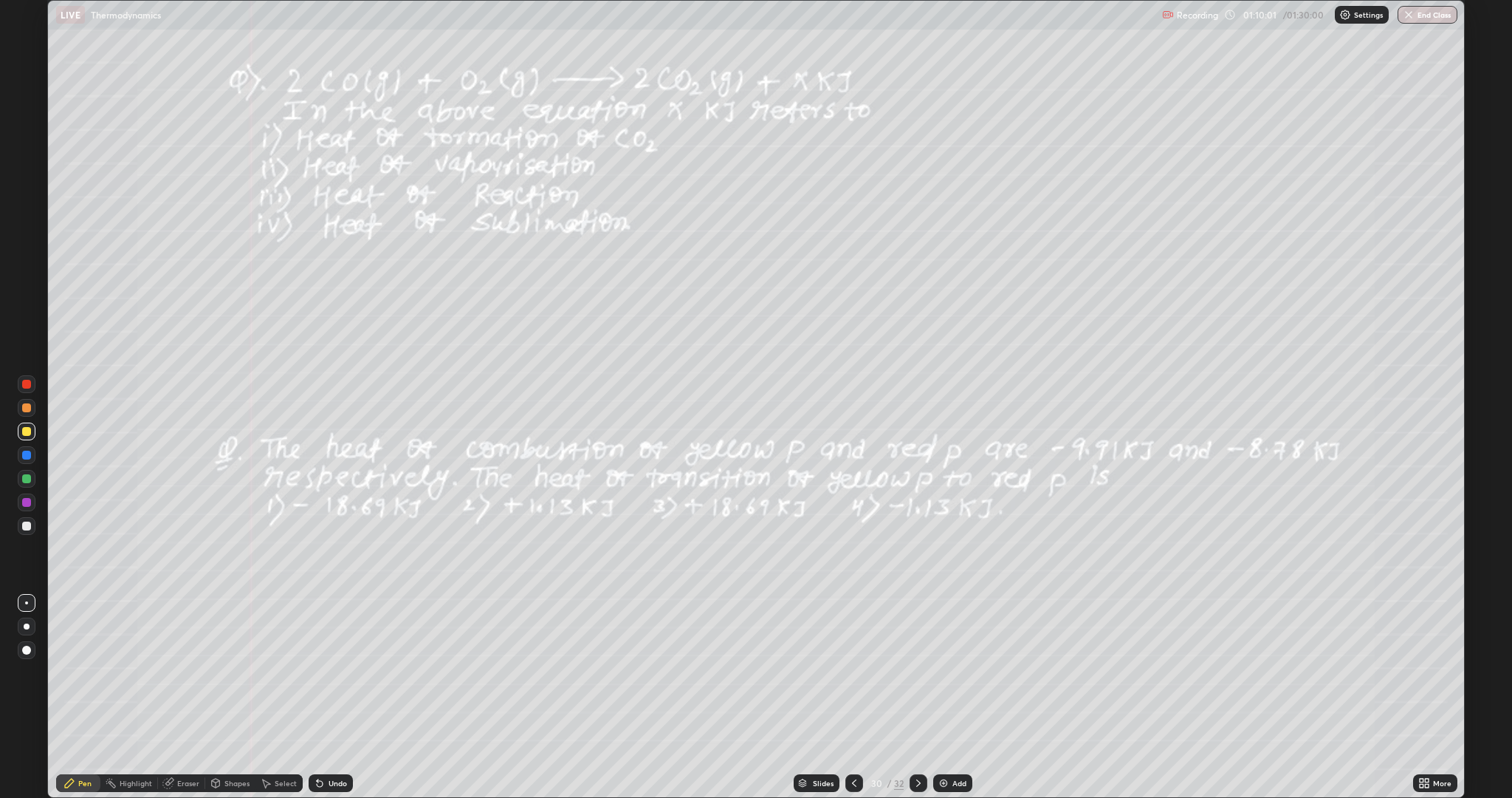
click at [817, 633] on div "Slides" at bounding box center [823, 783] width 20 height 7
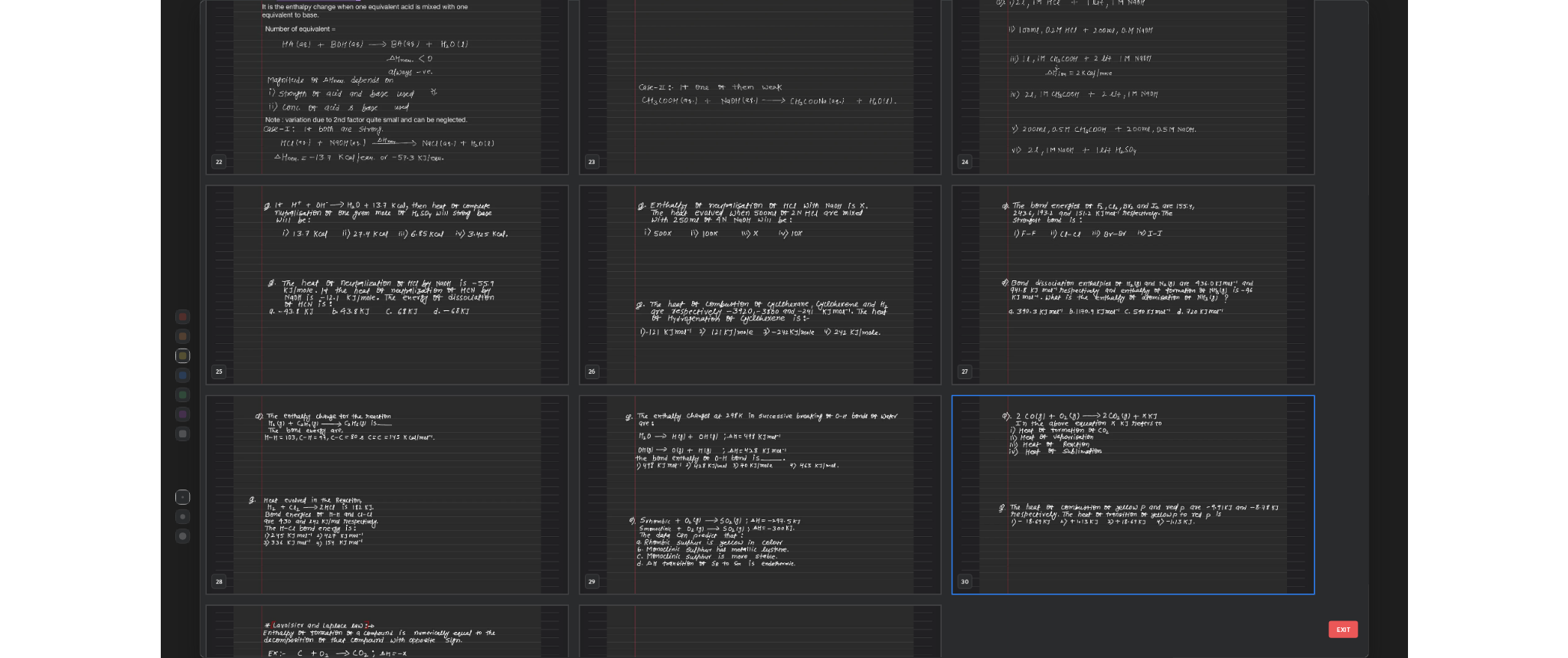
scroll to position [1891, 0]
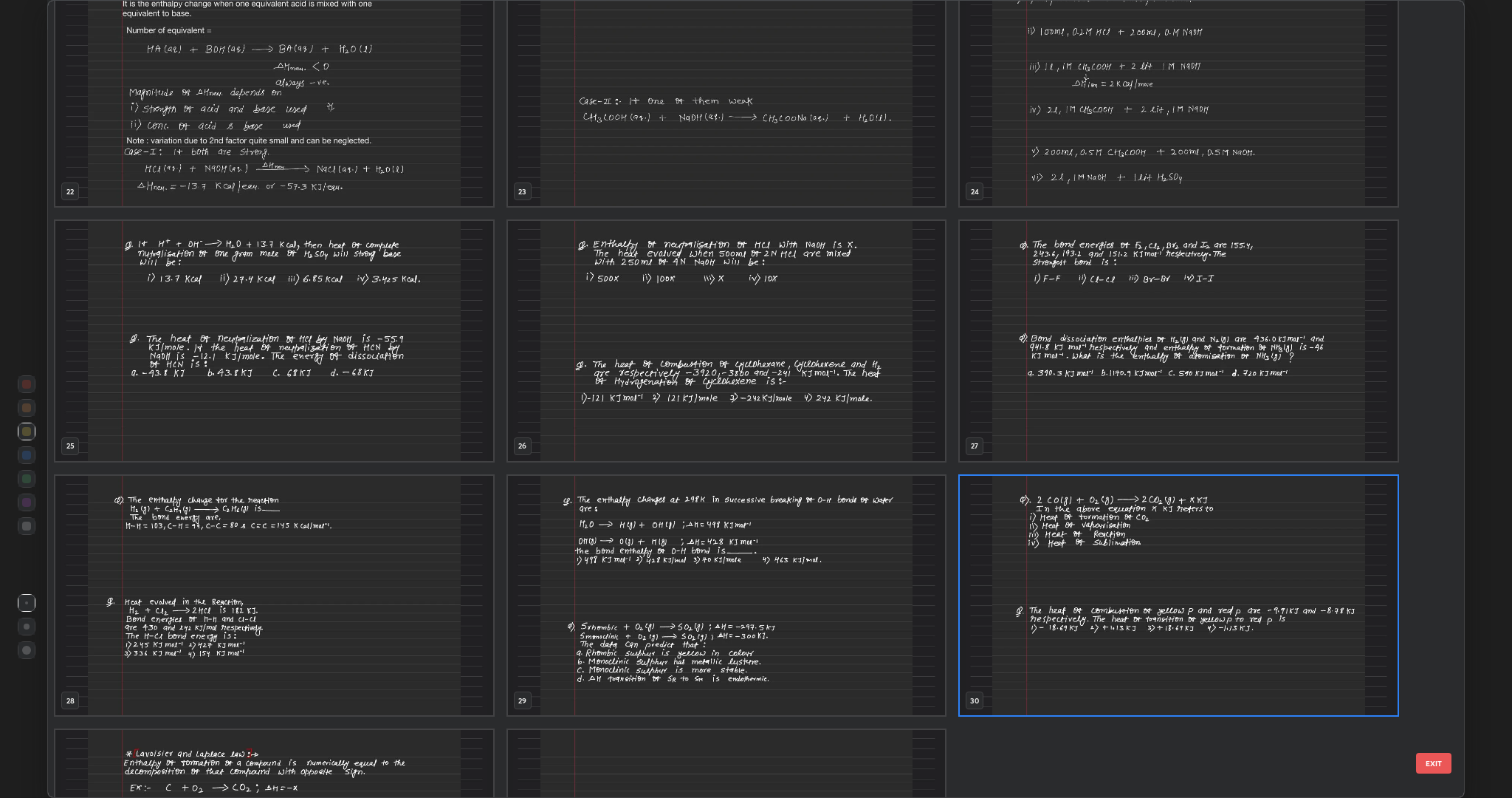
click at [1177, 400] on img "grid" at bounding box center [1178, 340] width 438 height 240
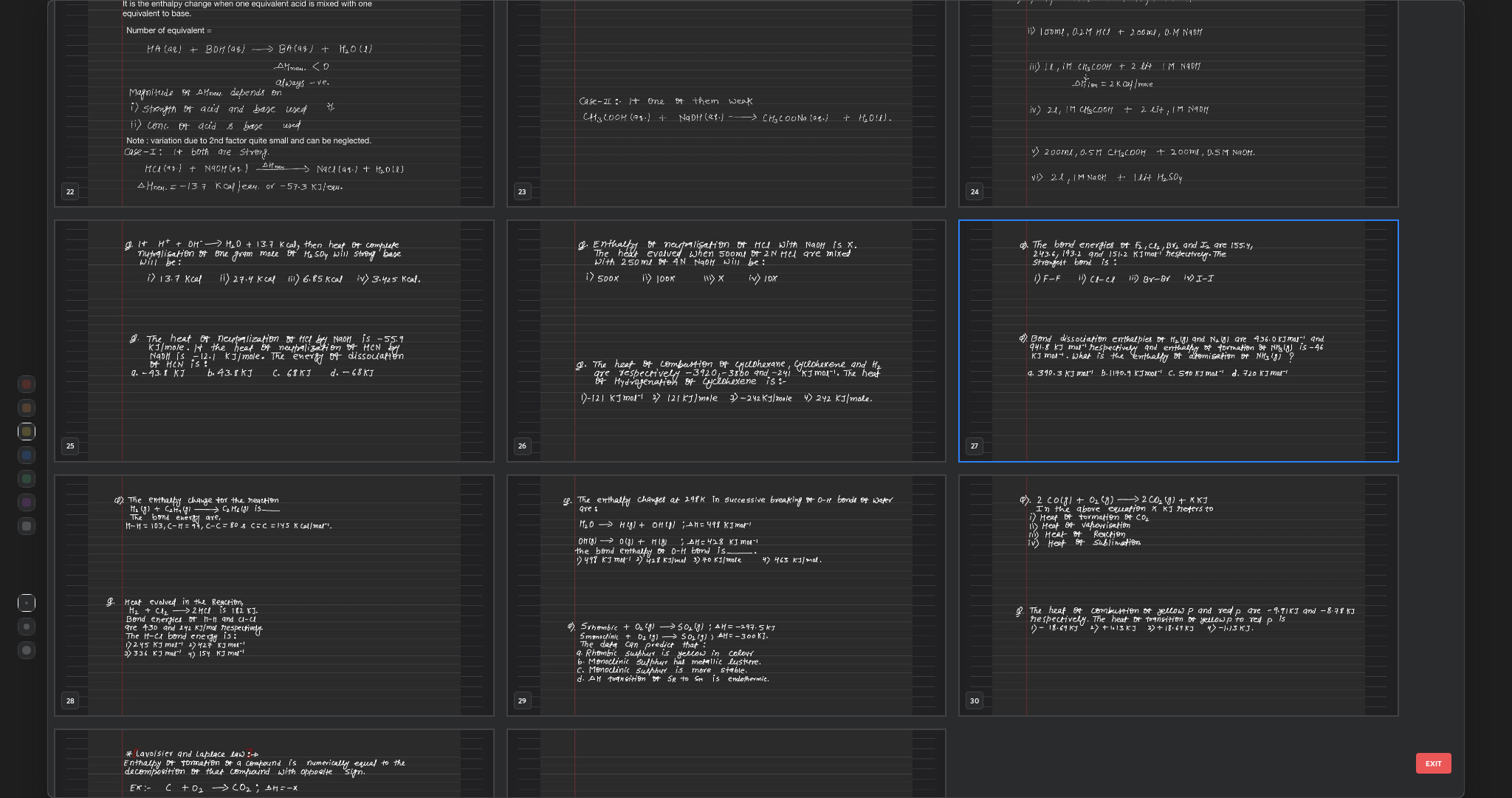
click at [1177, 400] on img "grid" at bounding box center [1178, 340] width 438 height 240
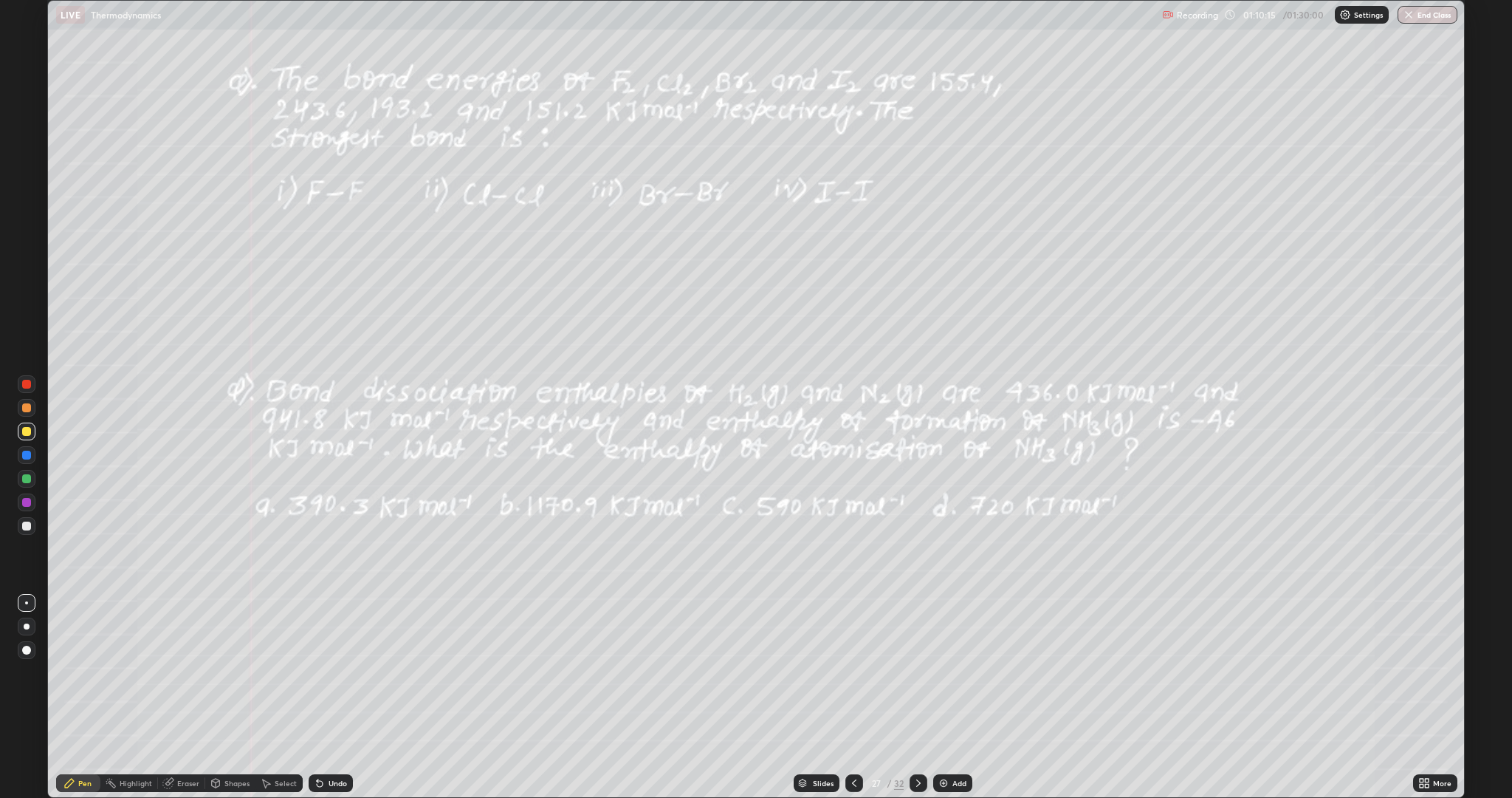
click at [1176, 400] on img "grid" at bounding box center [1178, 340] width 438 height 240
click at [328, 633] on div "Undo" at bounding box center [337, 783] width 18 height 7
click at [333, 633] on div "Undo" at bounding box center [337, 783] width 18 height 7
click at [335, 633] on div "Undo" at bounding box center [337, 783] width 18 height 7
click at [177, 633] on div "Eraser" at bounding box center [188, 783] width 22 height 7
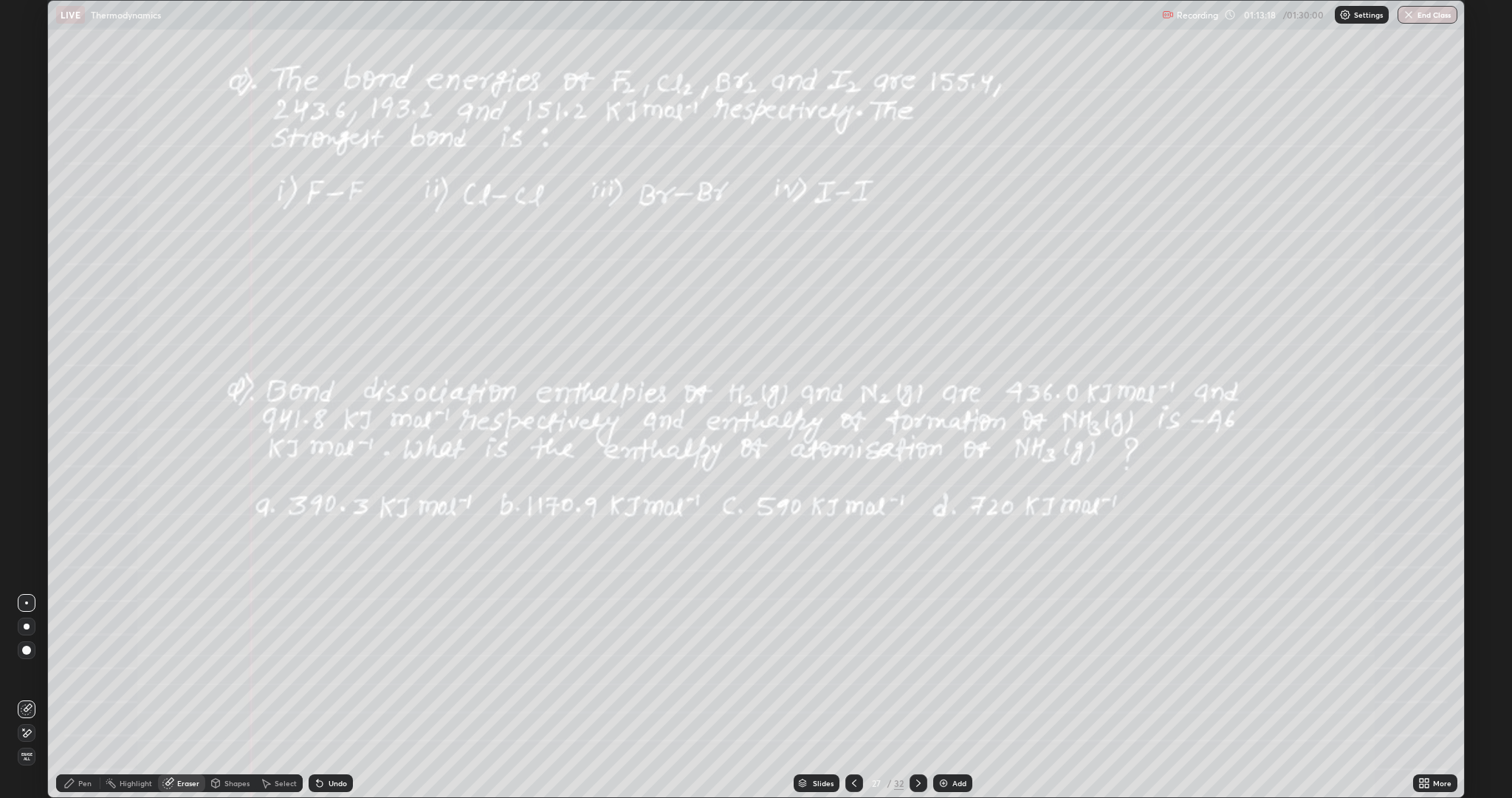
click at [84, 633] on div "Pen" at bounding box center [85, 783] width 13 height 7
click at [123, 633] on div "Highlight" at bounding box center [129, 782] width 58 height 17
click at [183, 633] on div "Eraser" at bounding box center [188, 783] width 22 height 7
click at [74, 633] on icon at bounding box center [69, 782] width 12 height 12
click at [339, 633] on div "Undo" at bounding box center [337, 783] width 18 height 7
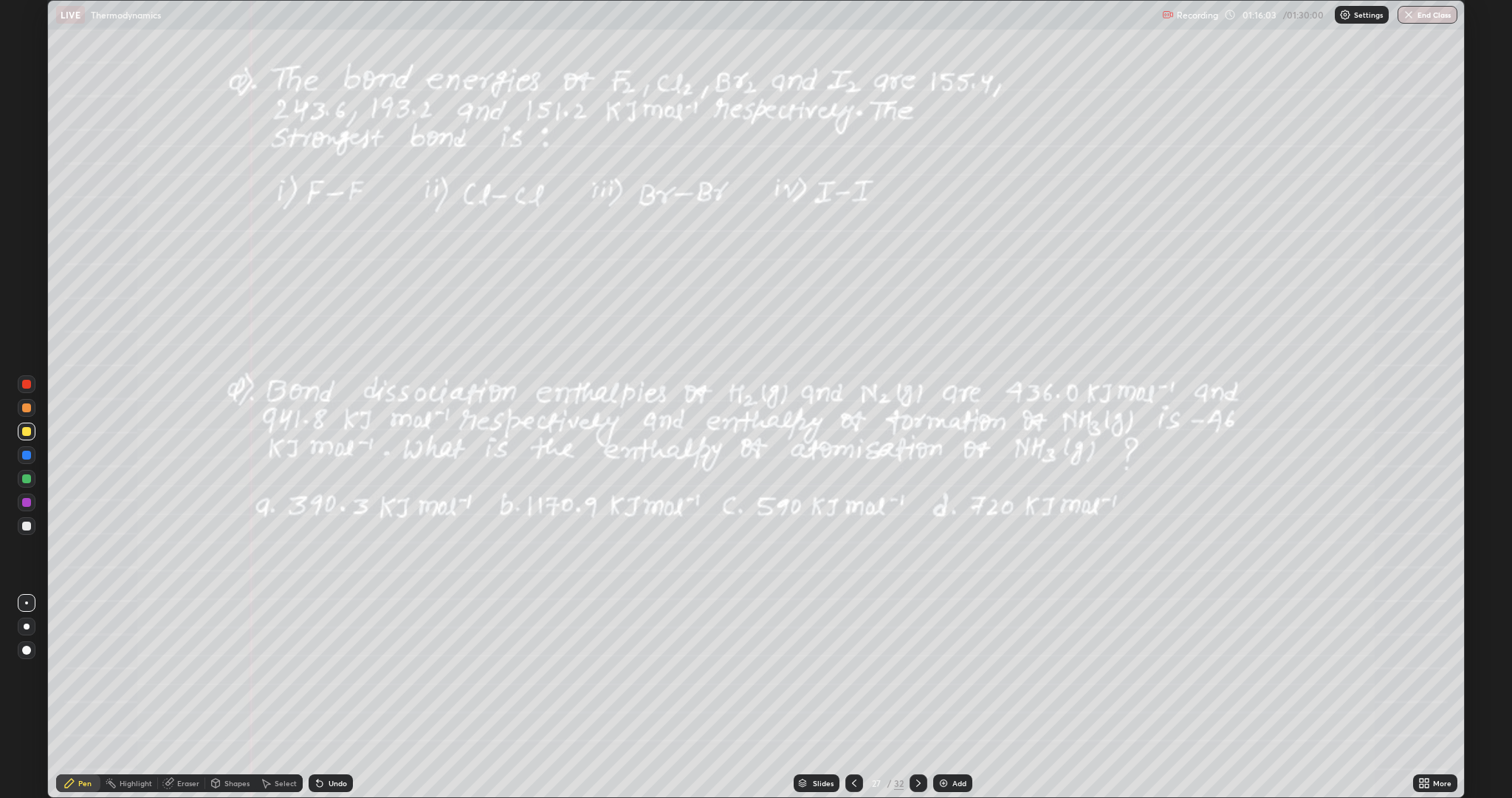
click at [335, 633] on div "Undo" at bounding box center [337, 783] width 18 height 7
click at [333, 633] on div "Undo" at bounding box center [337, 783] width 18 height 7
click at [330, 633] on div "Undo" at bounding box center [337, 783] width 18 height 7
click at [174, 633] on icon at bounding box center [168, 782] width 12 height 12
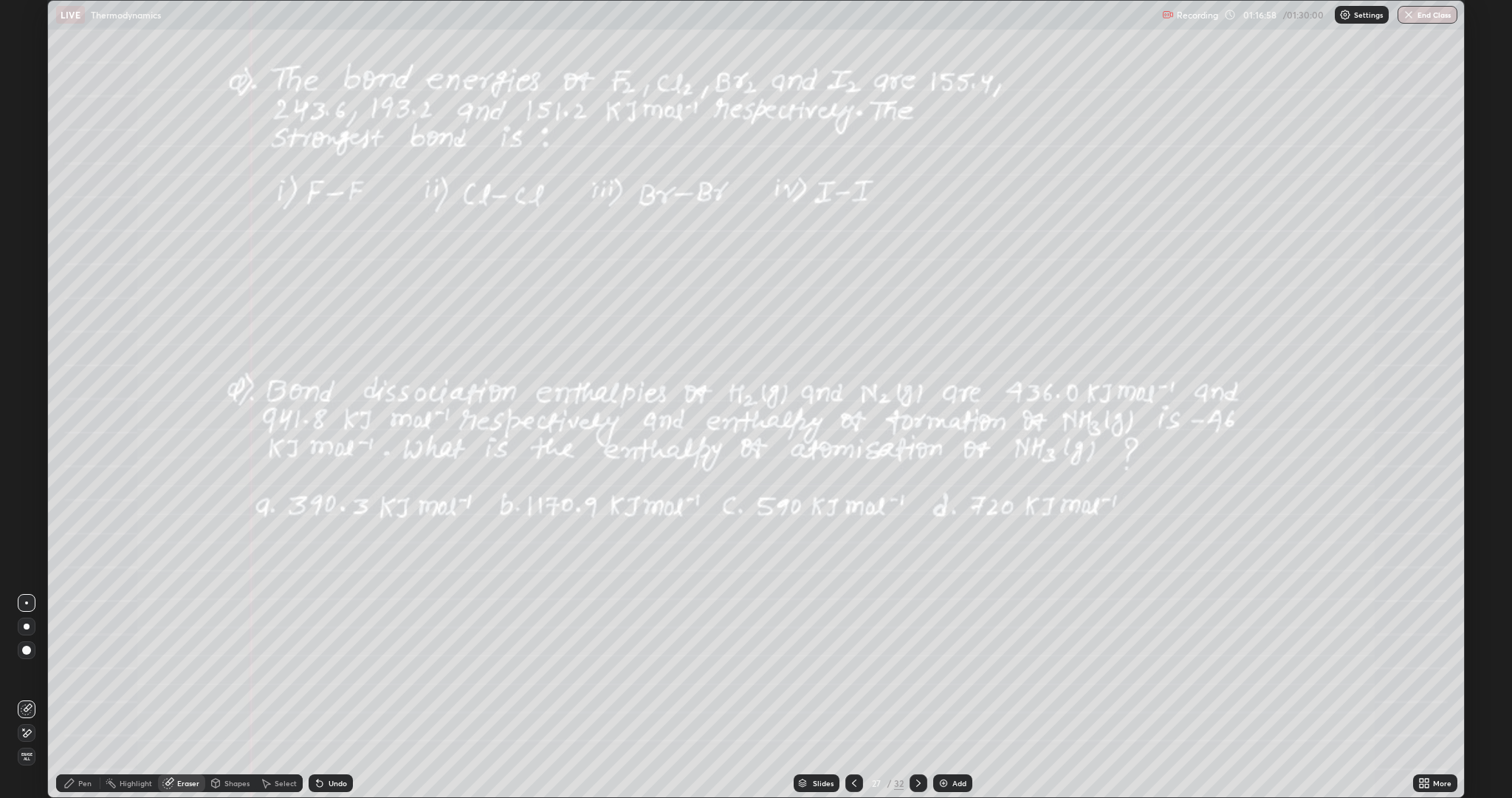
click at [81, 633] on div "Pen" at bounding box center [85, 783] width 13 height 7
click at [949, 633] on div "Add" at bounding box center [952, 782] width 40 height 17
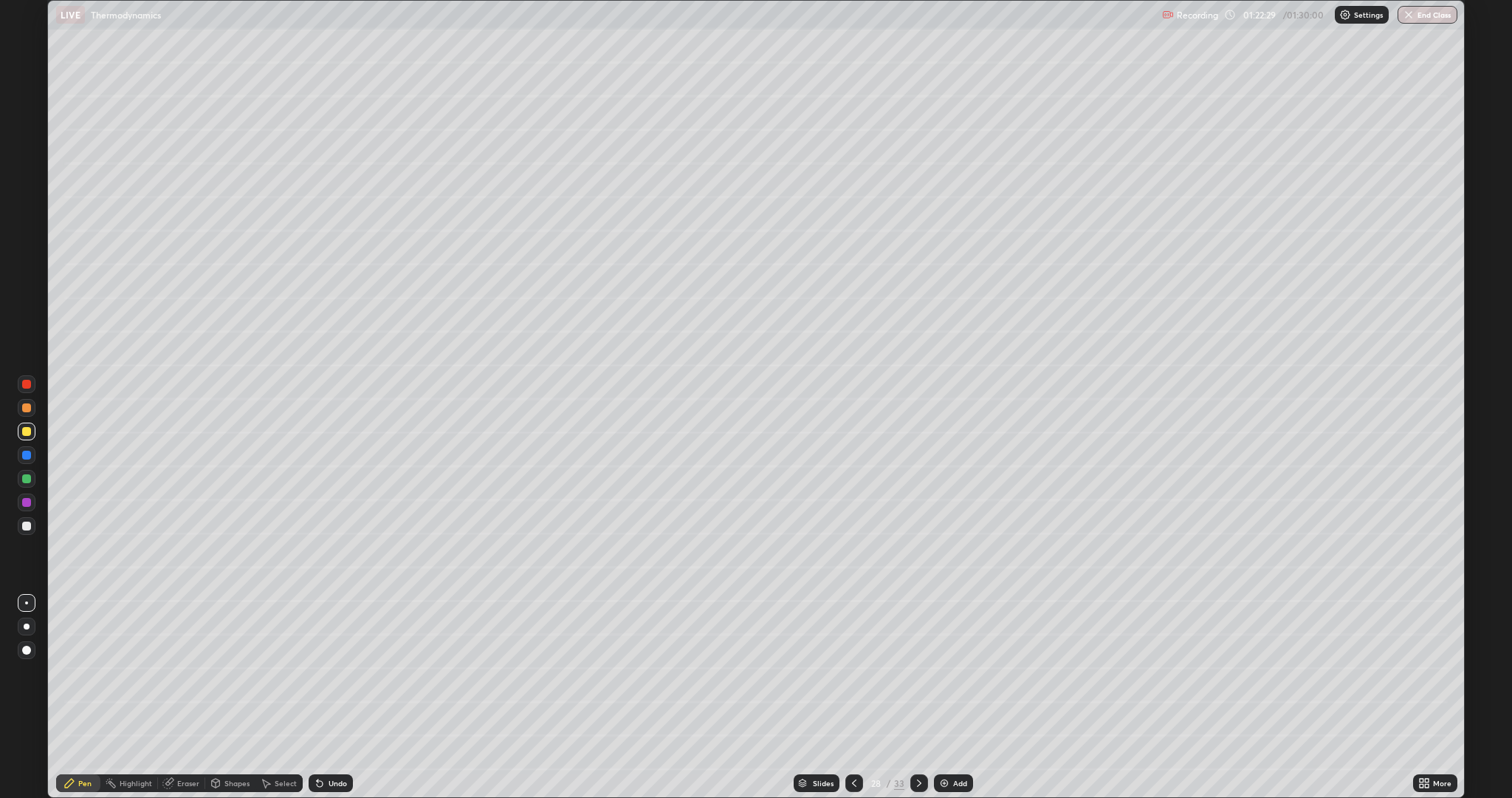
click at [854, 633] on div at bounding box center [854, 782] width 17 height 29
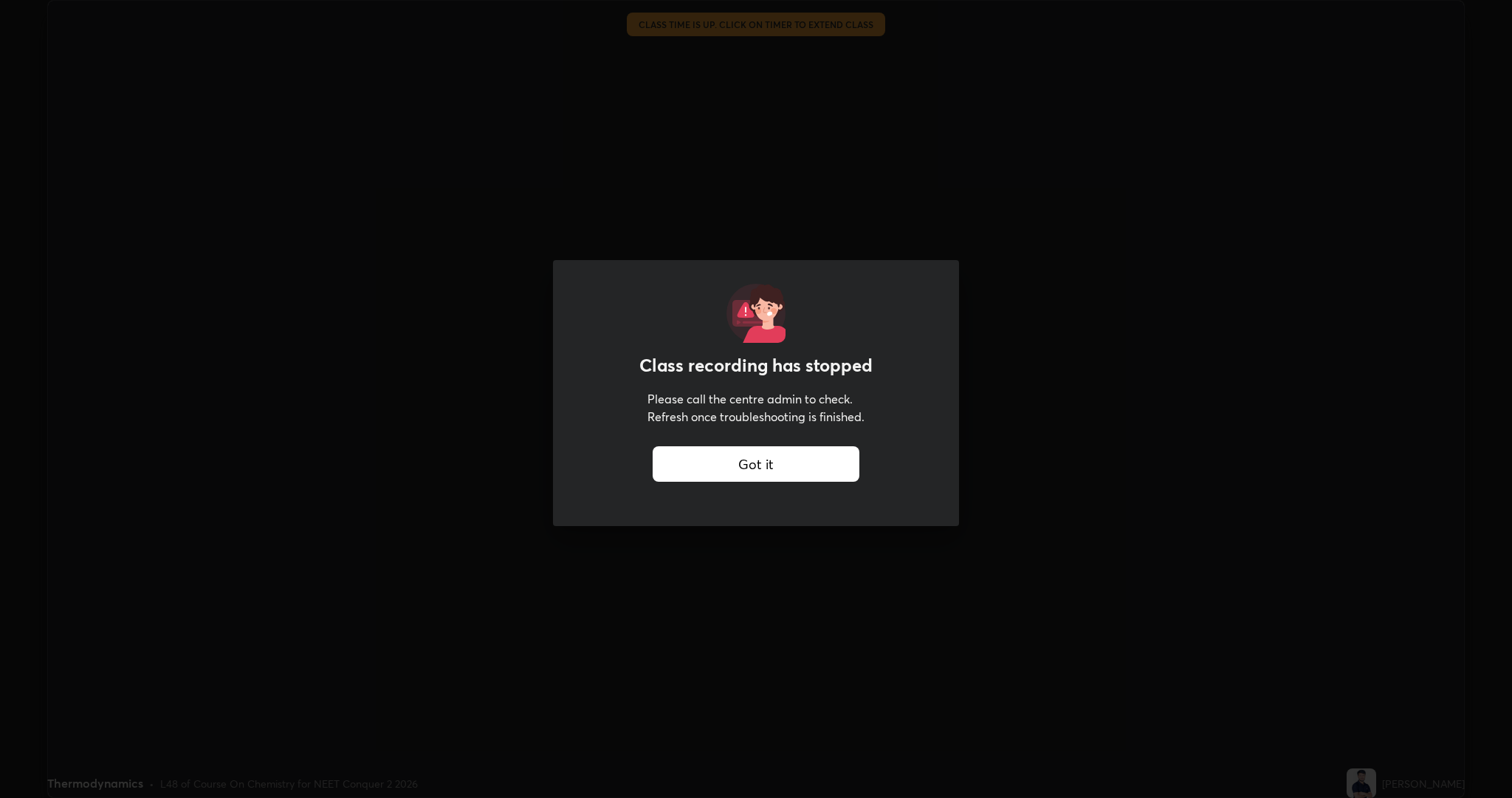
click at [776, 464] on div "Got it" at bounding box center [756, 463] width 207 height 36
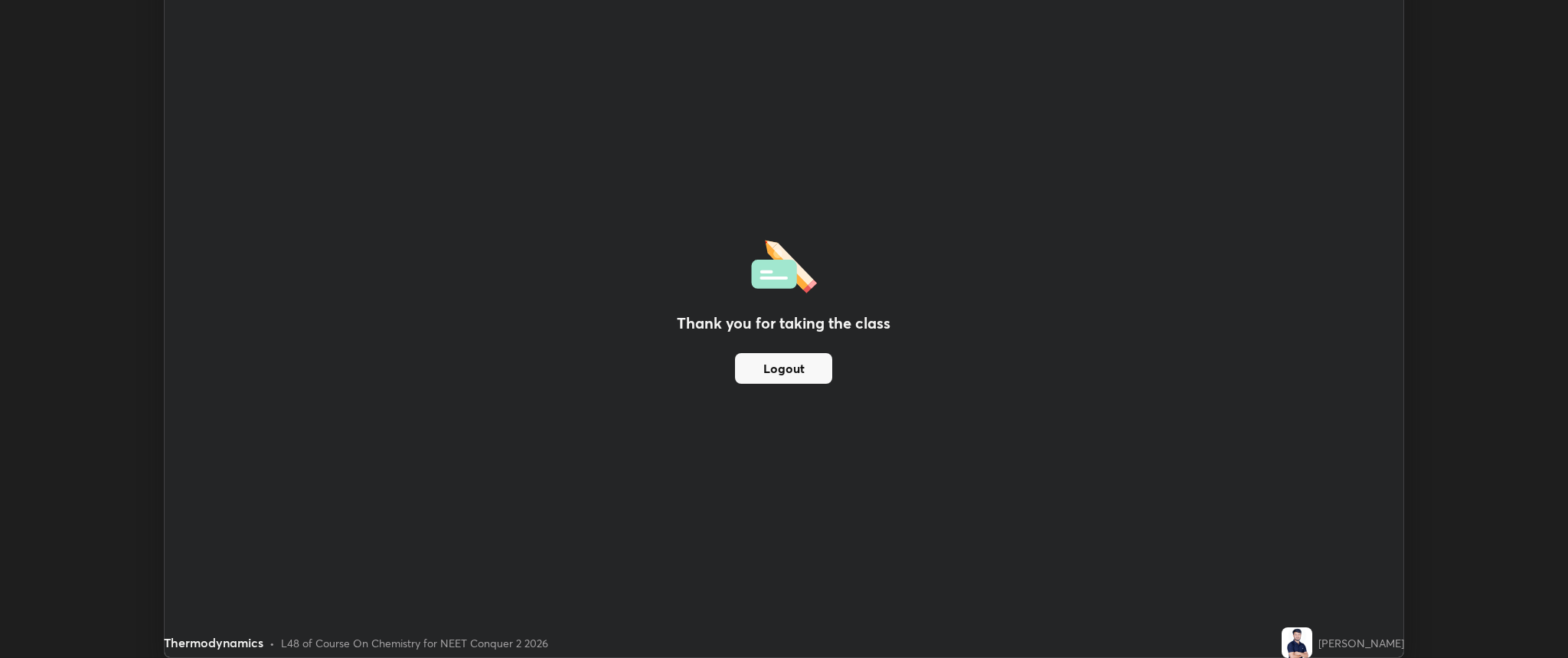
scroll to position [75951, 75007]
